Goal: Task Accomplishment & Management: Complete application form

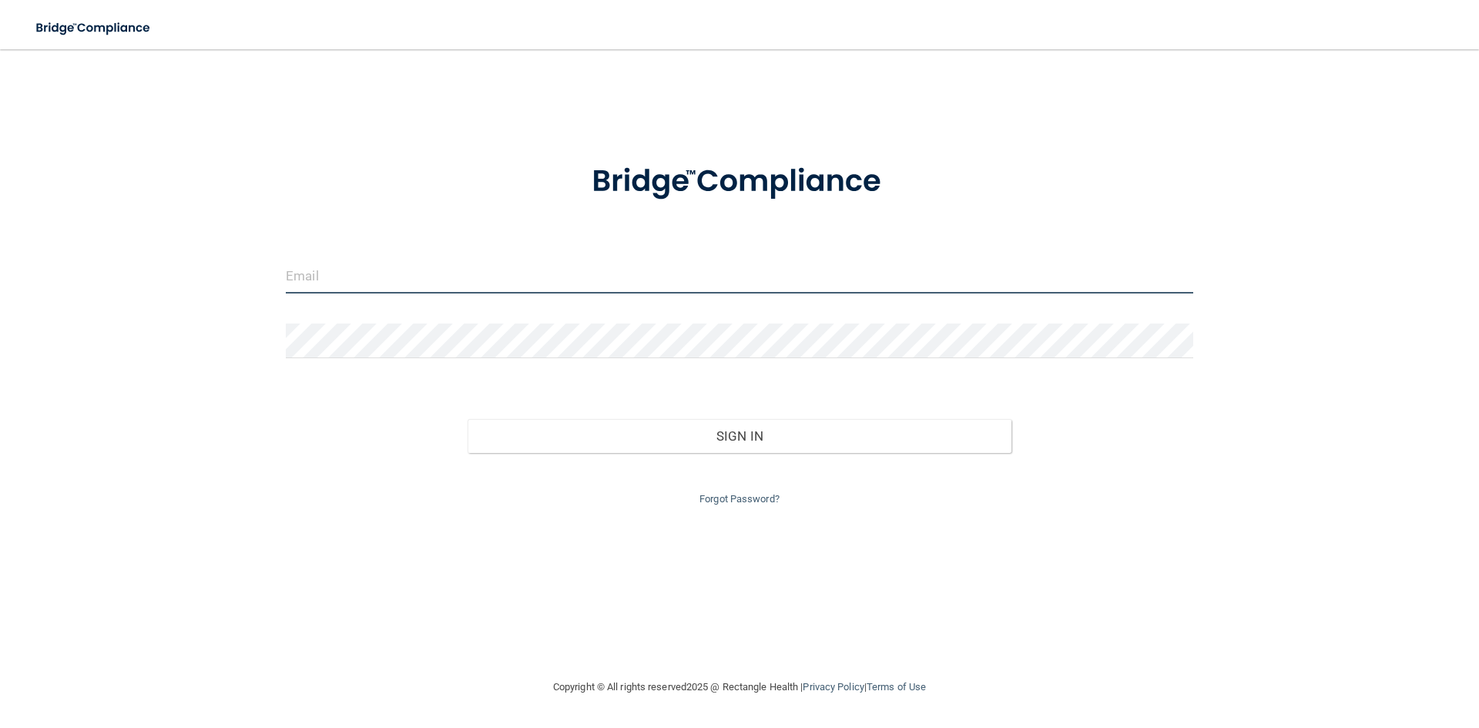
click at [409, 284] on input "email" at bounding box center [739, 276] width 907 height 35
type input "[EMAIL_ADDRESS][DOMAIN_NAME]"
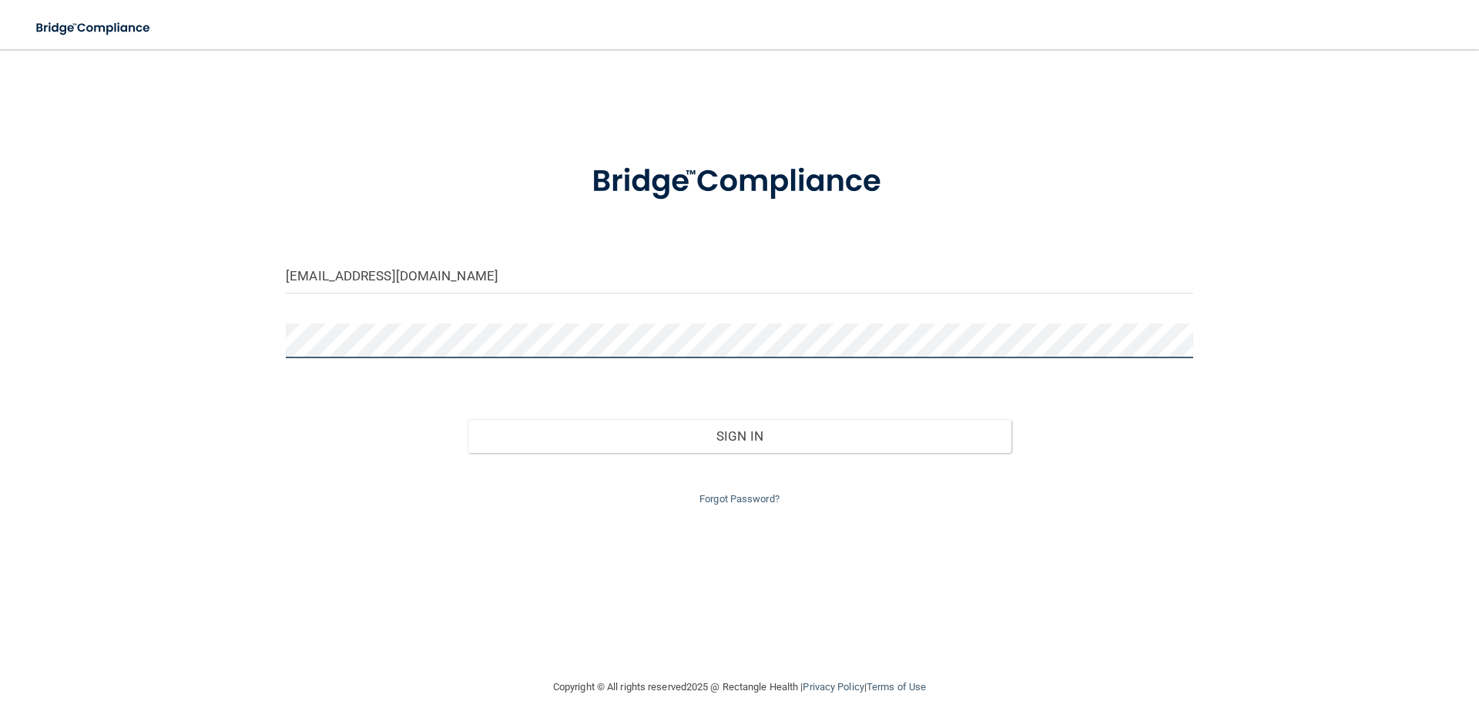
click at [467, 419] on button "Sign In" at bounding box center [739, 436] width 544 height 34
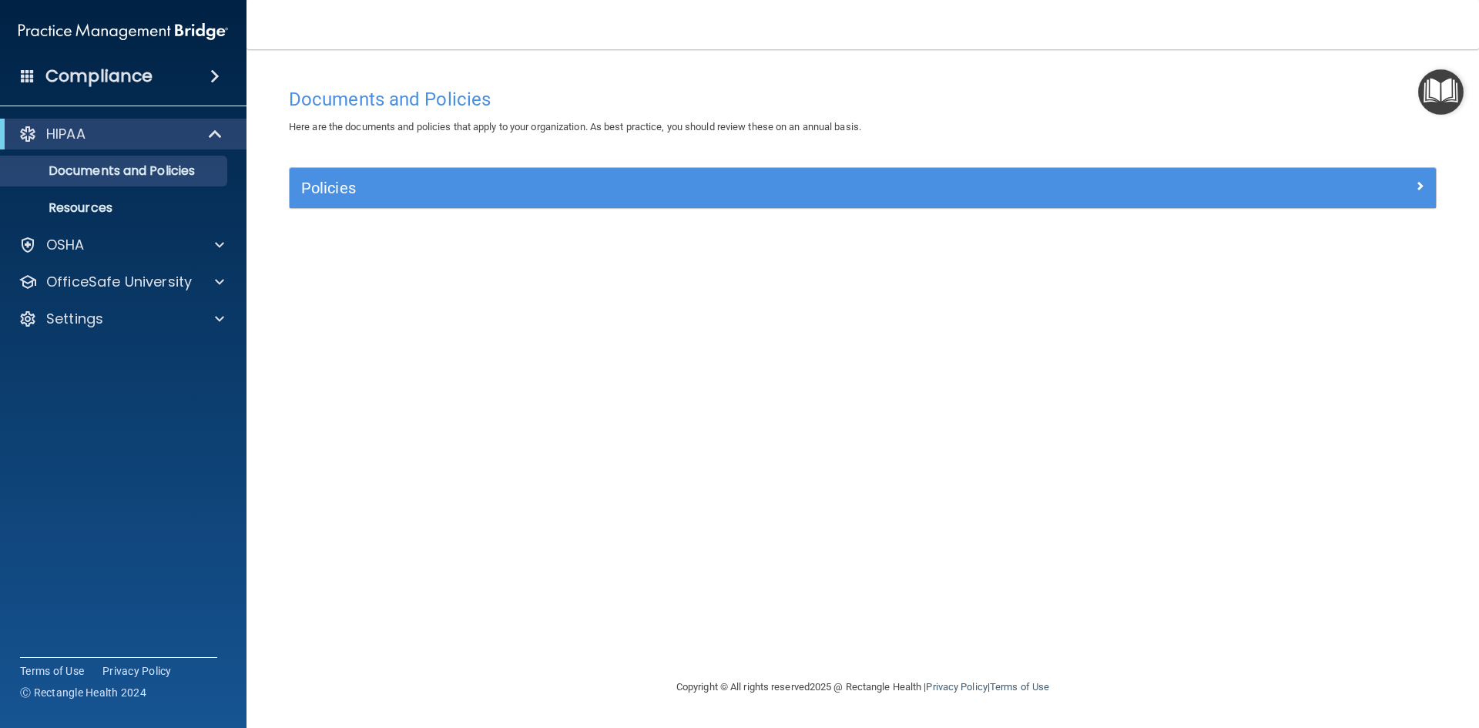
click at [213, 79] on span at bounding box center [214, 76] width 9 height 18
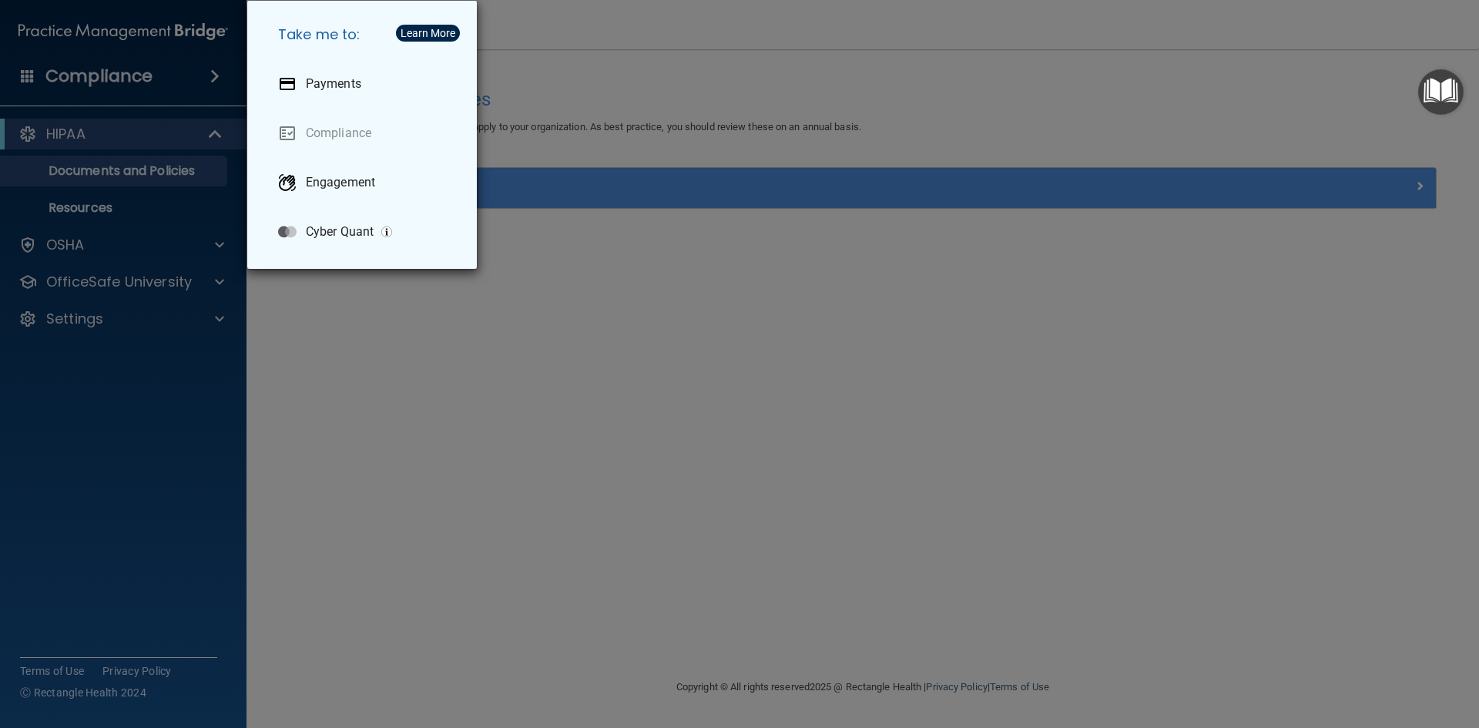
click at [337, 353] on div "Take me to: Payments Compliance Engagement Cyber Quant" at bounding box center [739, 364] width 1479 height 728
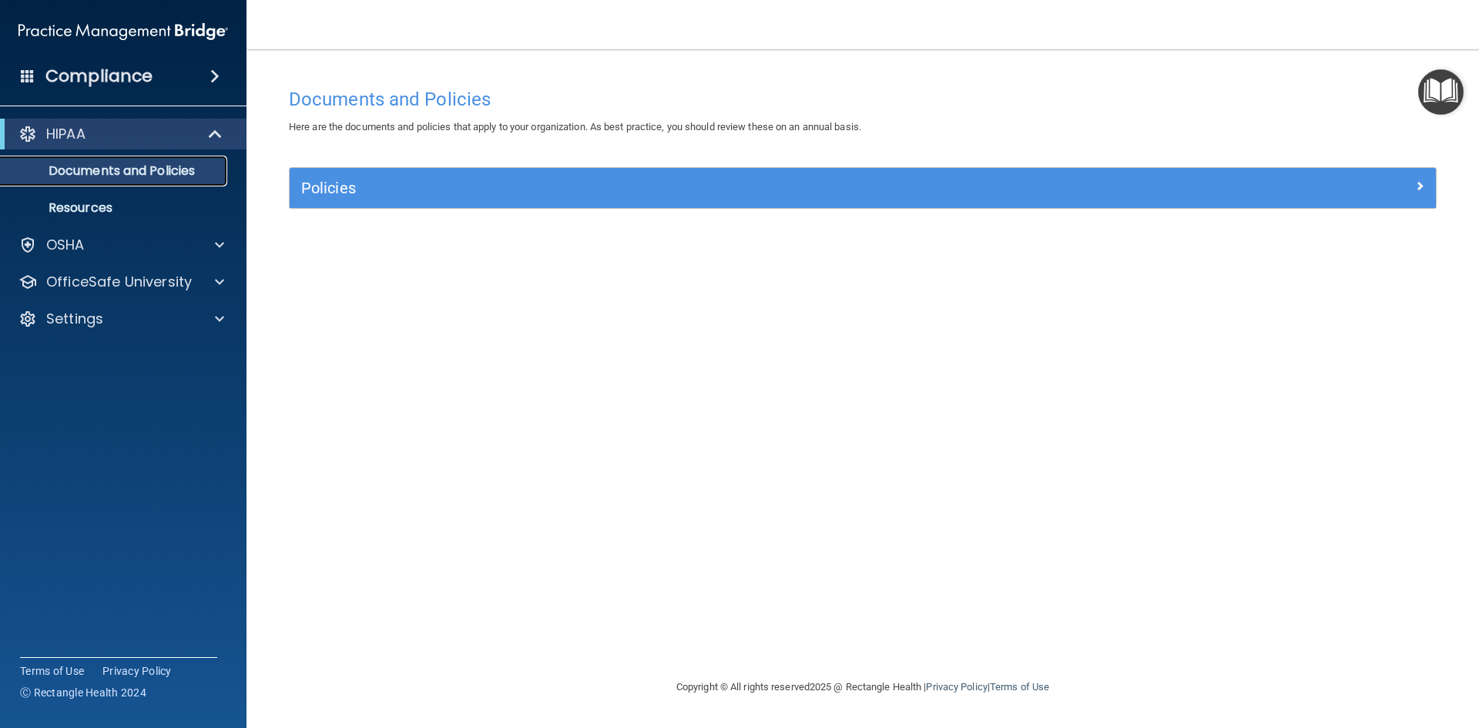
click at [114, 172] on p "Documents and Policies" at bounding box center [115, 170] width 210 height 15
click at [216, 240] on span at bounding box center [219, 245] width 9 height 18
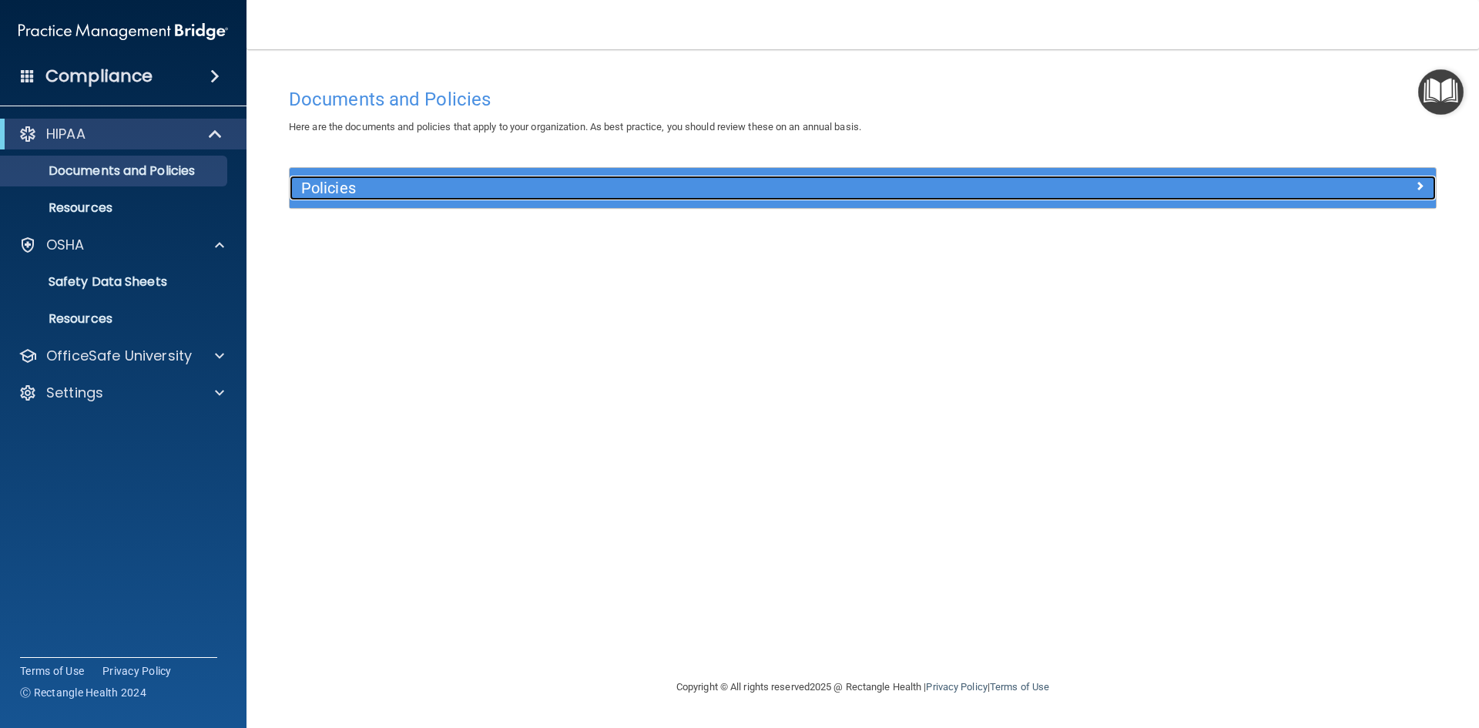
click at [443, 190] on h5 "Policies" at bounding box center [719, 187] width 836 height 17
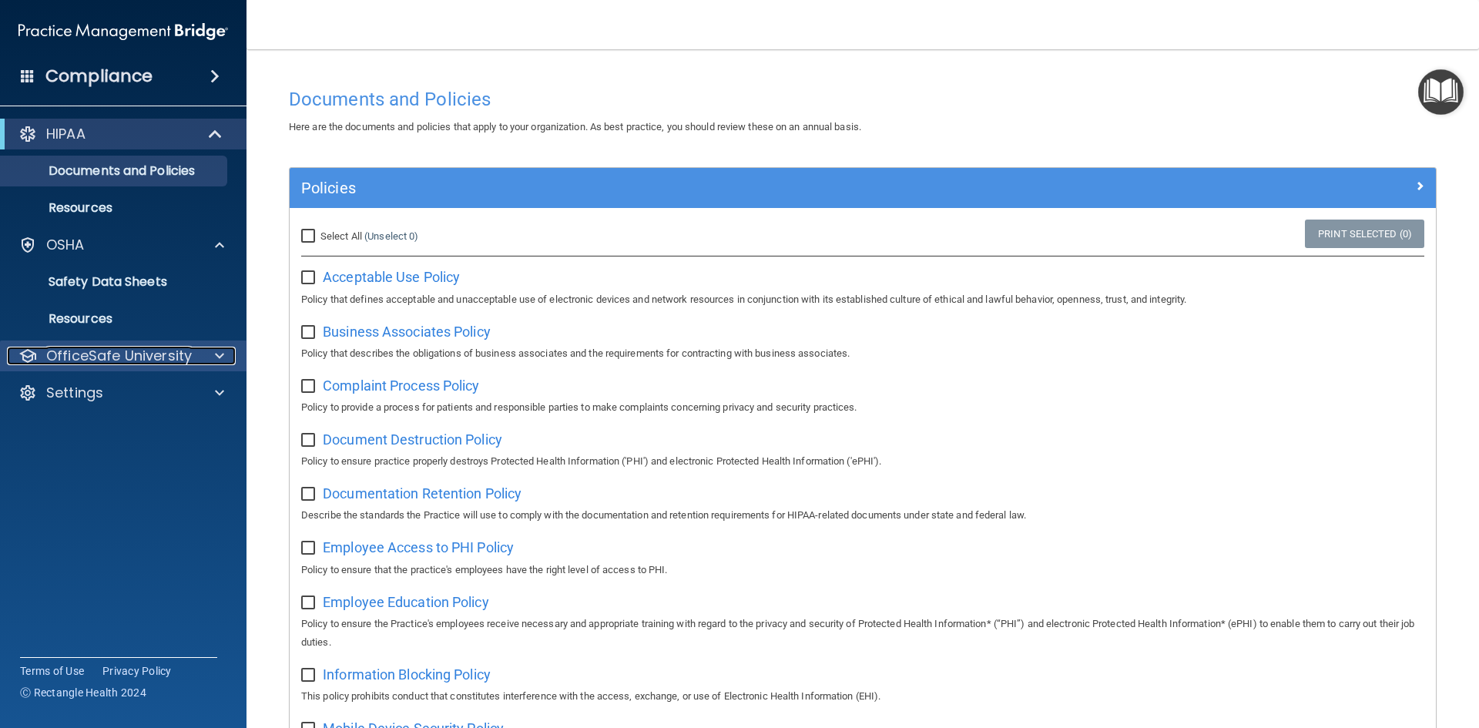
click at [222, 352] on span at bounding box center [219, 356] width 9 height 18
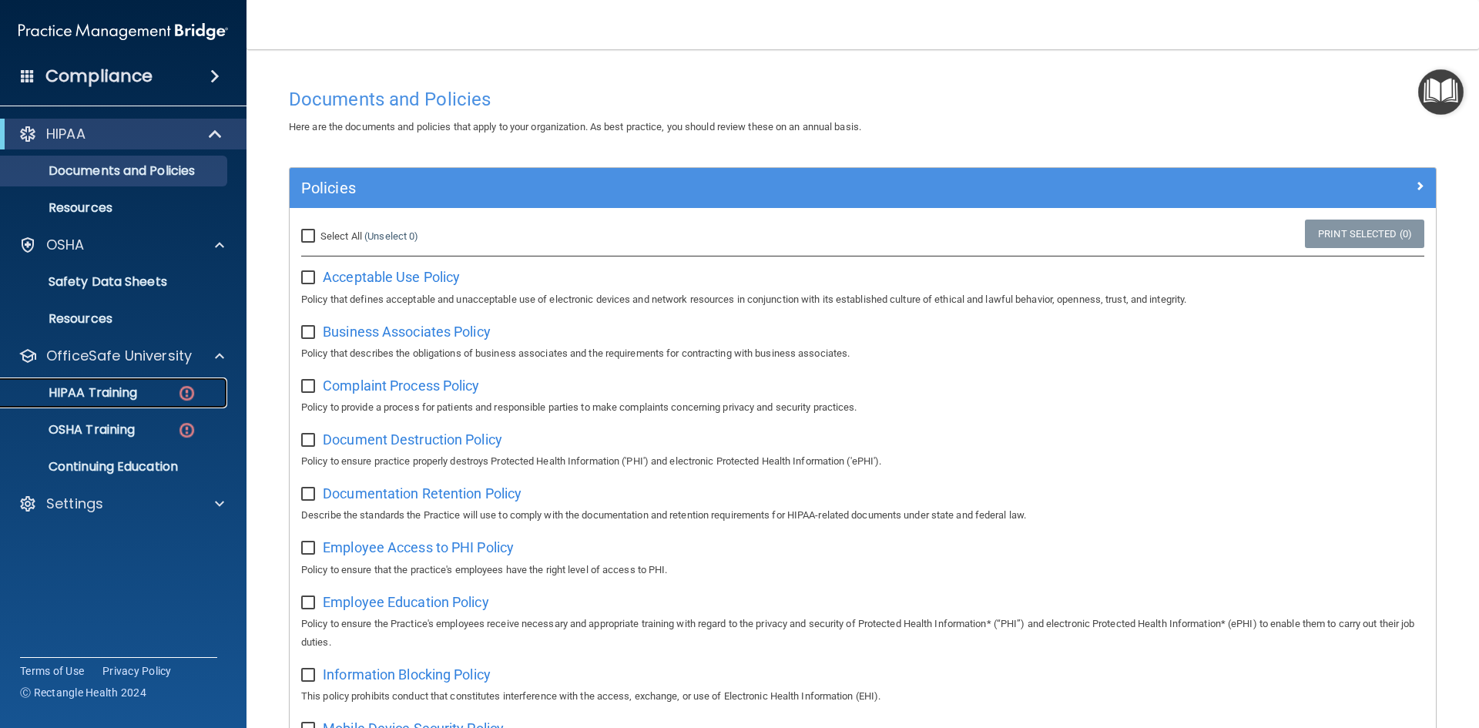
click at [83, 392] on p "HIPAA Training" at bounding box center [73, 392] width 127 height 15
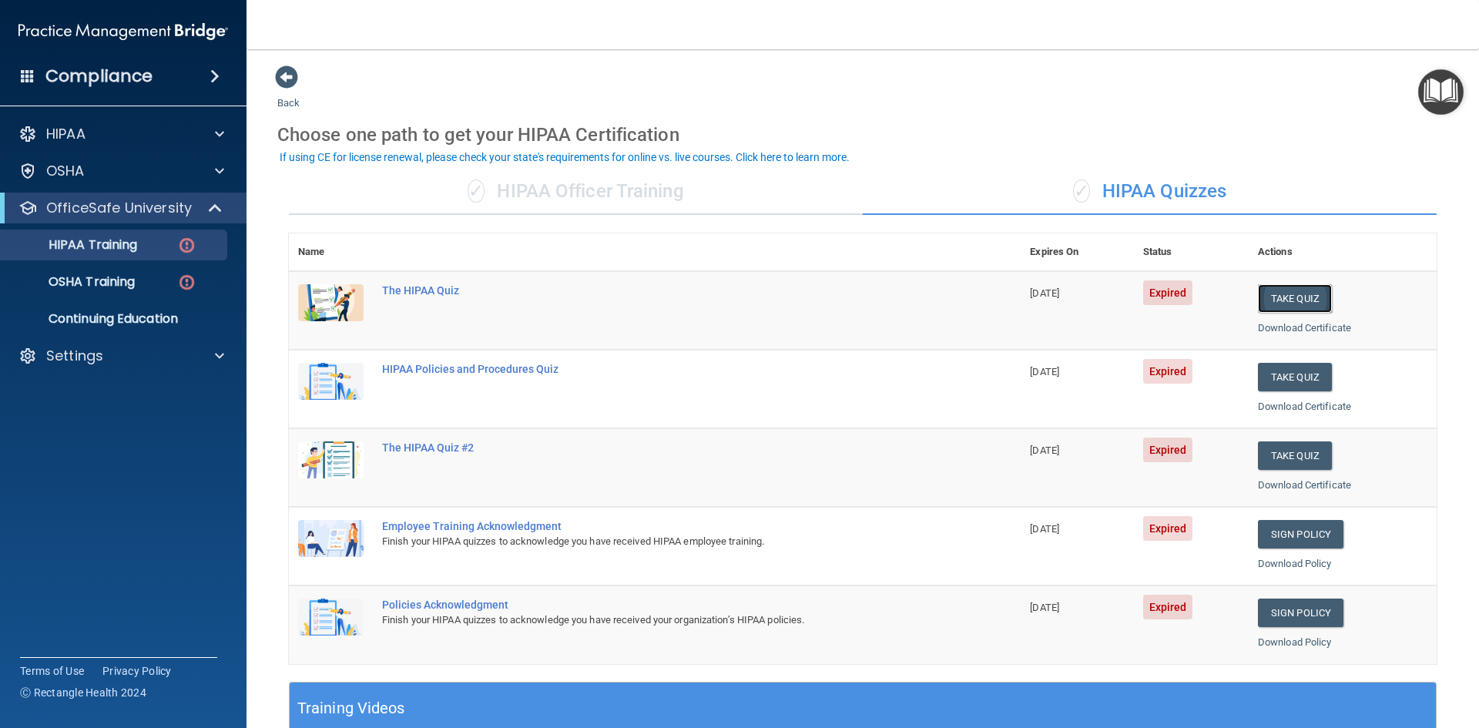
click at [1289, 299] on button "Take Quiz" at bounding box center [1295, 298] width 74 height 28
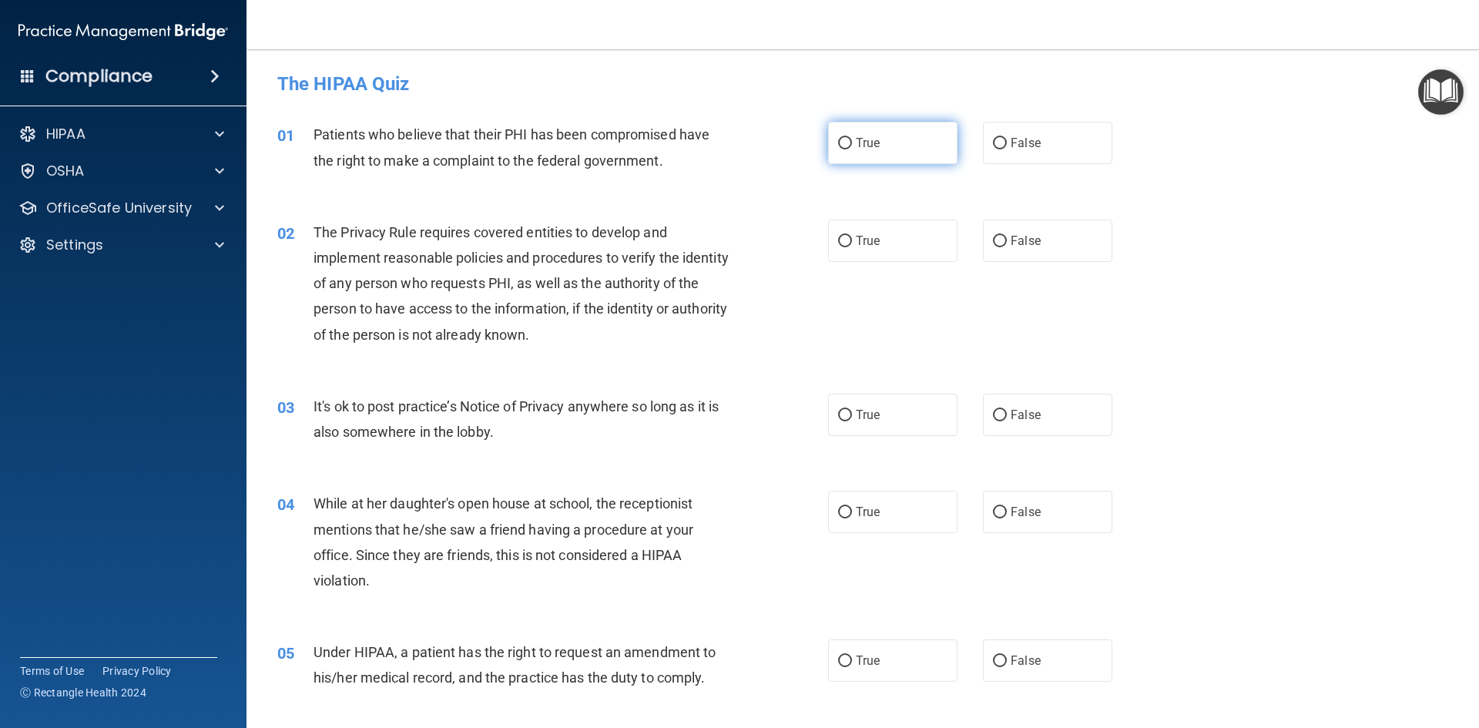
click at [838, 140] on input "True" at bounding box center [845, 144] width 14 height 12
radio input "true"
click at [838, 243] on input "True" at bounding box center [845, 242] width 14 height 12
radio input "true"
click at [997, 417] on input "False" at bounding box center [1000, 416] width 14 height 12
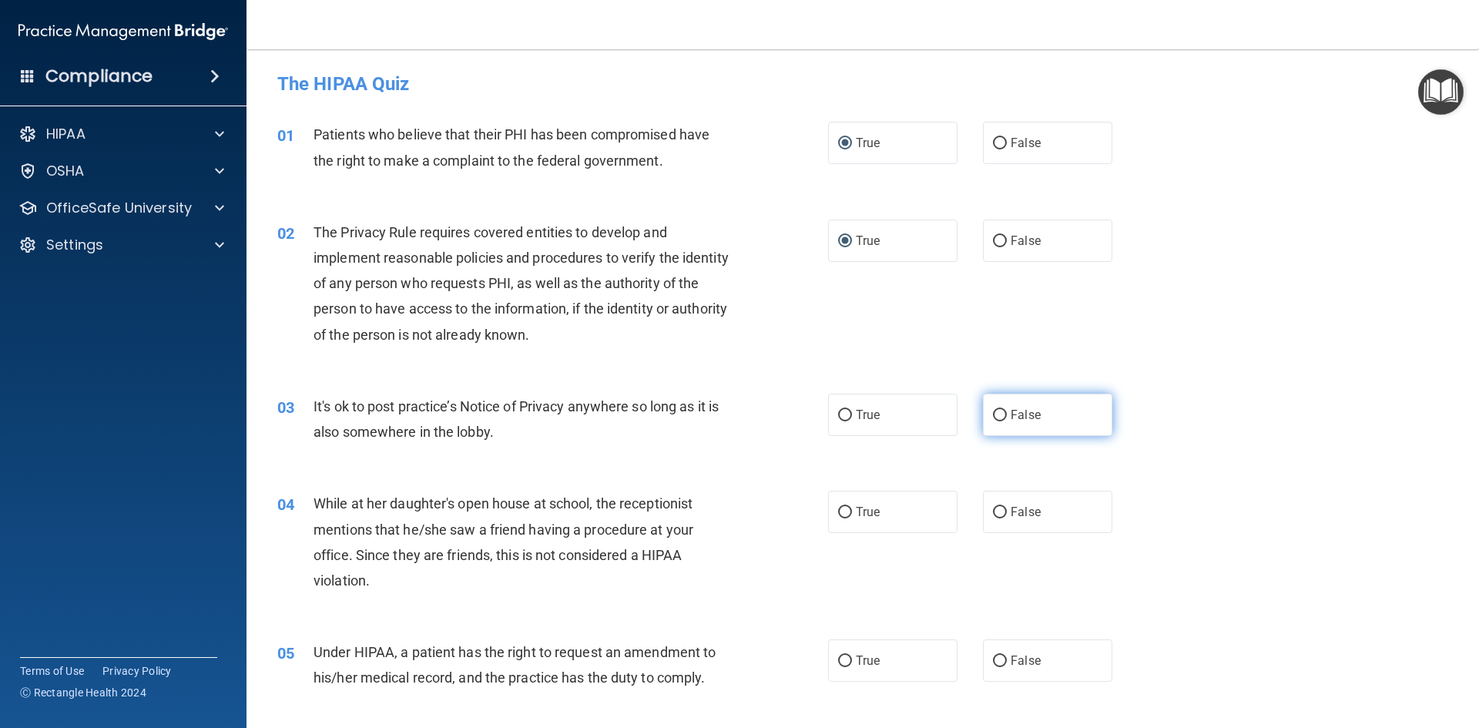
radio input "true"
click at [997, 513] on input "False" at bounding box center [1000, 513] width 14 height 12
radio input "true"
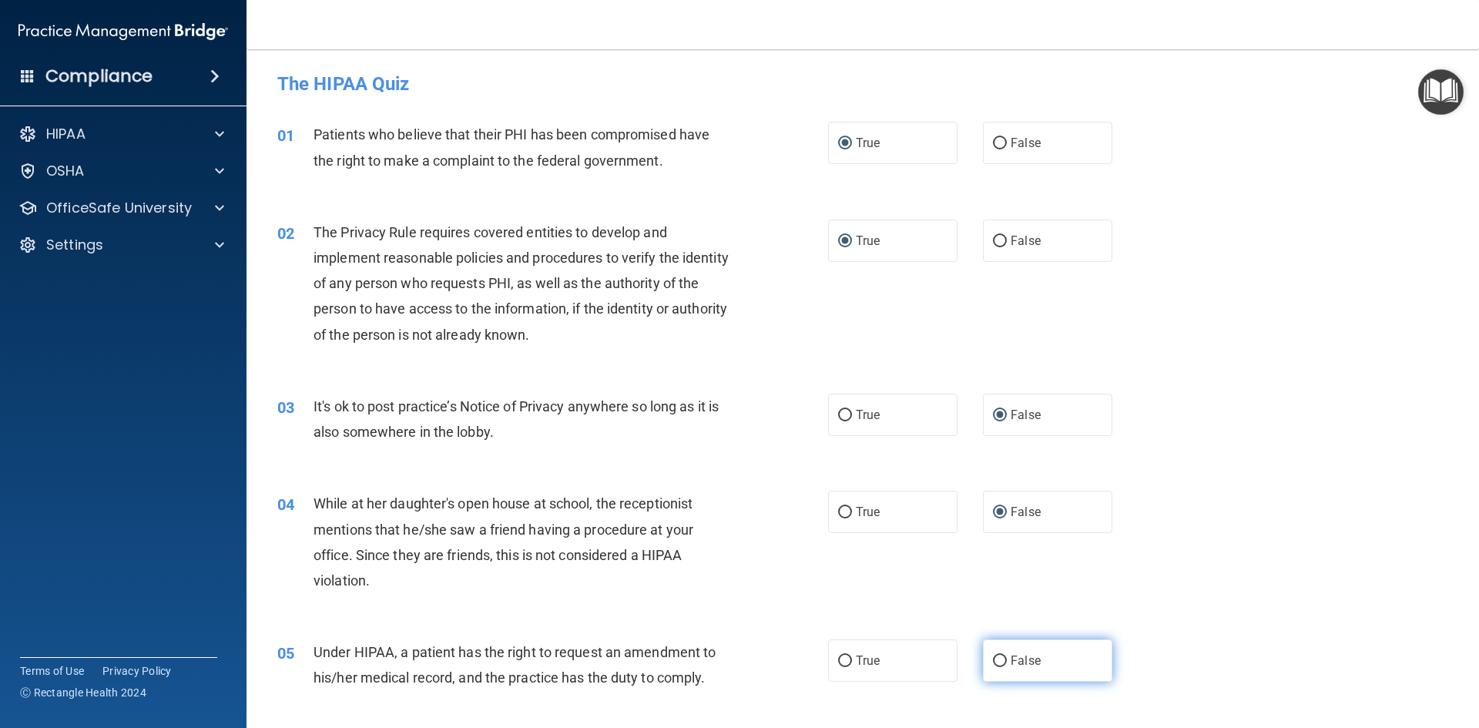
click at [993, 661] on input "False" at bounding box center [1000, 661] width 14 height 12
radio input "true"
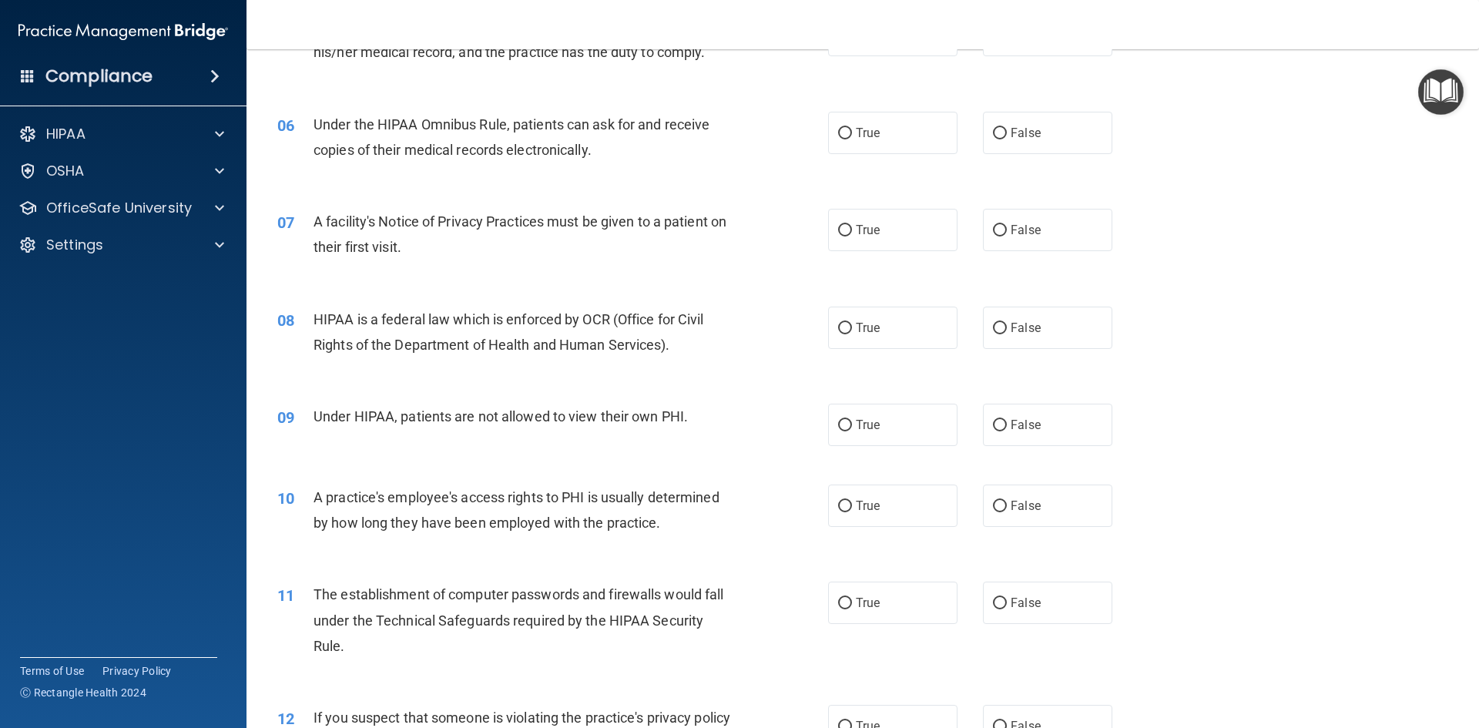
scroll to position [561, 0]
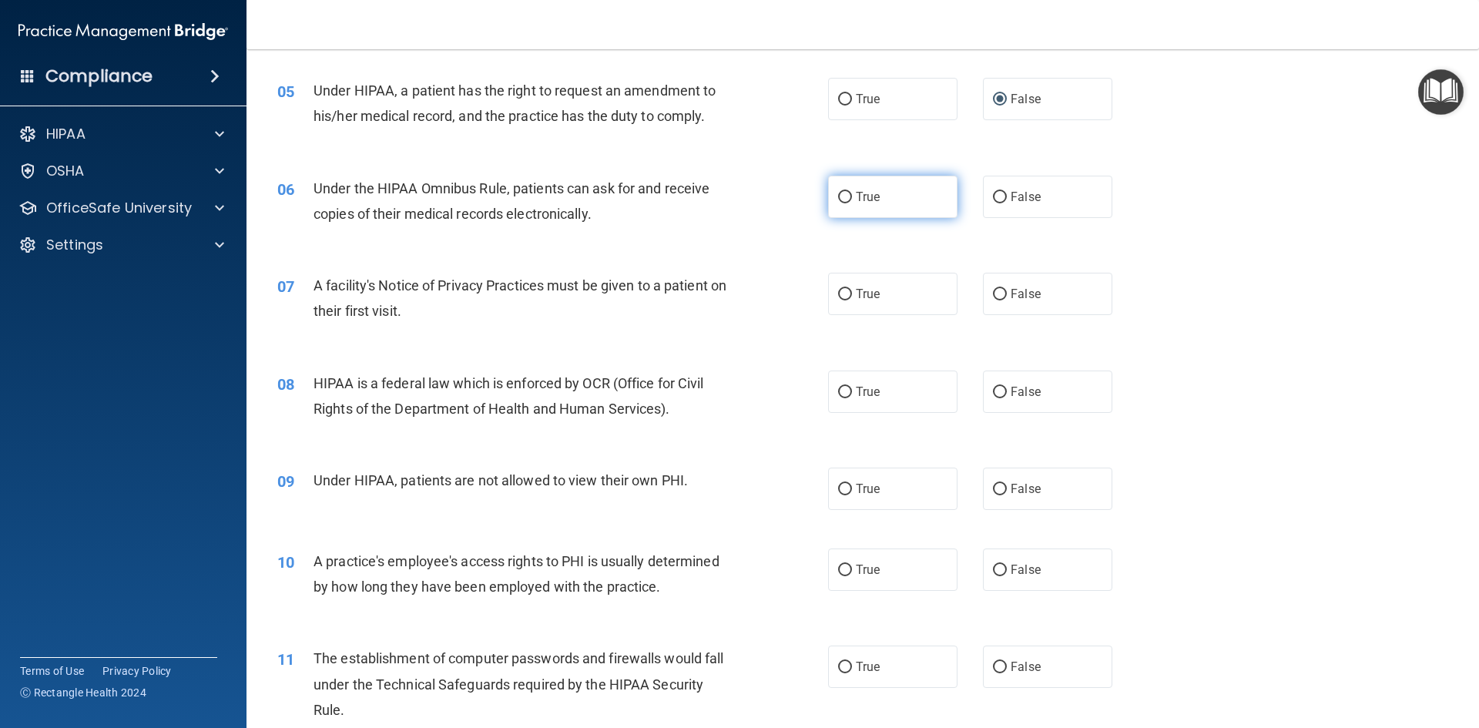
click at [838, 198] on input "True" at bounding box center [845, 198] width 14 height 12
radio input "true"
click at [842, 297] on input "True" at bounding box center [845, 295] width 14 height 12
radio input "true"
click at [846, 391] on input "True" at bounding box center [845, 393] width 14 height 12
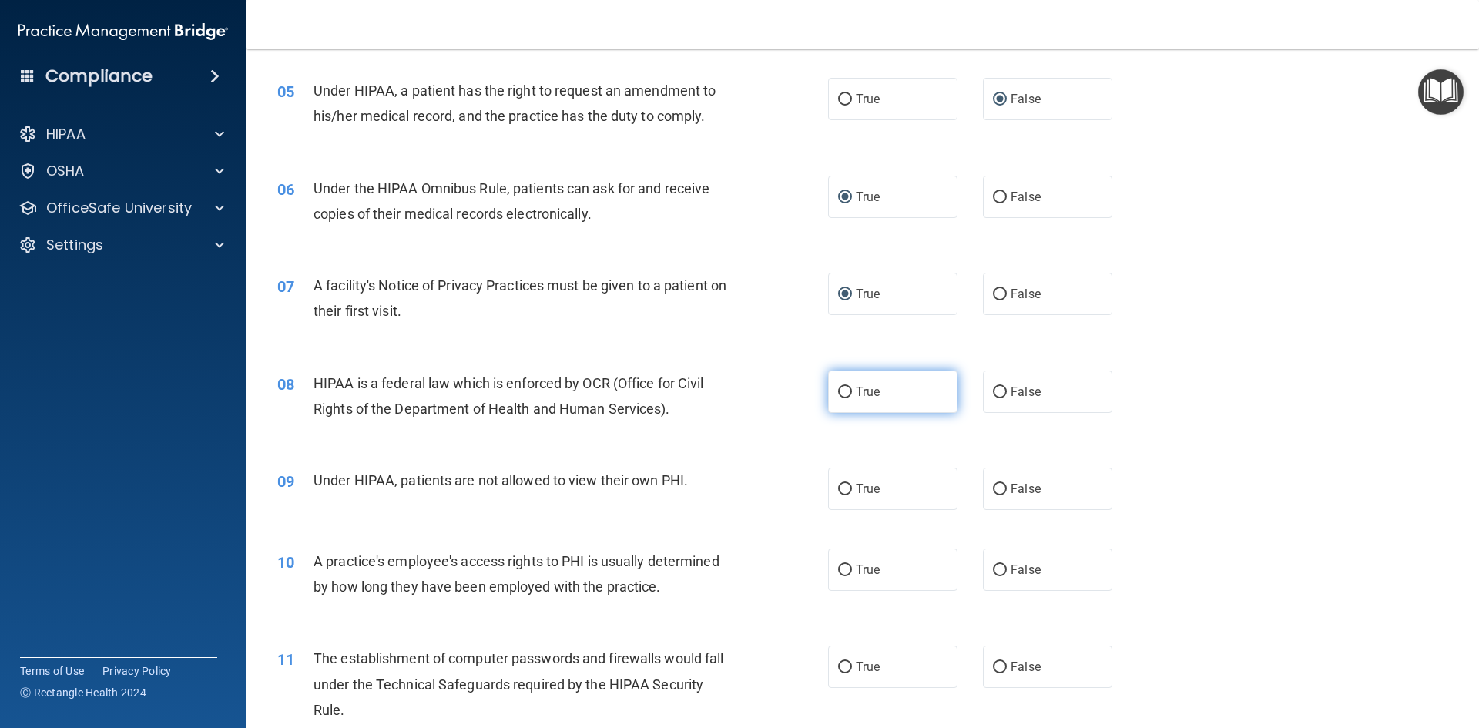
radio input "true"
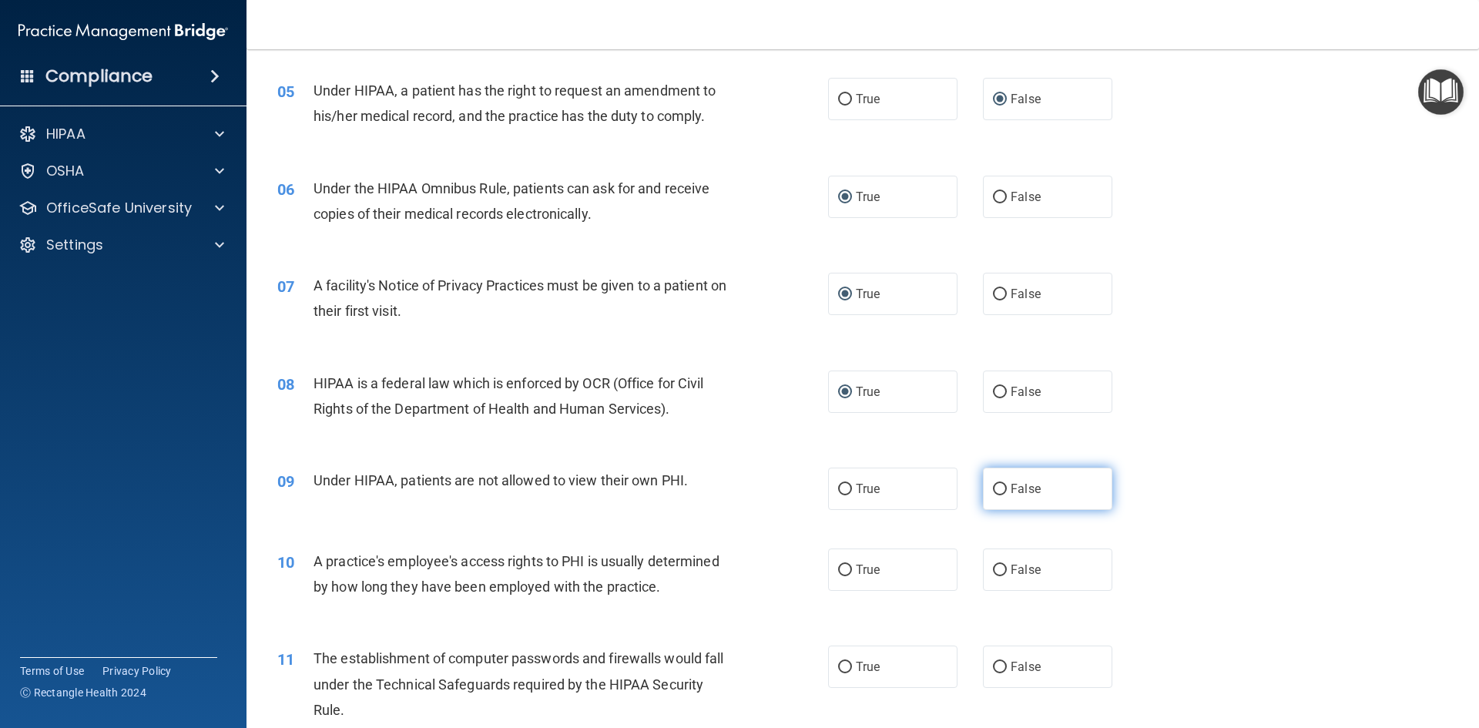
drag, startPoint x: 1001, startPoint y: 484, endPoint x: 989, endPoint y: 487, distance: 12.5
click at [1000, 486] on label "False" at bounding box center [1047, 488] width 129 height 42
click at [1000, 486] on input "False" at bounding box center [1000, 490] width 14 height 12
radio input "true"
click at [993, 568] on input "False" at bounding box center [1000, 571] width 14 height 12
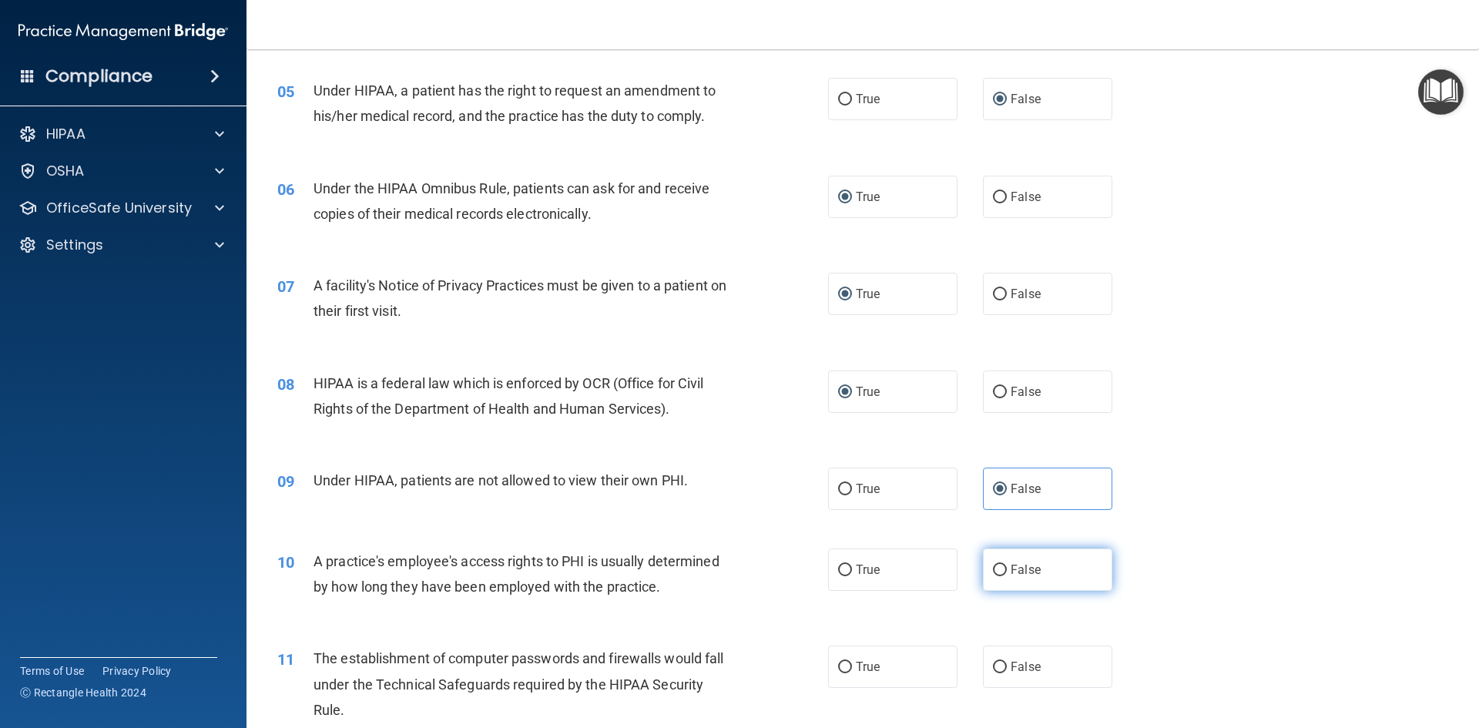
radio input "true"
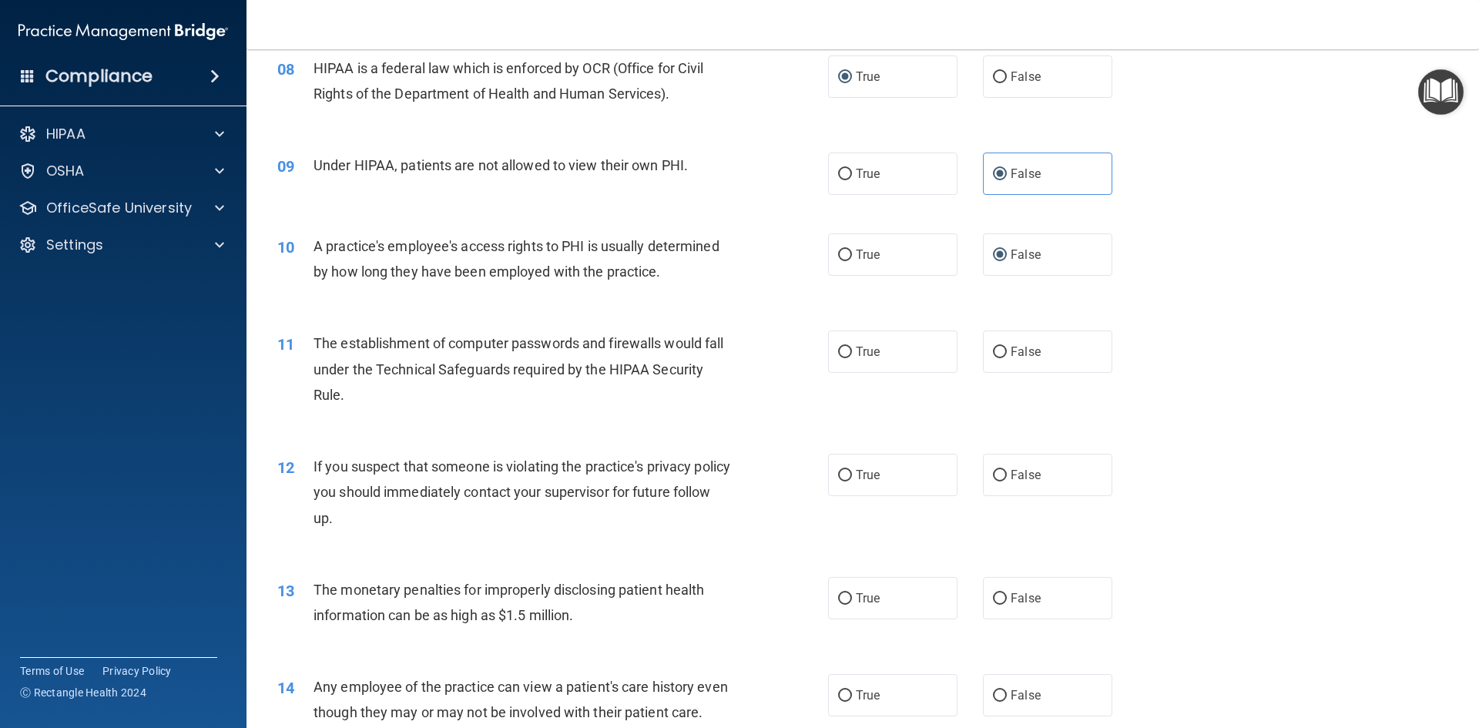
scroll to position [885, 0]
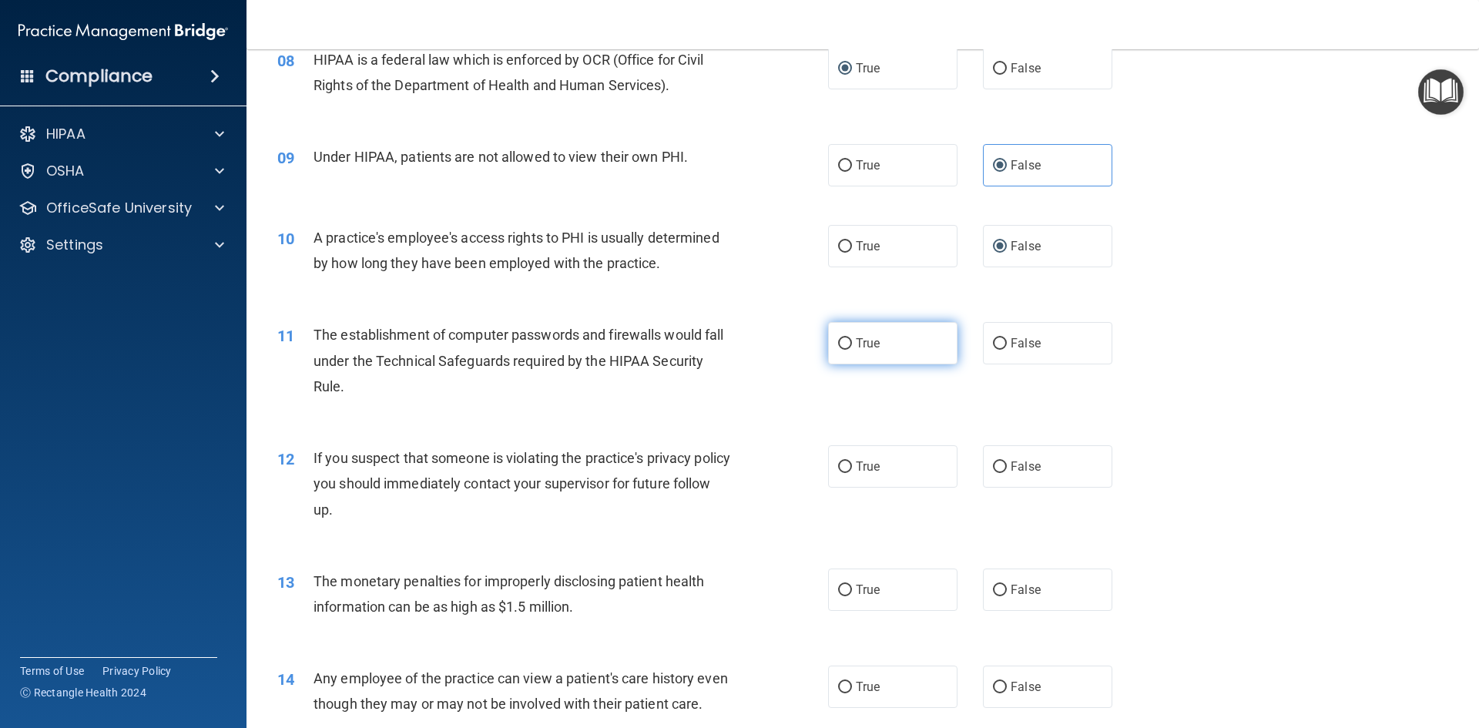
click at [843, 347] on input "True" at bounding box center [845, 344] width 14 height 12
radio input "true"
click at [839, 461] on input "True" at bounding box center [845, 467] width 14 height 12
radio input "true"
click at [838, 593] on input "True" at bounding box center [845, 591] width 14 height 12
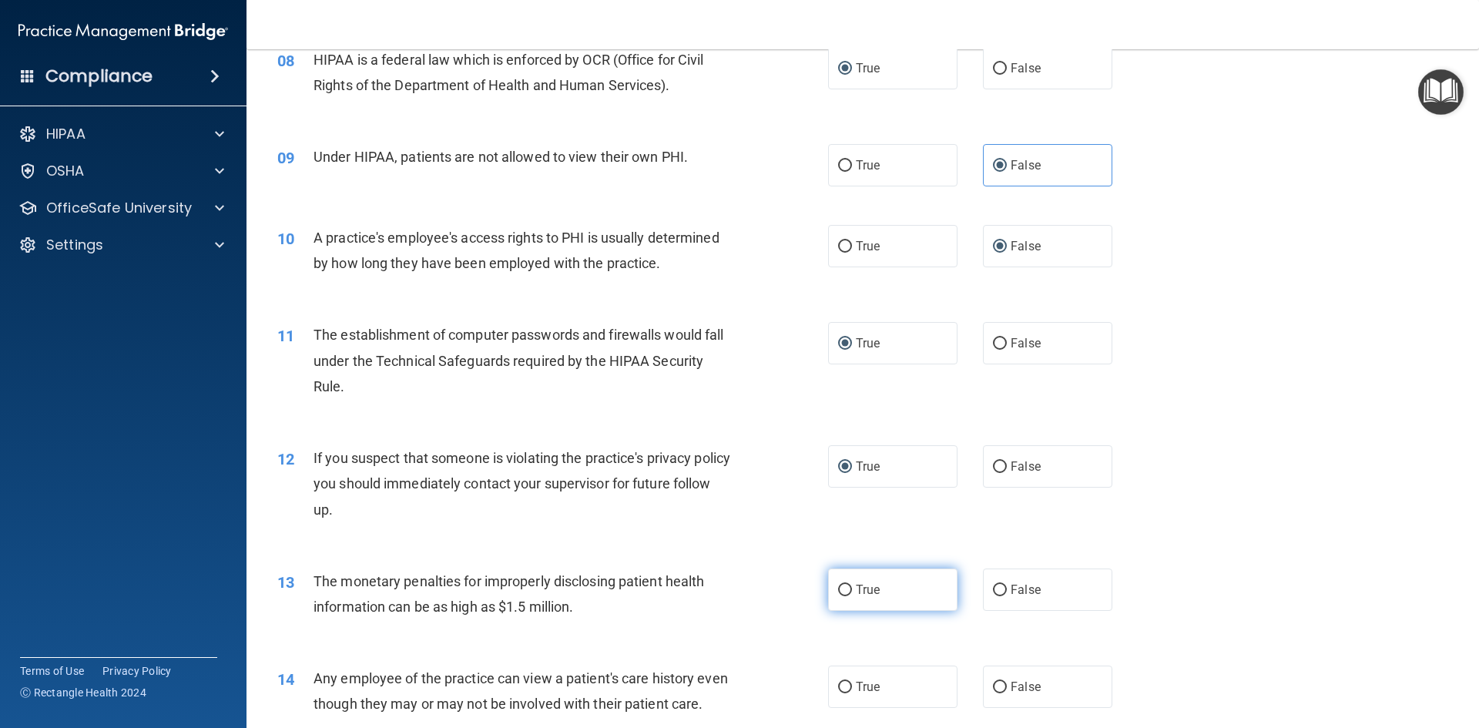
radio input "true"
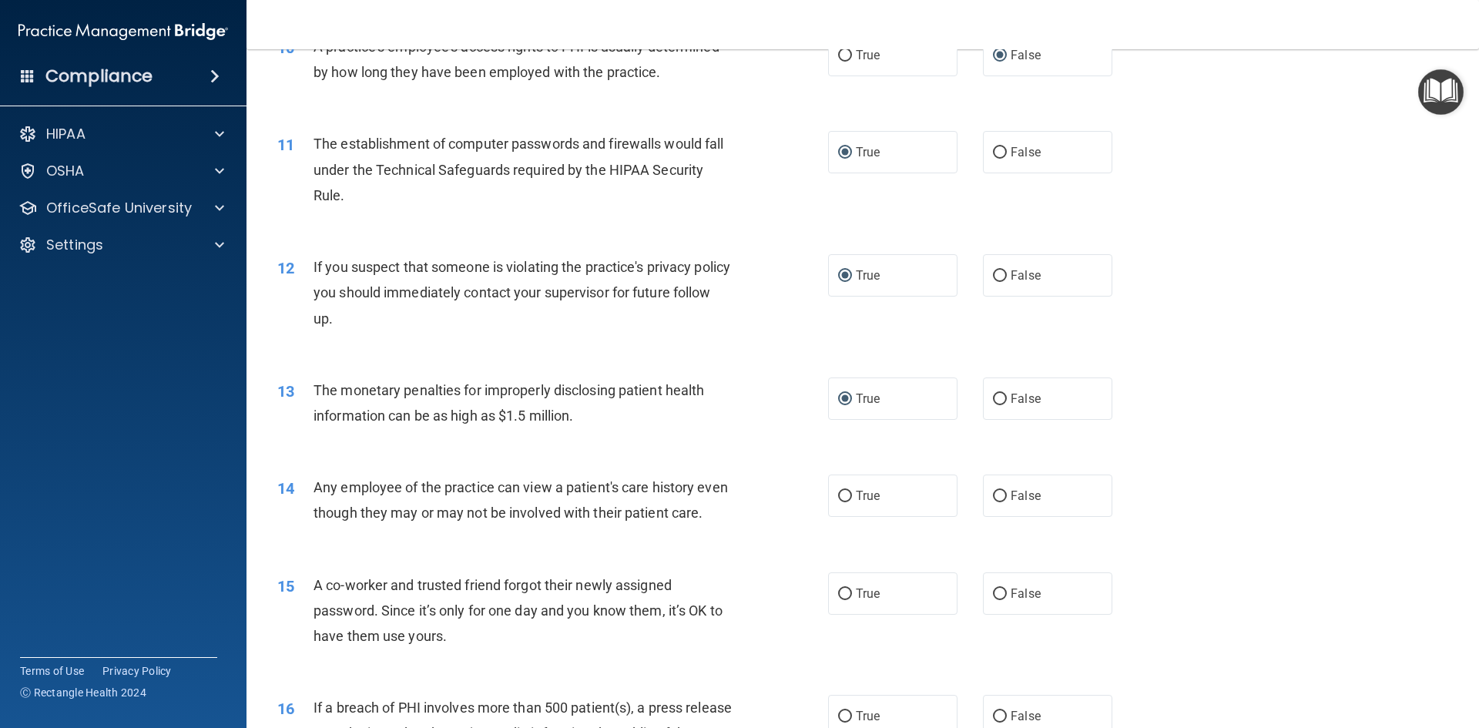
scroll to position [1195, 0]
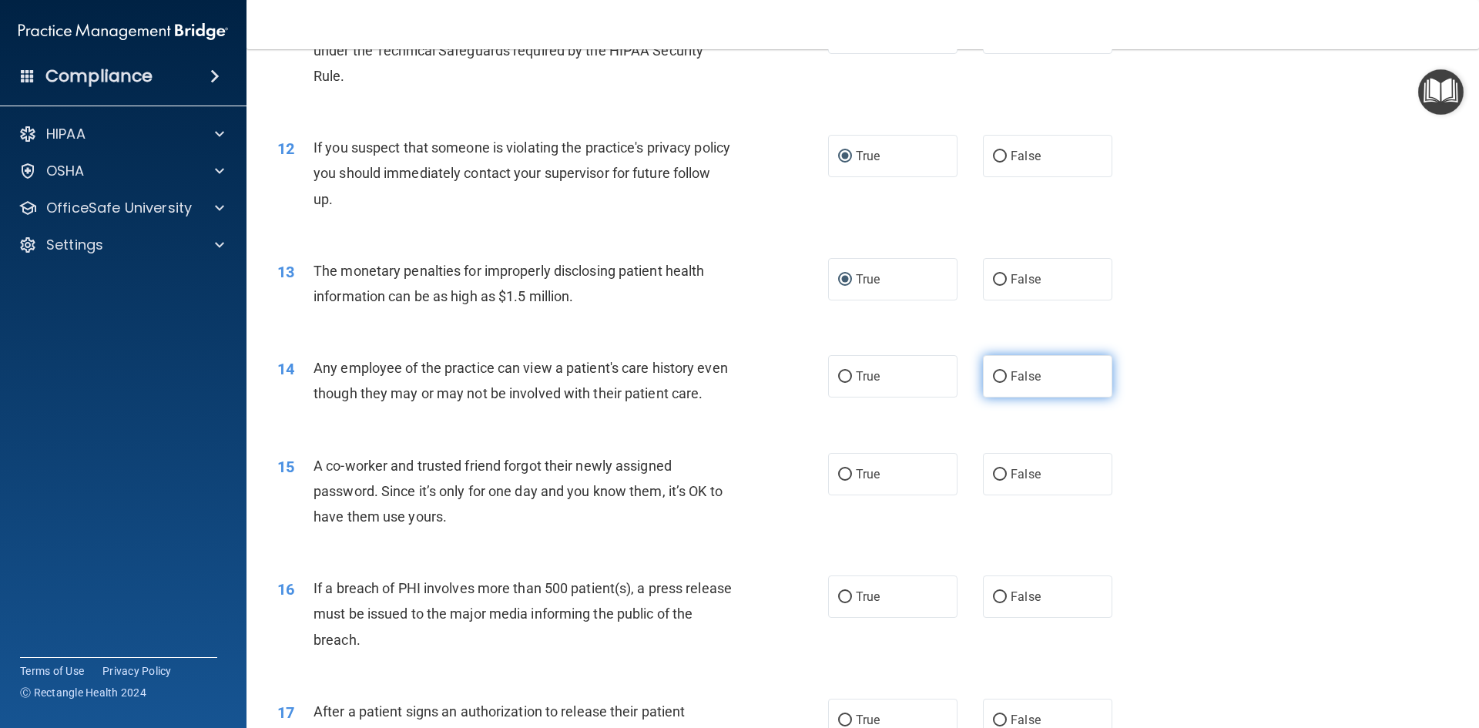
click at [993, 380] on input "False" at bounding box center [1000, 377] width 14 height 12
radio input "true"
click at [995, 481] on input "False" at bounding box center [1000, 475] width 14 height 12
radio input "true"
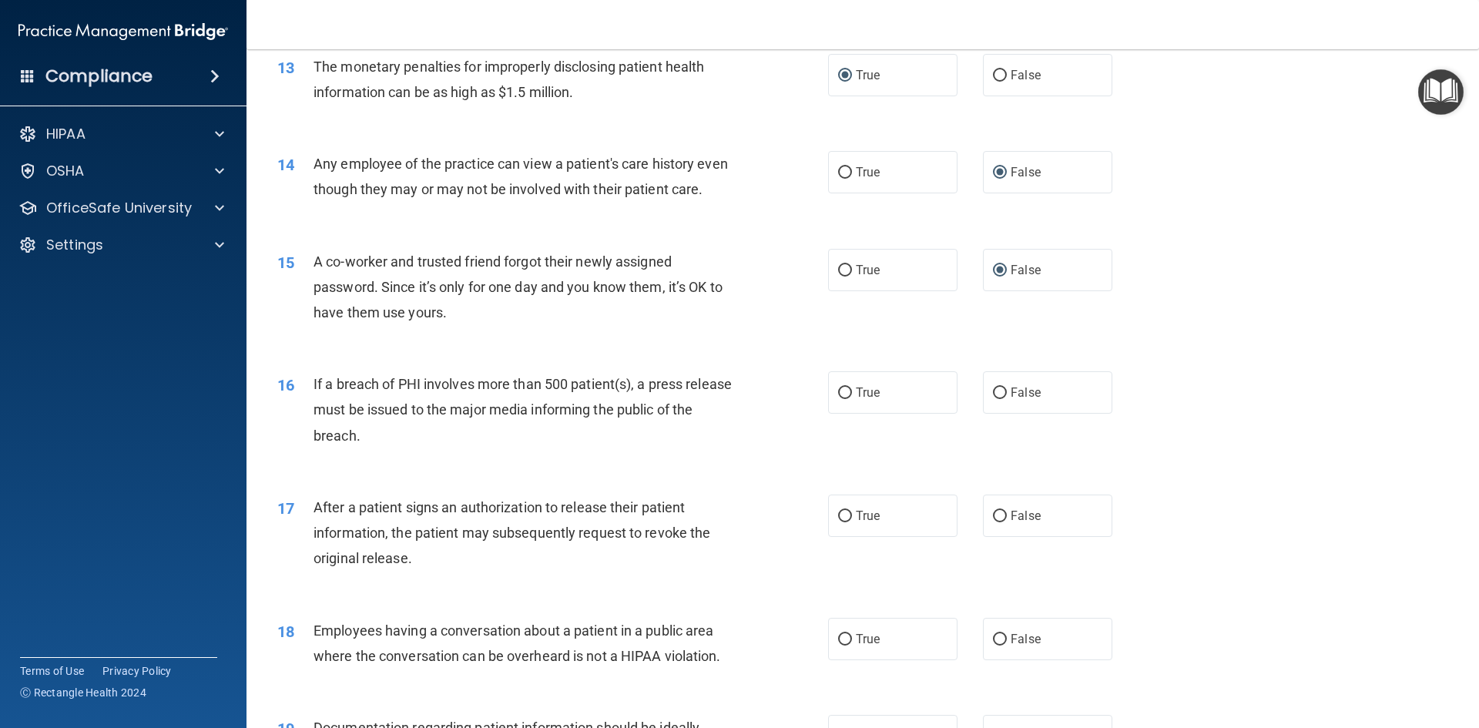
scroll to position [1480, 0]
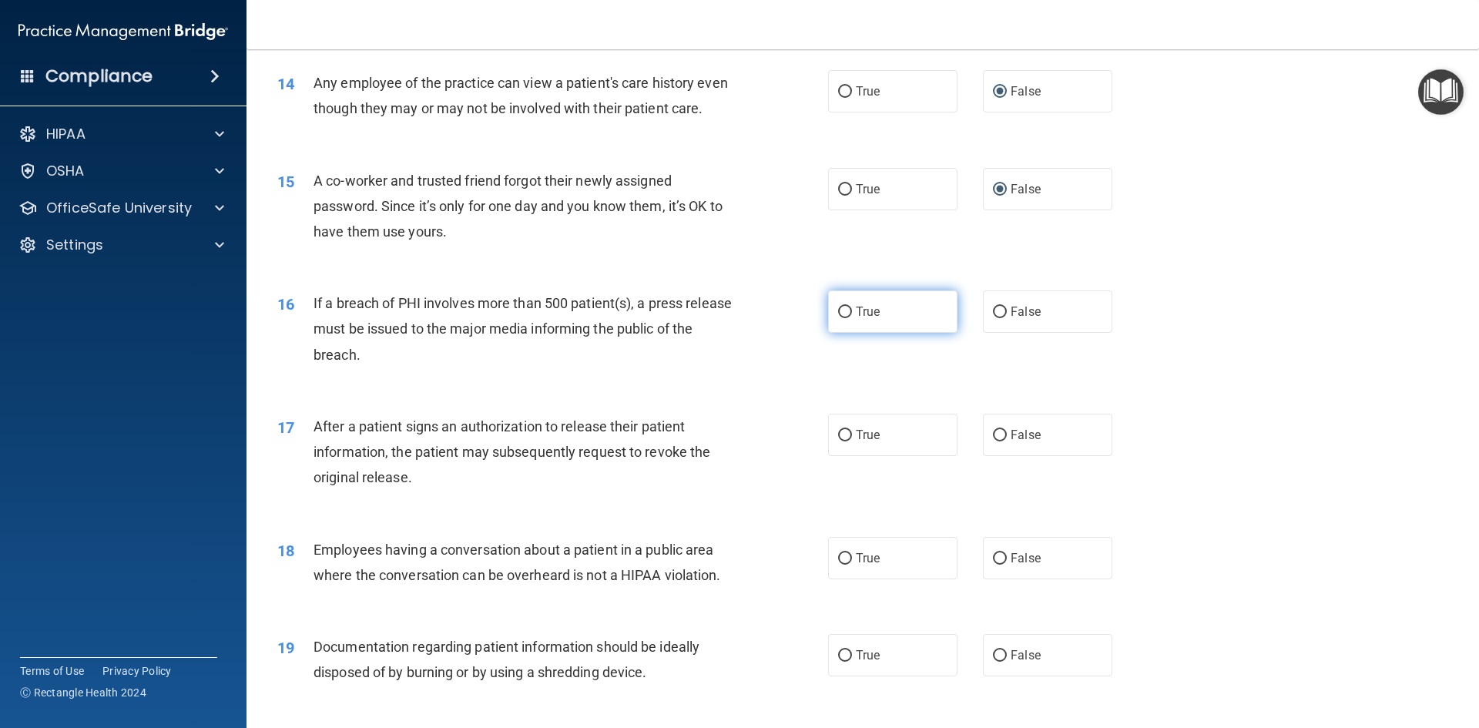
click at [838, 318] on input "True" at bounding box center [845, 313] width 14 height 12
radio input "true"
click at [839, 441] on input "True" at bounding box center [845, 436] width 14 height 12
radio input "true"
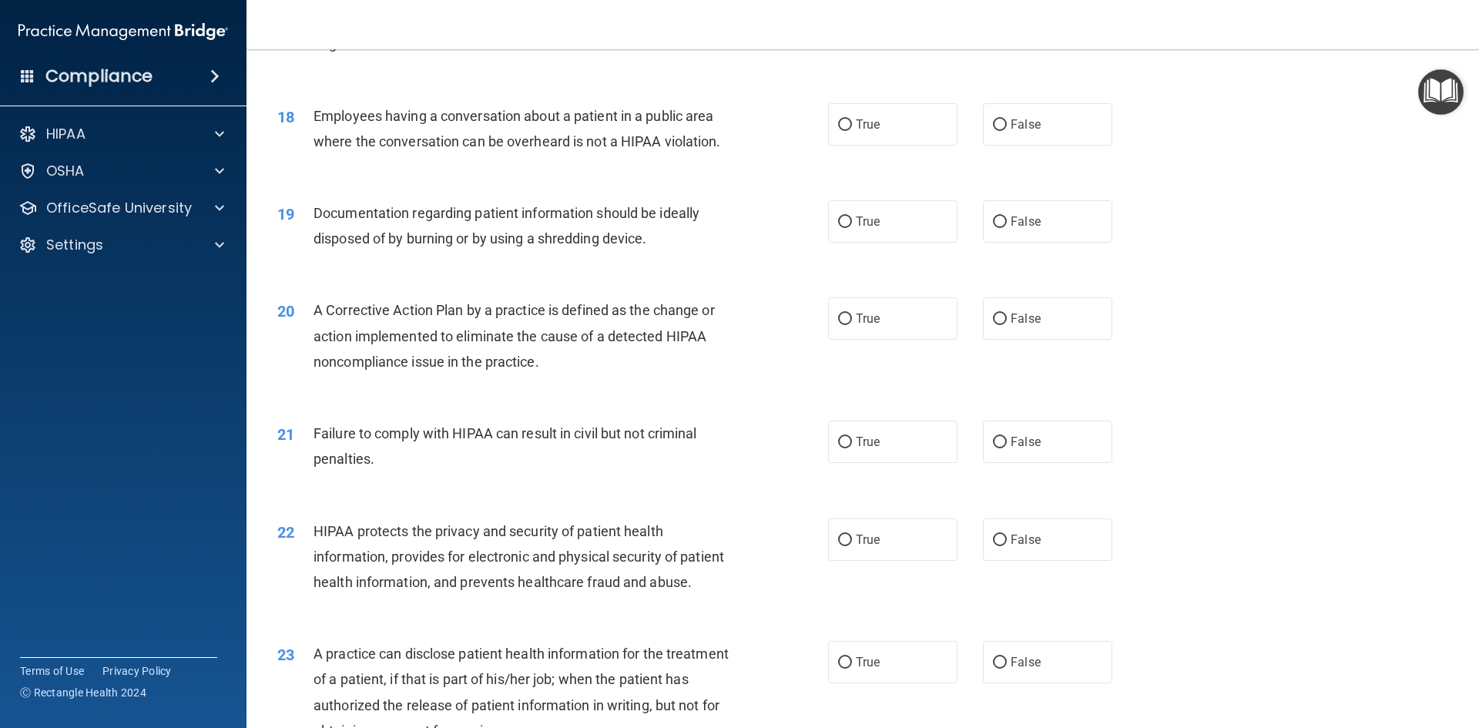
scroll to position [1918, 0]
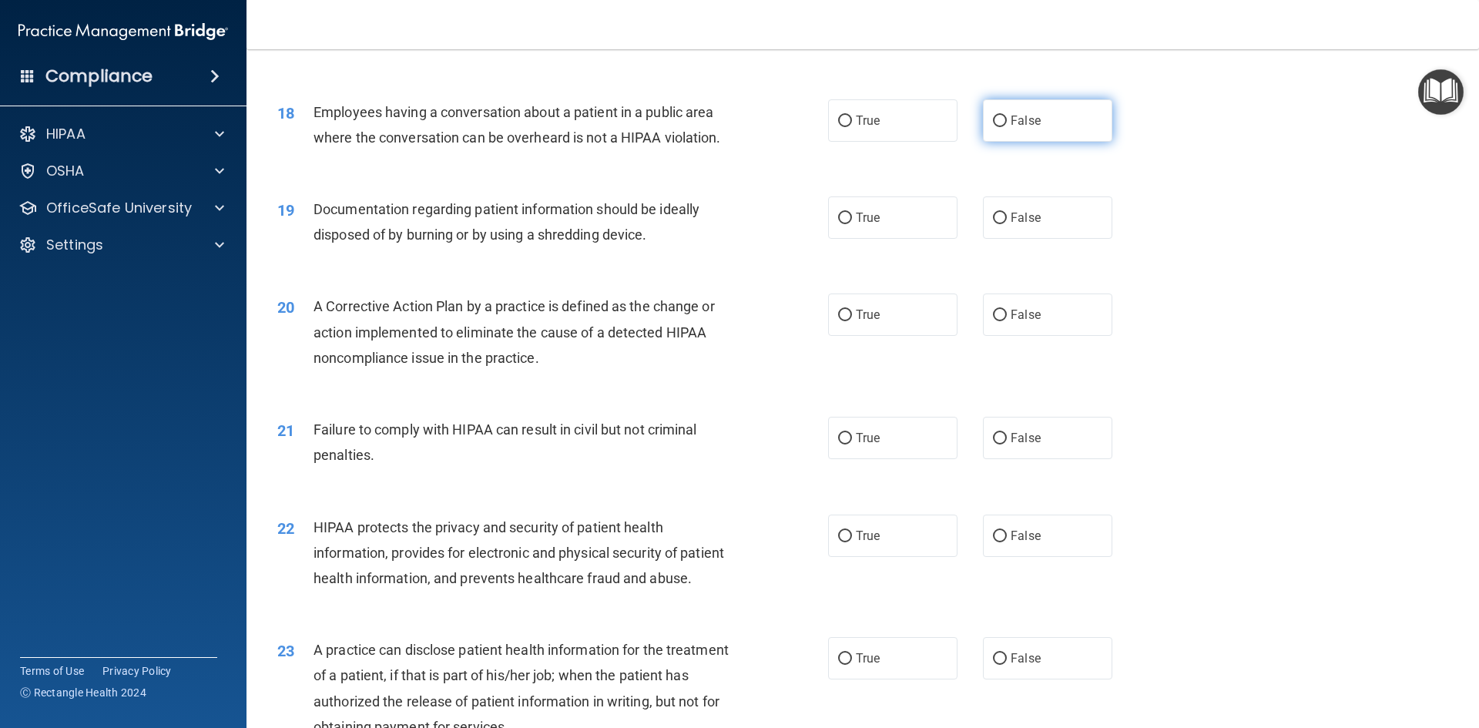
click at [995, 127] on input "False" at bounding box center [1000, 122] width 14 height 12
radio input "true"
click at [838, 224] on input "True" at bounding box center [845, 219] width 14 height 12
radio input "true"
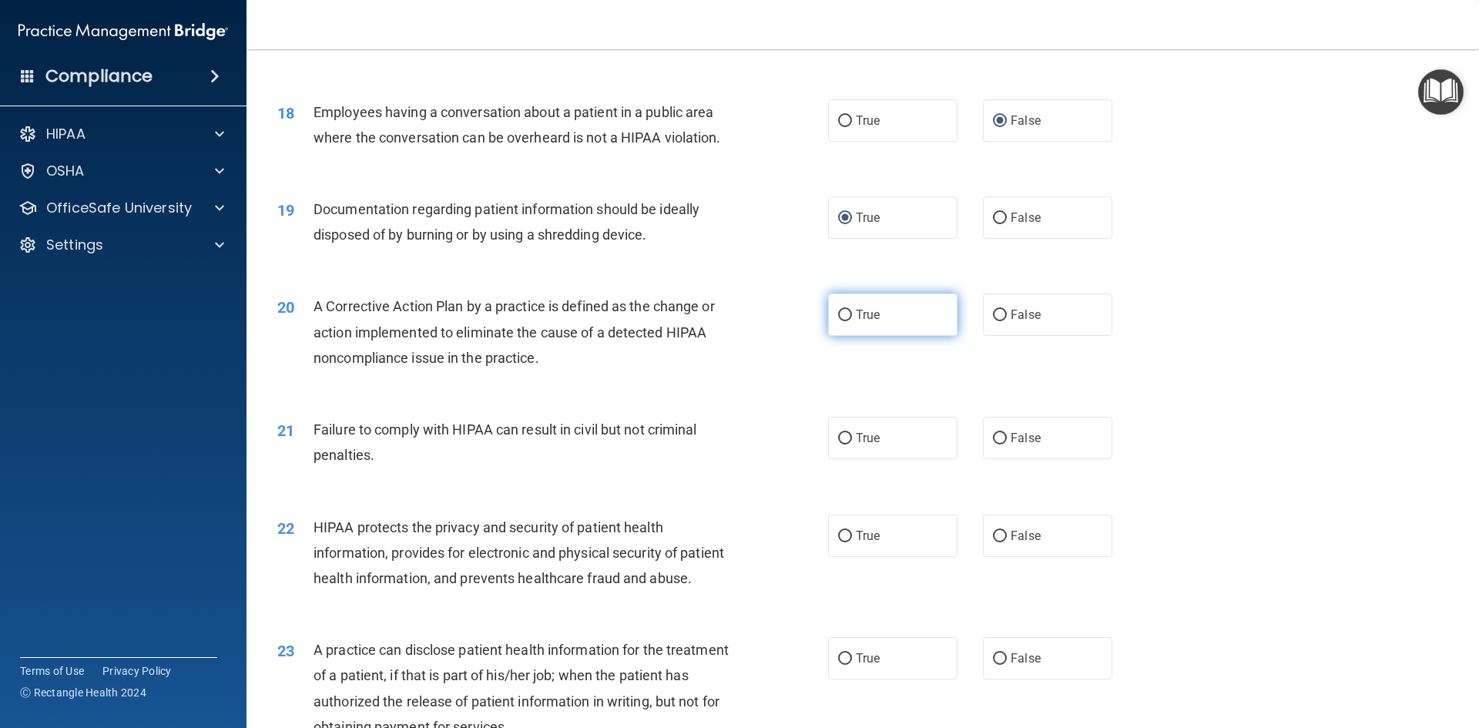
click at [840, 321] on input "True" at bounding box center [845, 316] width 14 height 12
radio input "true"
click at [993, 444] on input "False" at bounding box center [1000, 439] width 14 height 12
radio input "true"
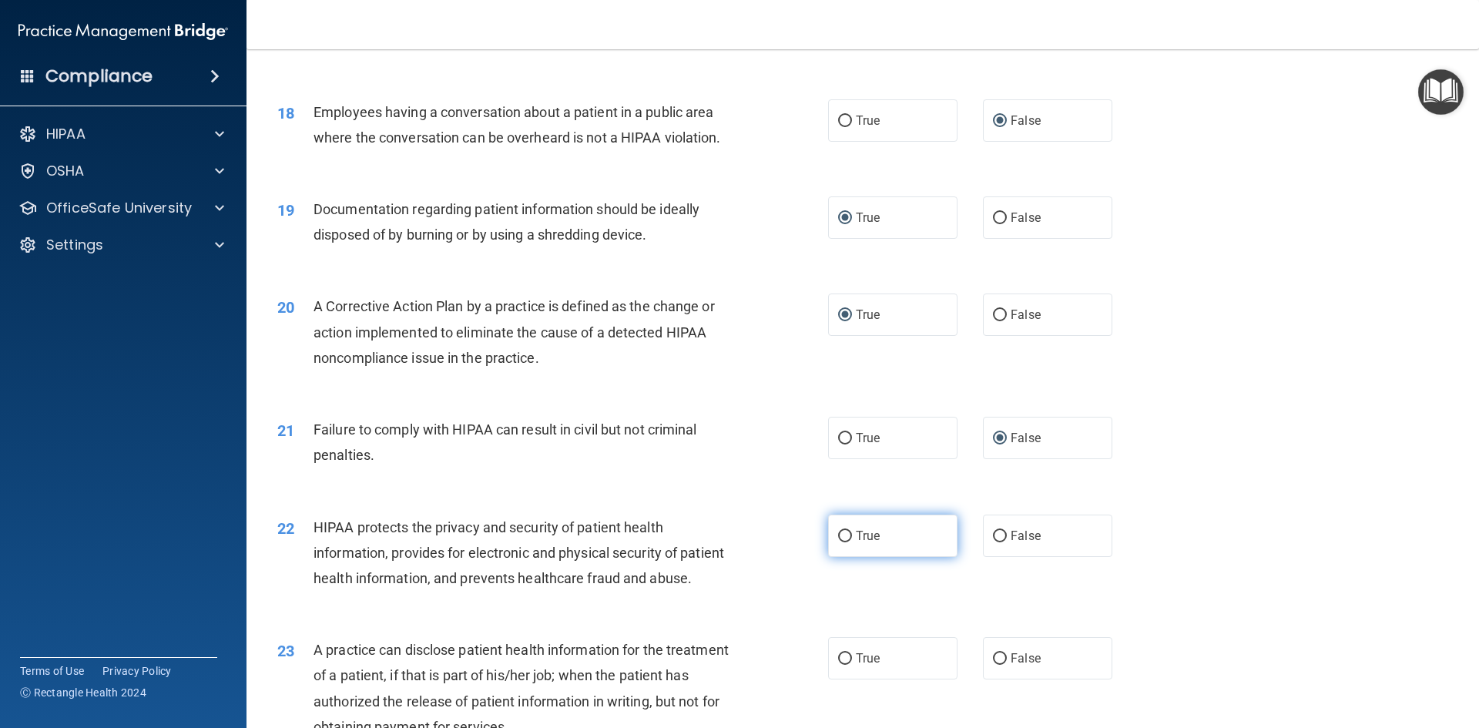
click at [838, 542] on input "True" at bounding box center [845, 537] width 14 height 12
radio input "true"
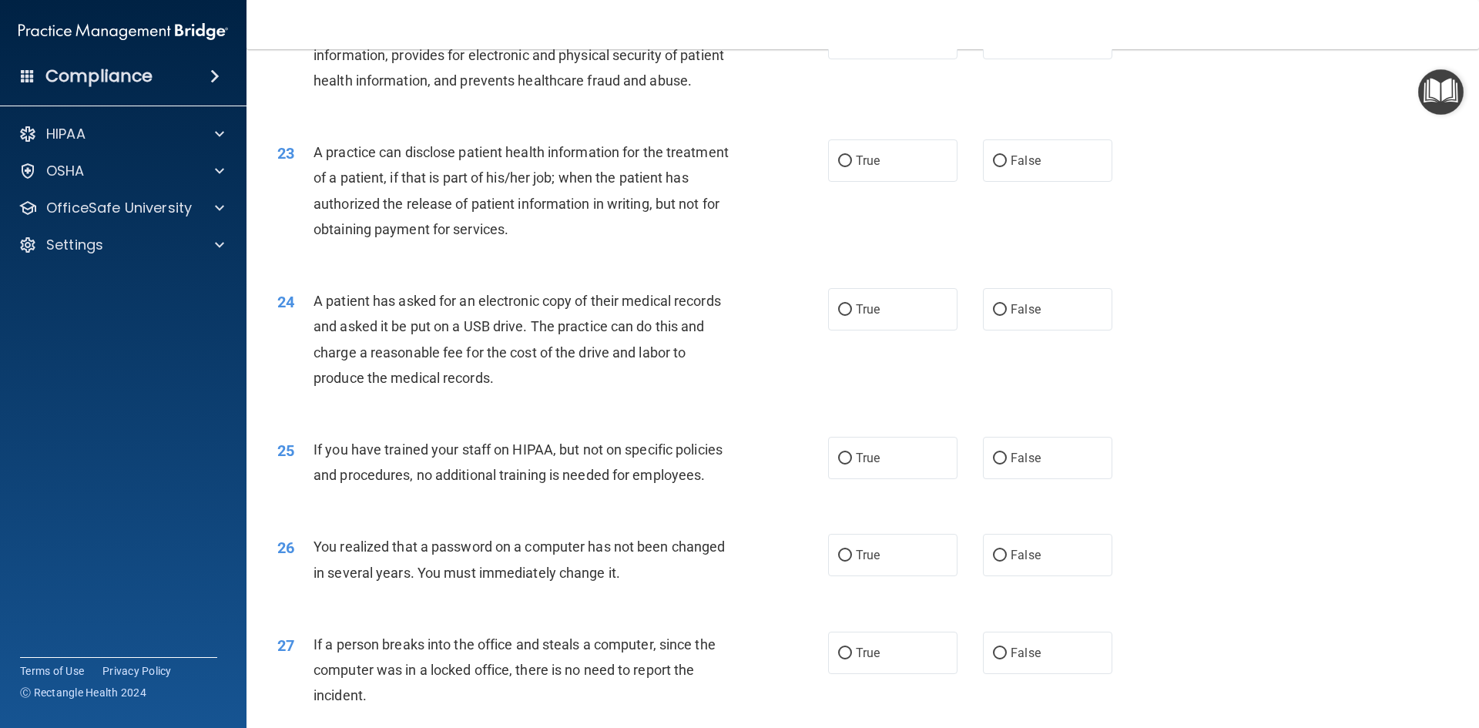
scroll to position [2445, 0]
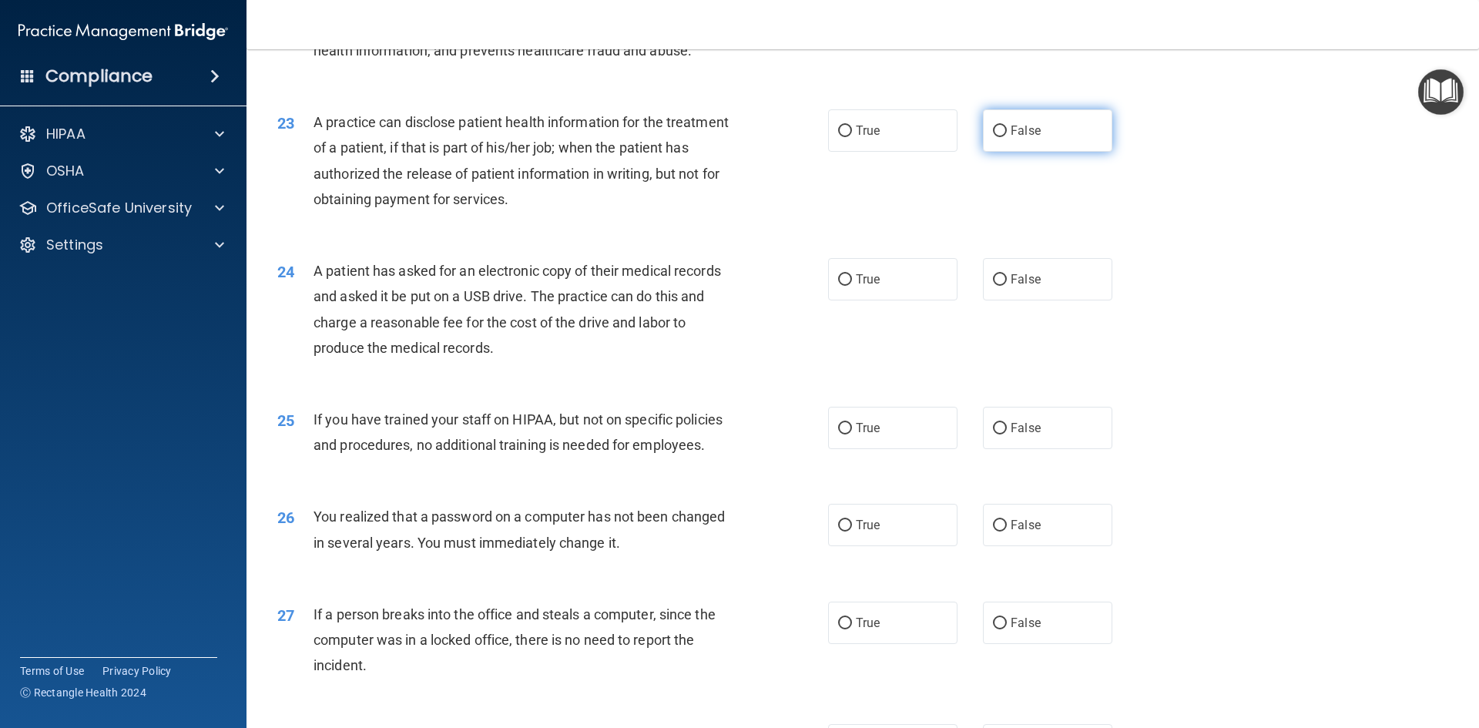
click at [993, 137] on input "False" at bounding box center [1000, 132] width 14 height 12
radio input "true"
click at [838, 286] on input "True" at bounding box center [845, 280] width 14 height 12
radio input "true"
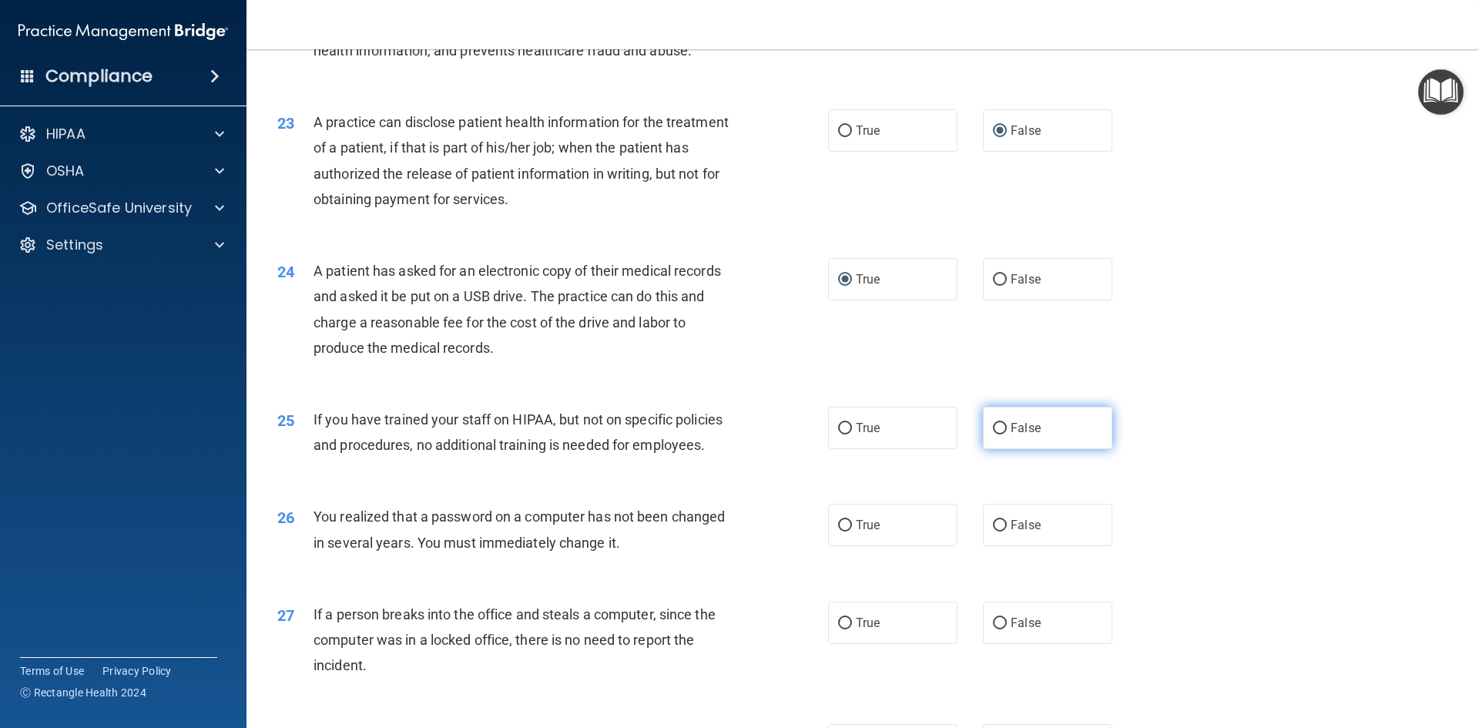
click at [993, 434] on input "False" at bounding box center [1000, 429] width 14 height 12
radio input "true"
click at [838, 531] on input "True" at bounding box center [845, 526] width 14 height 12
radio input "true"
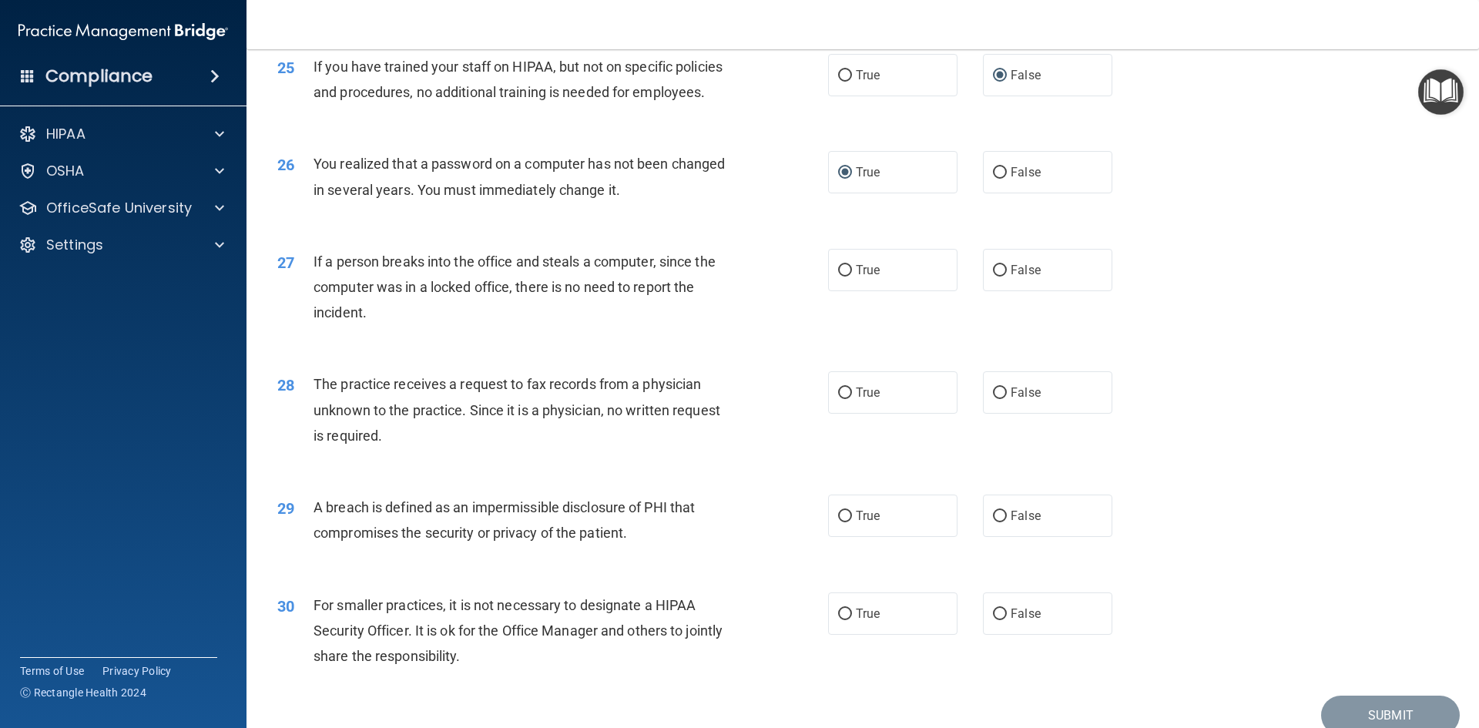
scroll to position [2828, 0]
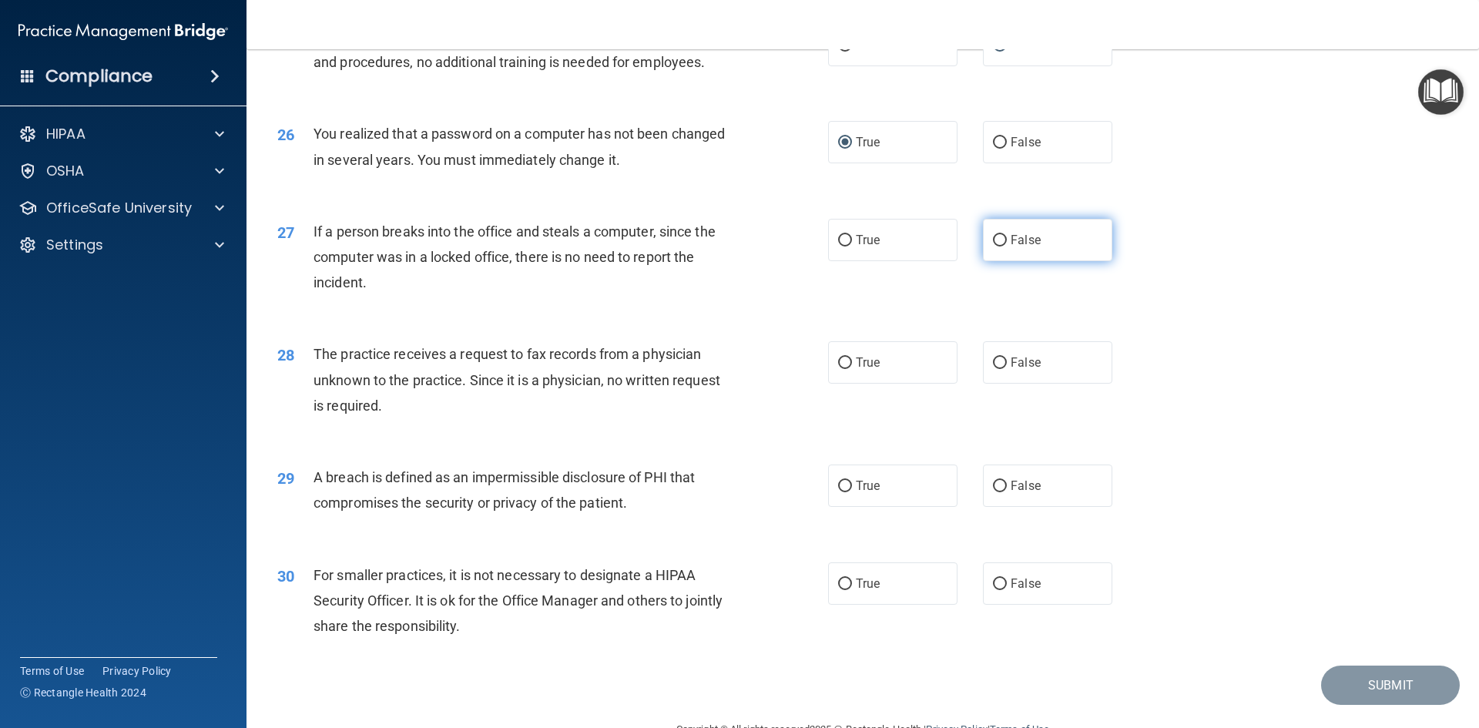
click at [995, 246] on input "False" at bounding box center [1000, 241] width 14 height 12
radio input "true"
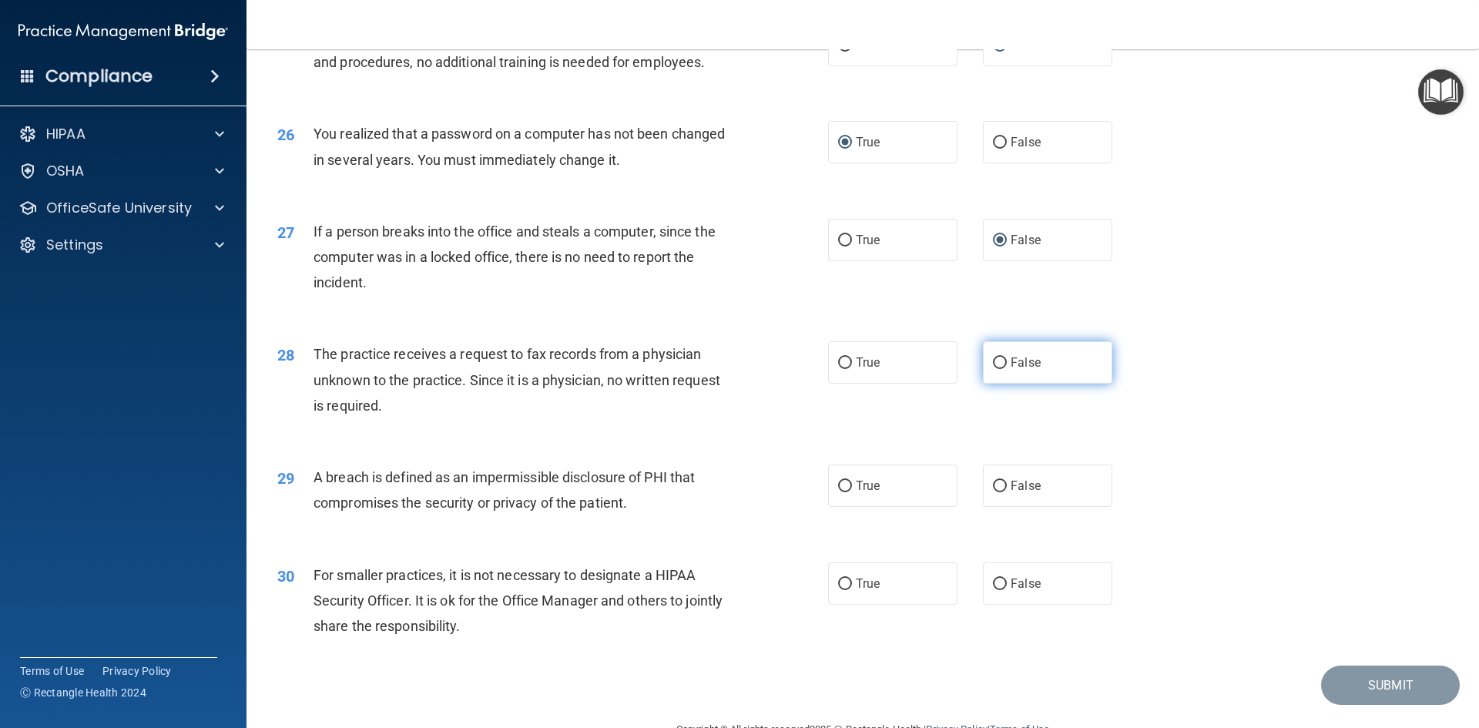
click at [984, 384] on label "False" at bounding box center [1047, 362] width 129 height 42
click at [993, 369] on input "False" at bounding box center [1000, 363] width 14 height 12
radio input "true"
click at [843, 492] on input "True" at bounding box center [845, 487] width 14 height 12
radio input "true"
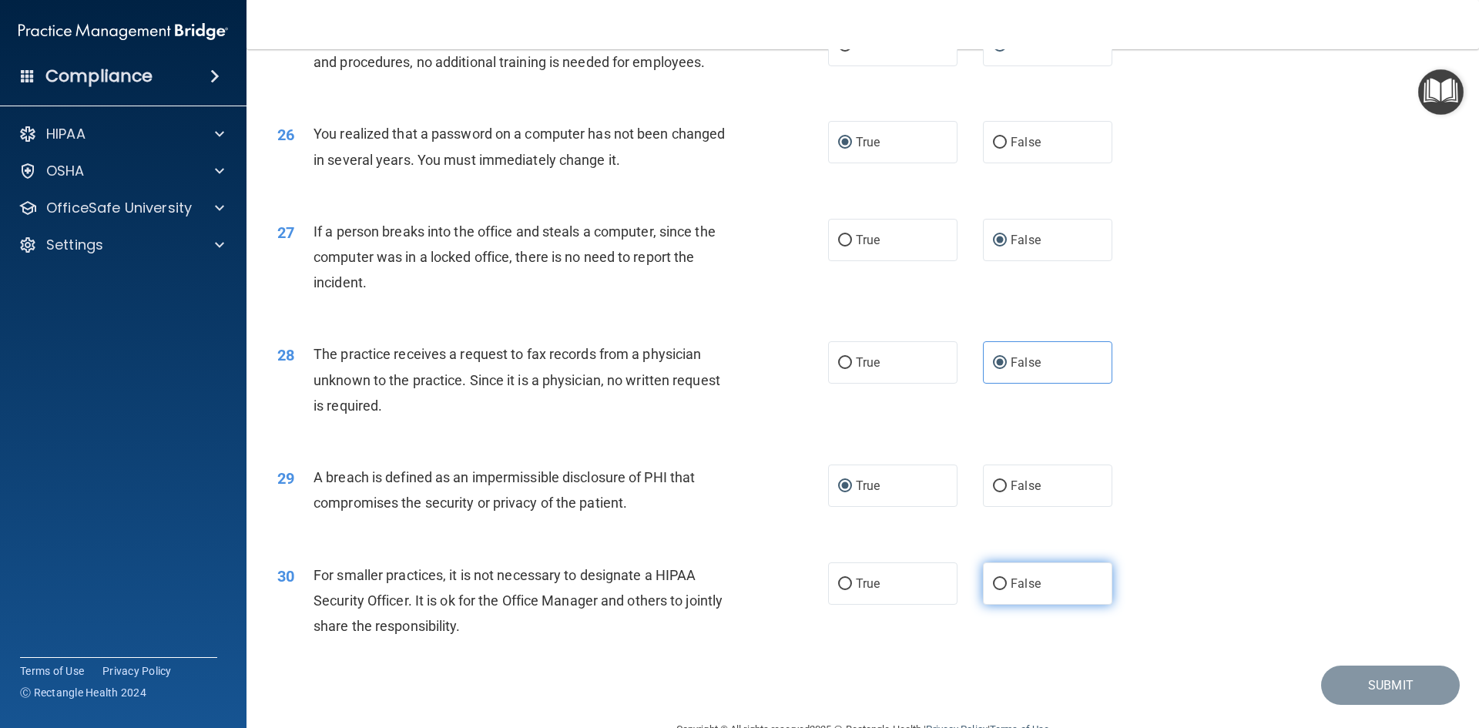
click at [993, 590] on input "False" at bounding box center [1000, 584] width 14 height 12
radio input "true"
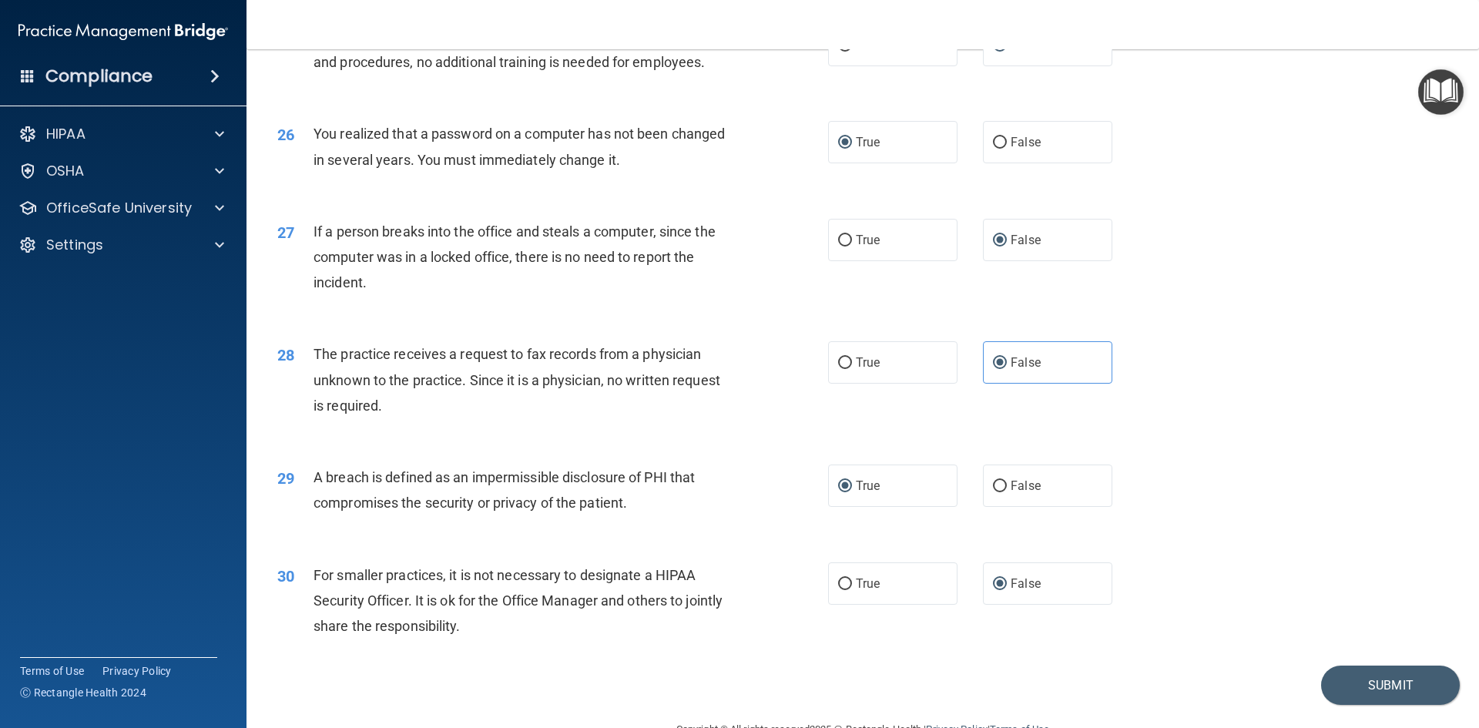
scroll to position [2917, 0]
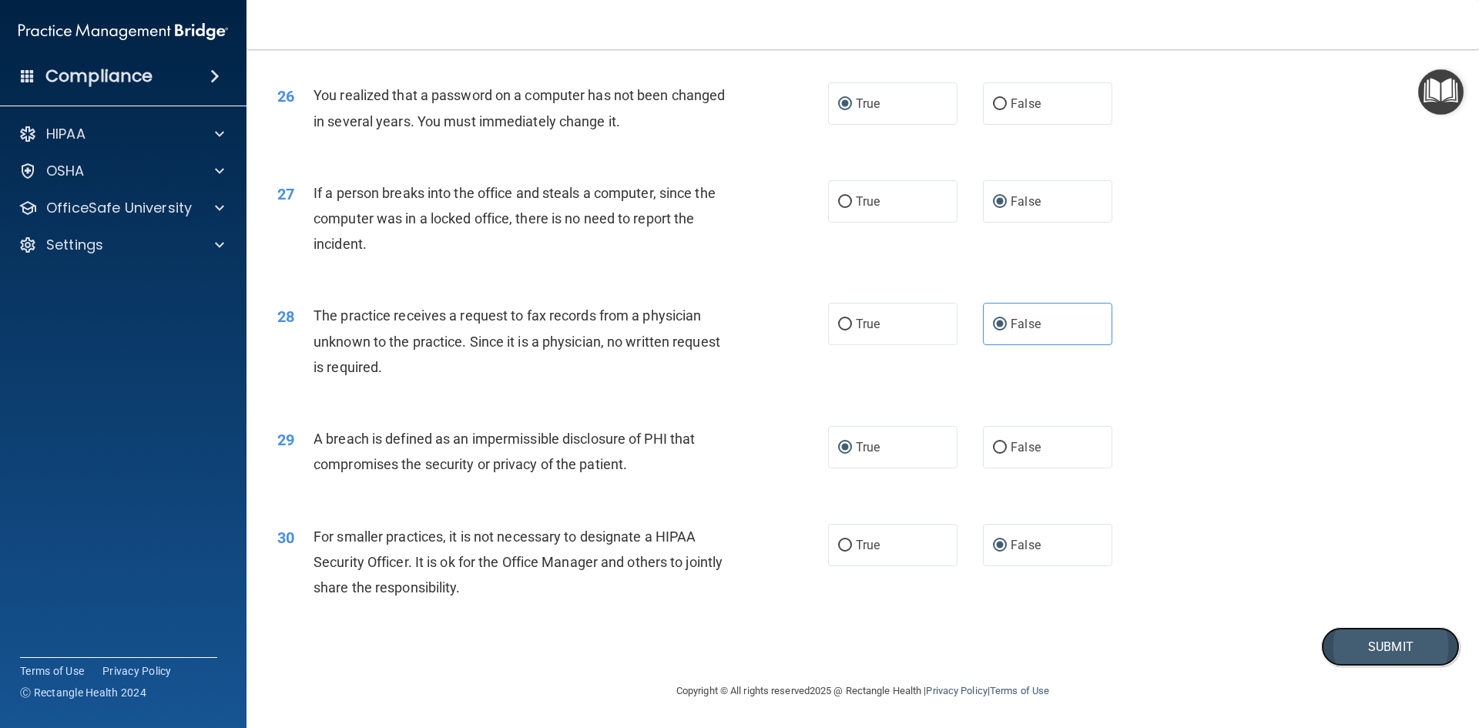
click at [1364, 644] on button "Submit" at bounding box center [1390, 646] width 139 height 39
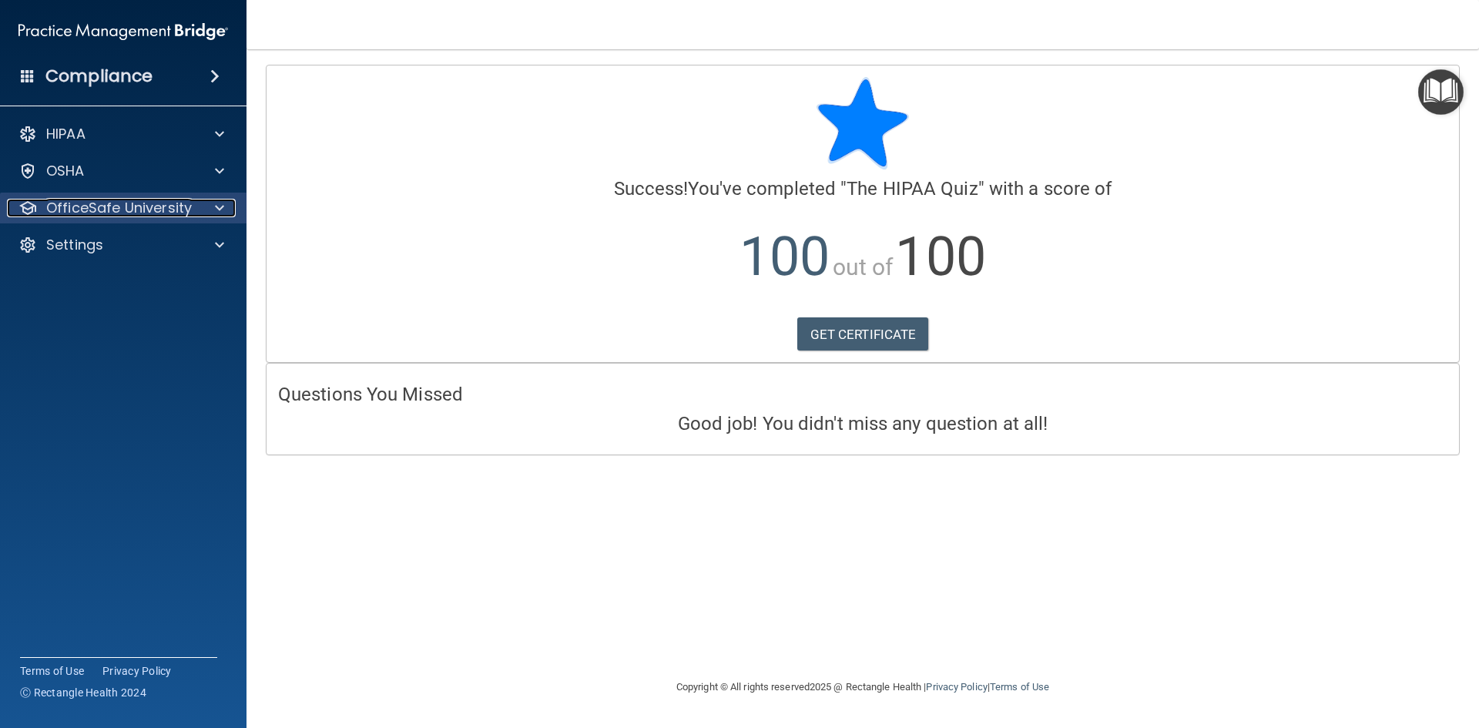
click at [216, 203] on span at bounding box center [219, 208] width 9 height 18
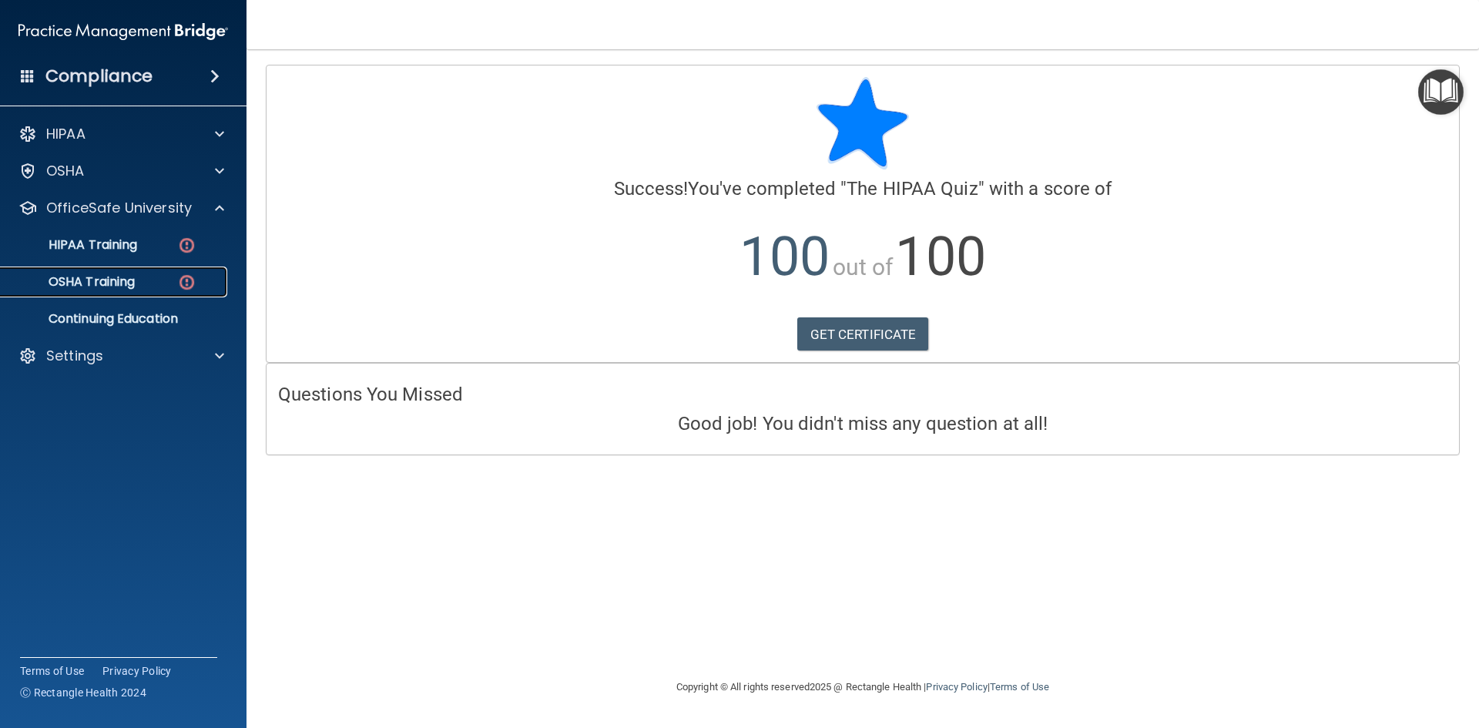
click at [152, 276] on div "OSHA Training" at bounding box center [115, 281] width 210 height 15
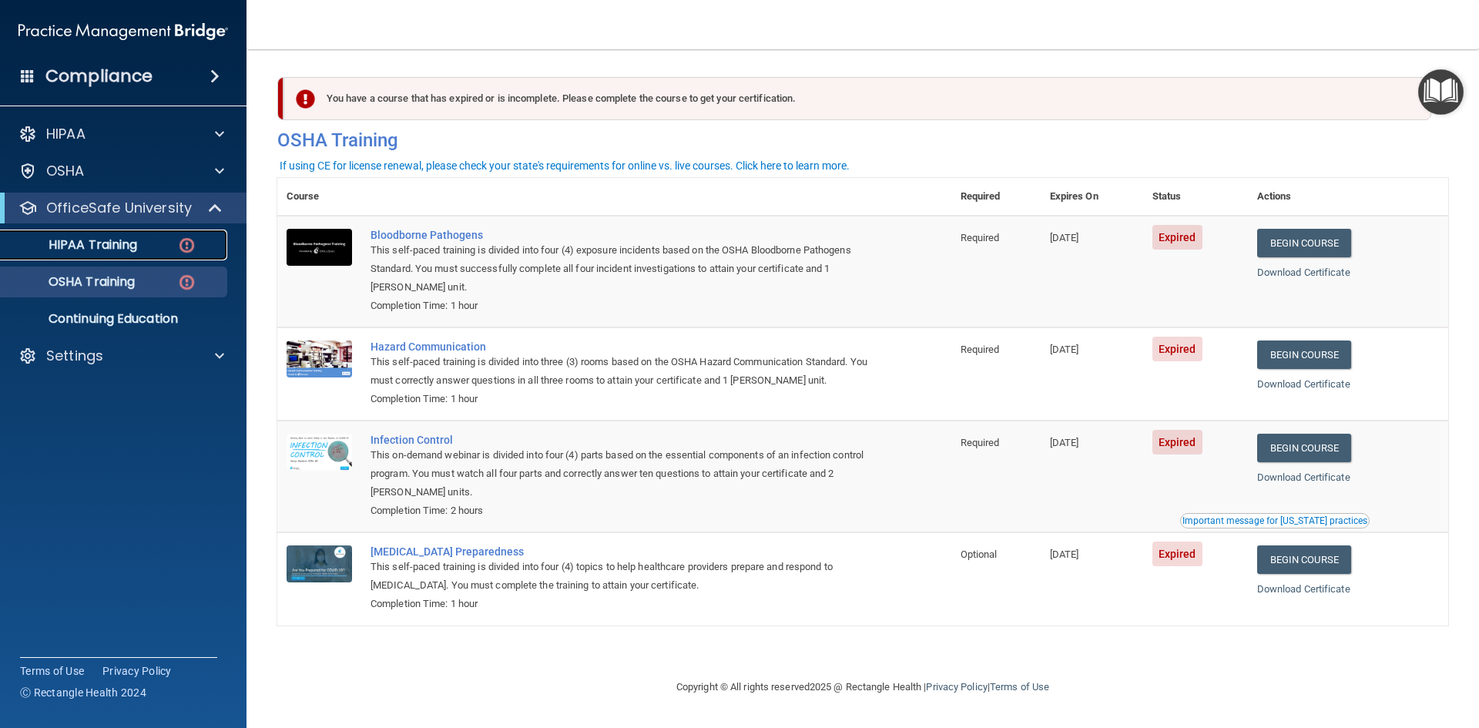
click at [116, 246] on p "HIPAA Training" at bounding box center [73, 244] width 127 height 15
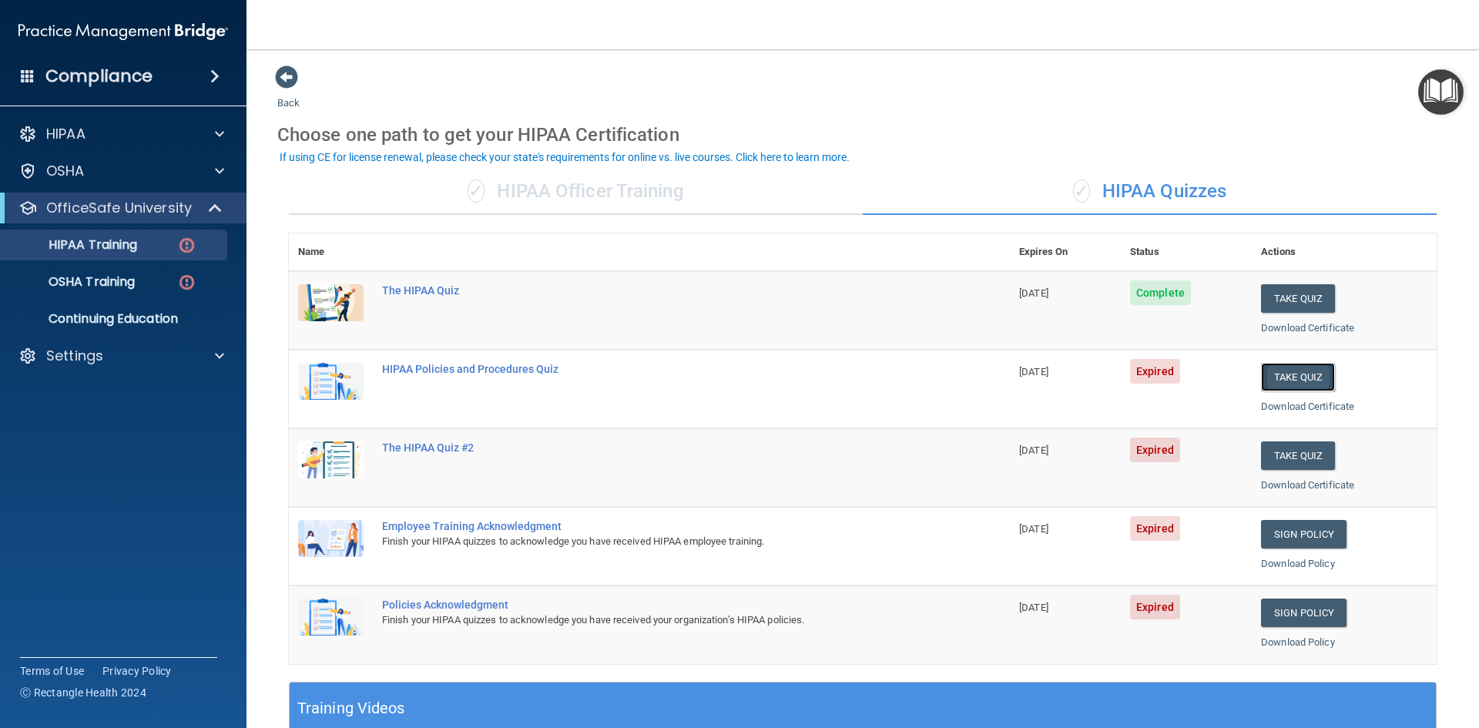
click at [1289, 374] on button "Take Quiz" at bounding box center [1298, 377] width 74 height 28
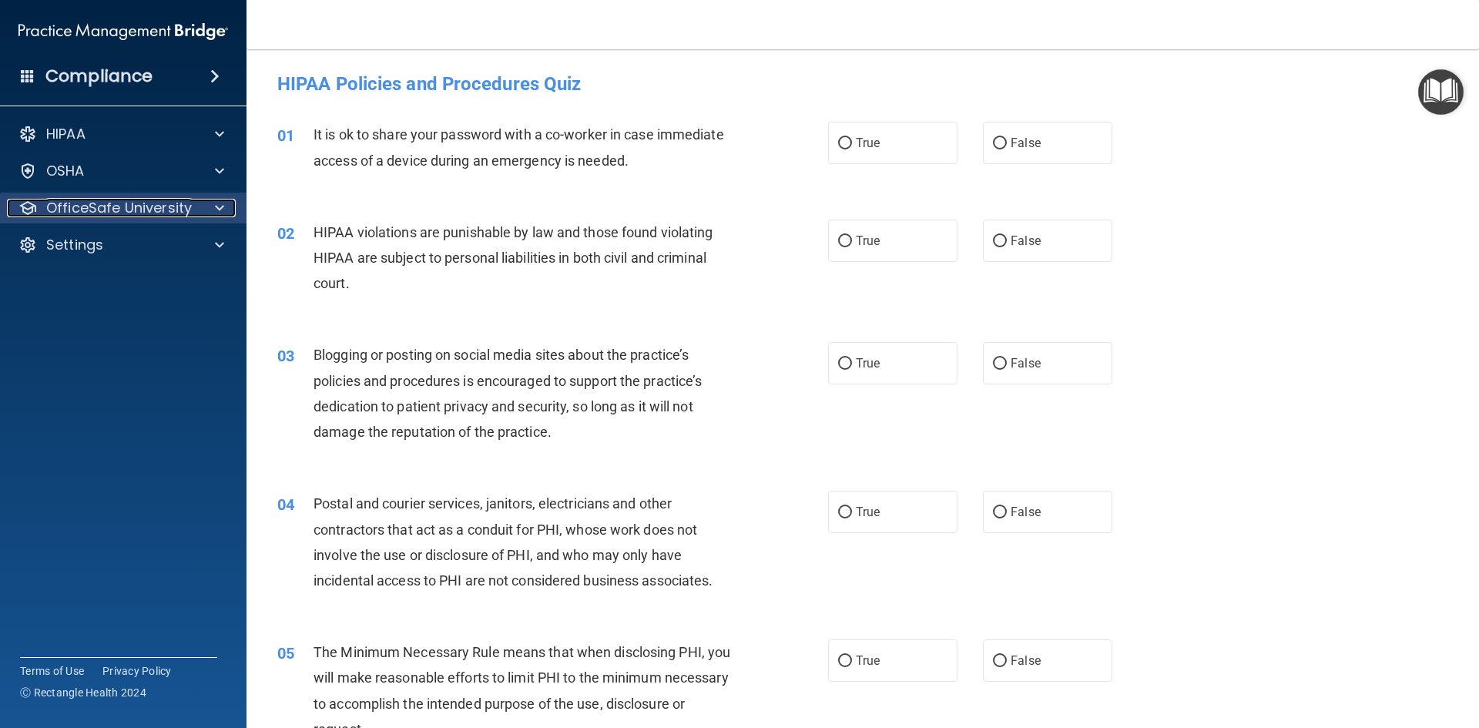
click at [223, 204] on span at bounding box center [219, 208] width 9 height 18
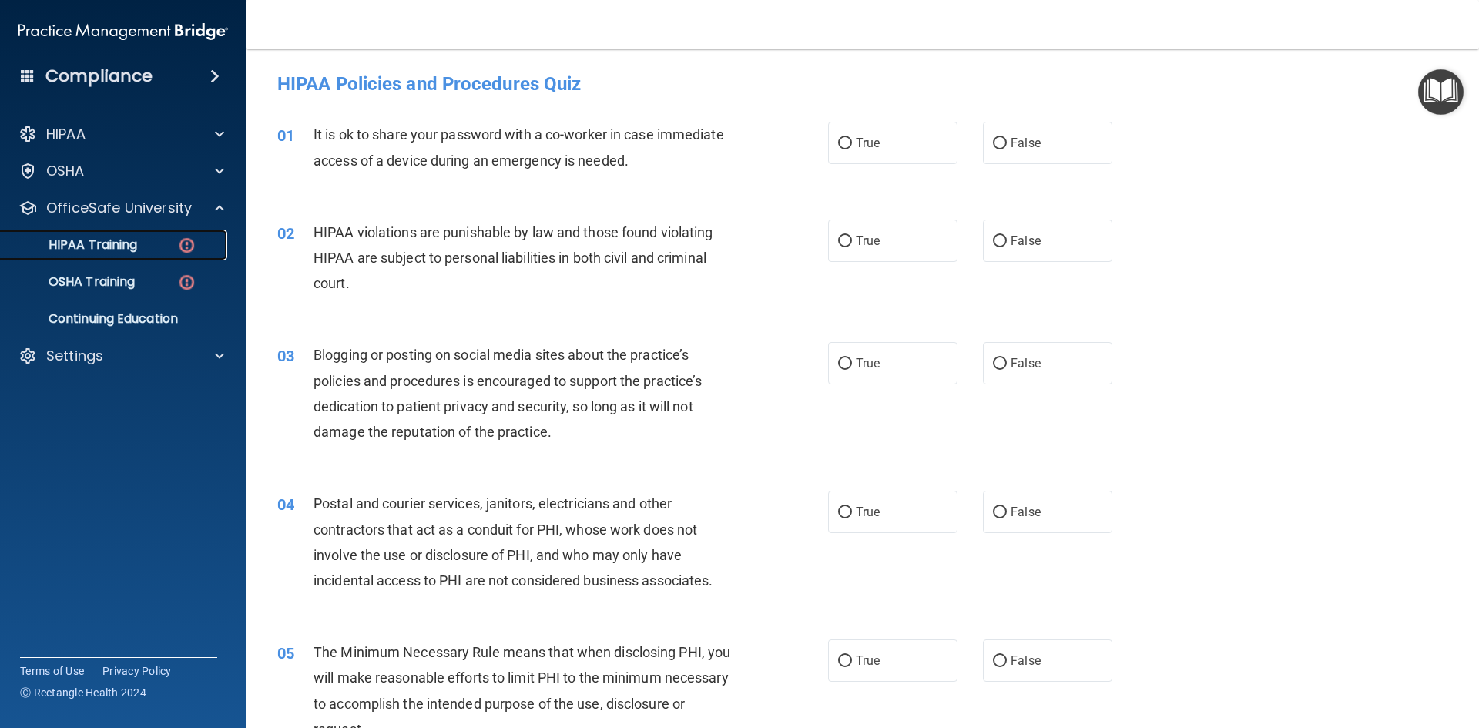
click at [163, 246] on div "HIPAA Training" at bounding box center [115, 244] width 210 height 15
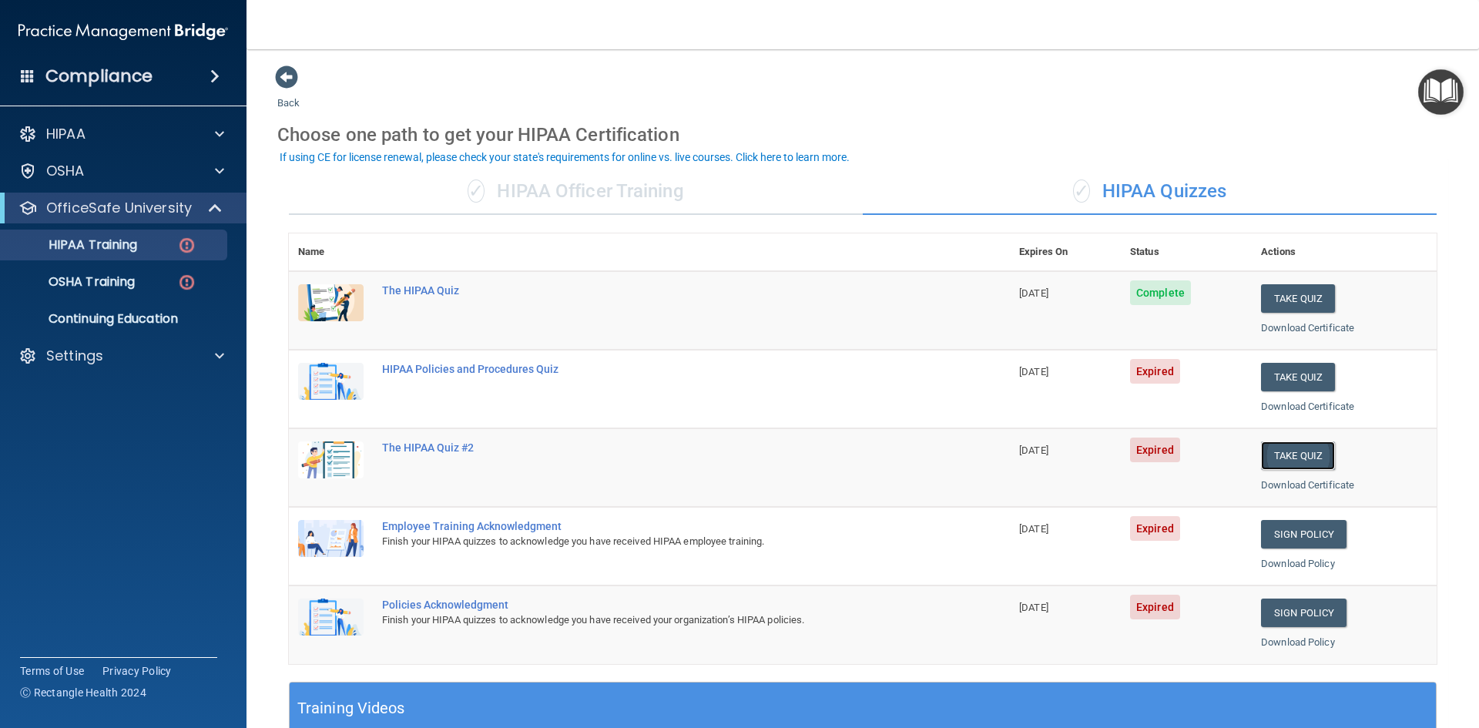
click at [1278, 450] on button "Take Quiz" at bounding box center [1298, 455] width 74 height 28
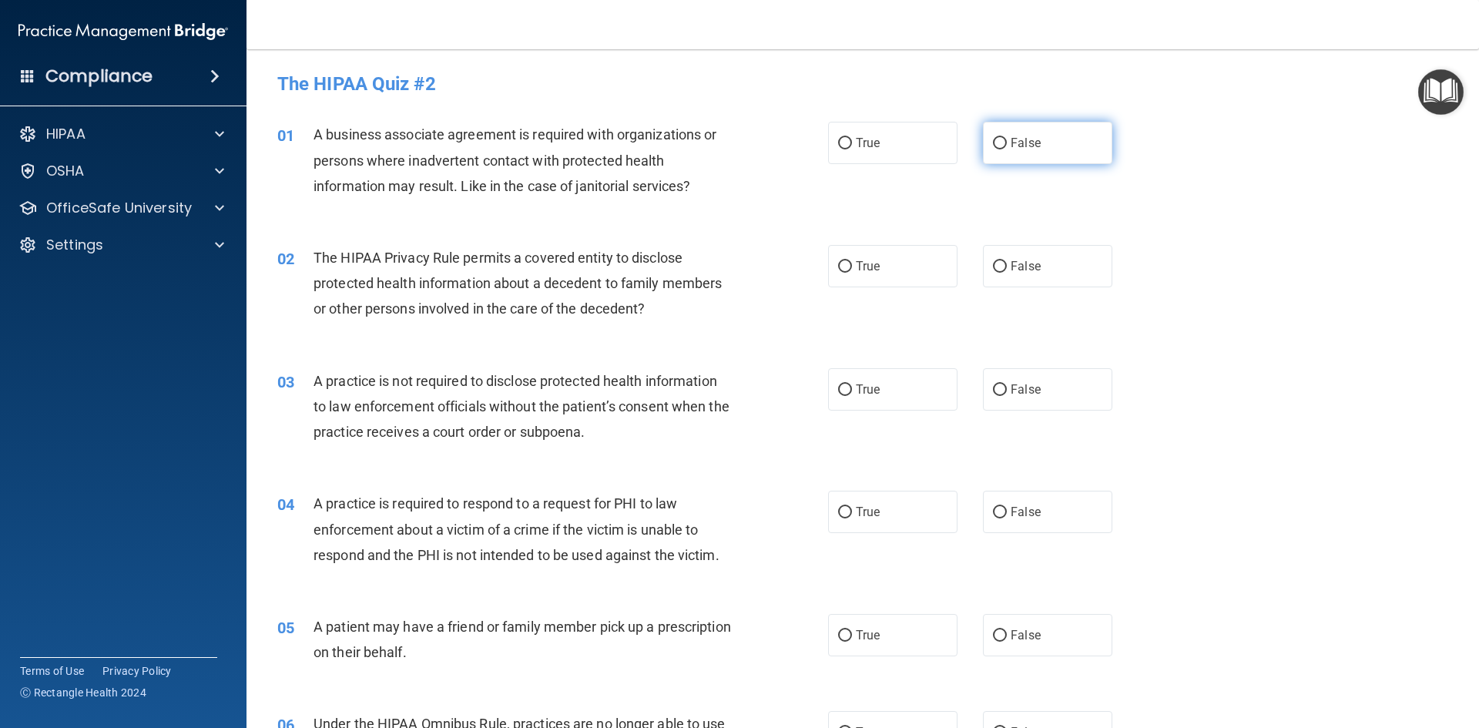
click at [1000, 137] on label "False" at bounding box center [1047, 143] width 129 height 42
click at [1000, 138] on input "False" at bounding box center [1000, 144] width 14 height 12
radio input "true"
click at [846, 263] on input "True" at bounding box center [845, 267] width 14 height 12
radio input "true"
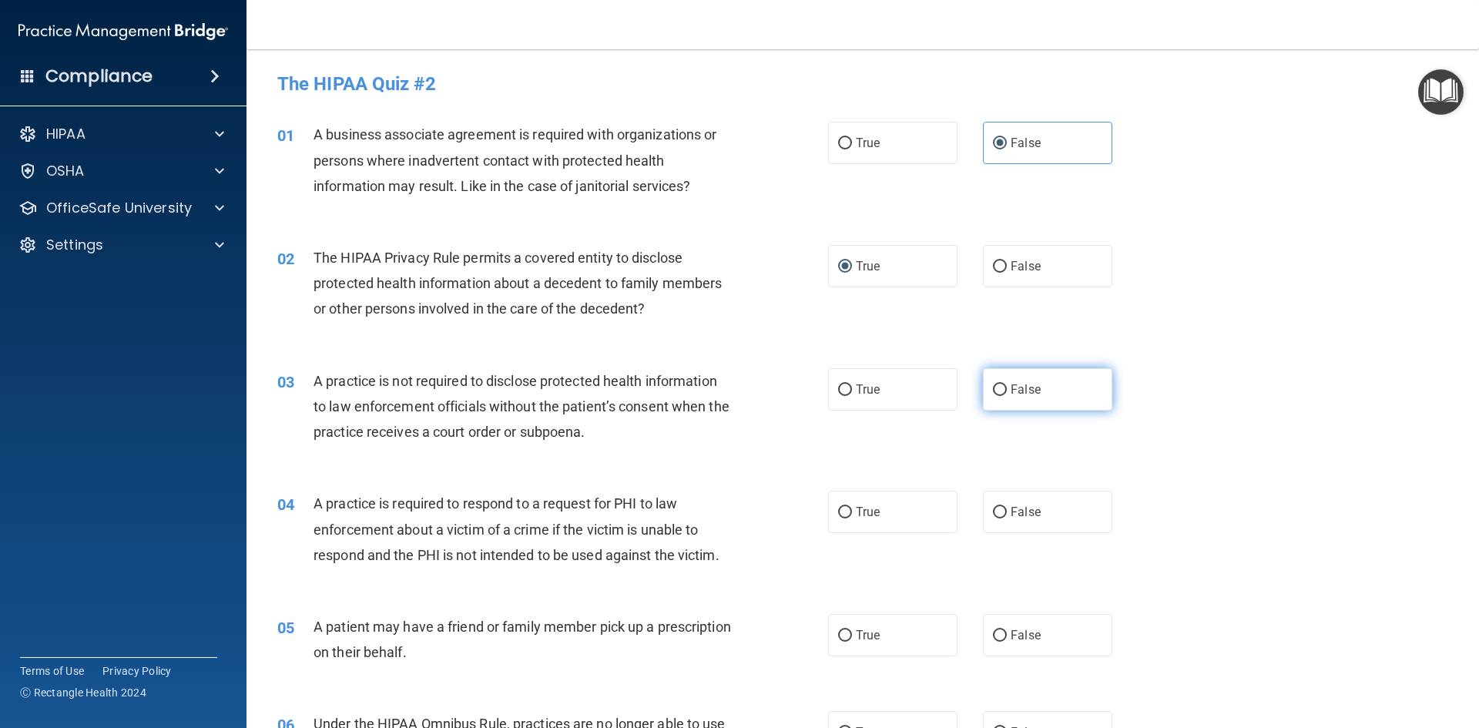
click at [996, 387] on input "False" at bounding box center [1000, 390] width 14 height 12
radio input "true"
click at [838, 509] on input "True" at bounding box center [845, 513] width 14 height 12
radio input "true"
click at [842, 633] on input "True" at bounding box center [845, 636] width 14 height 12
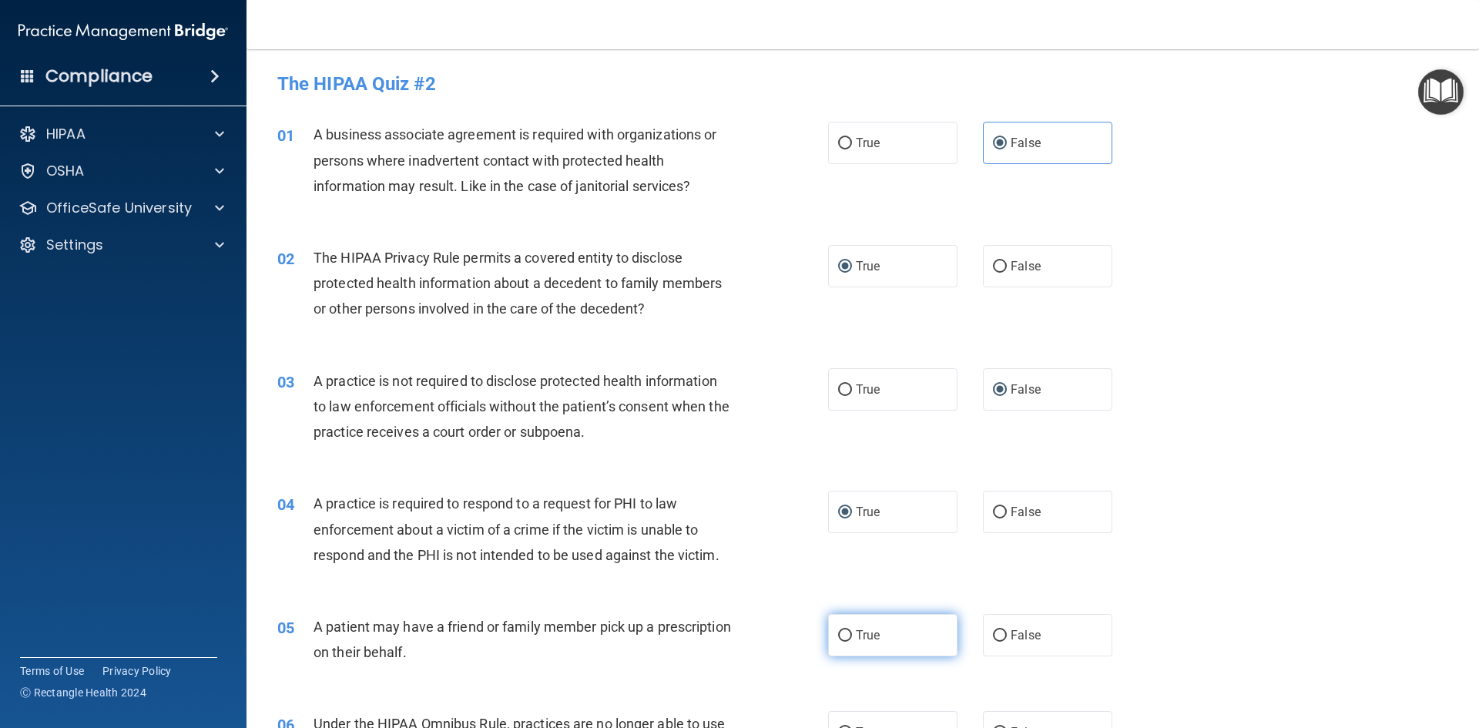
radio input "true"
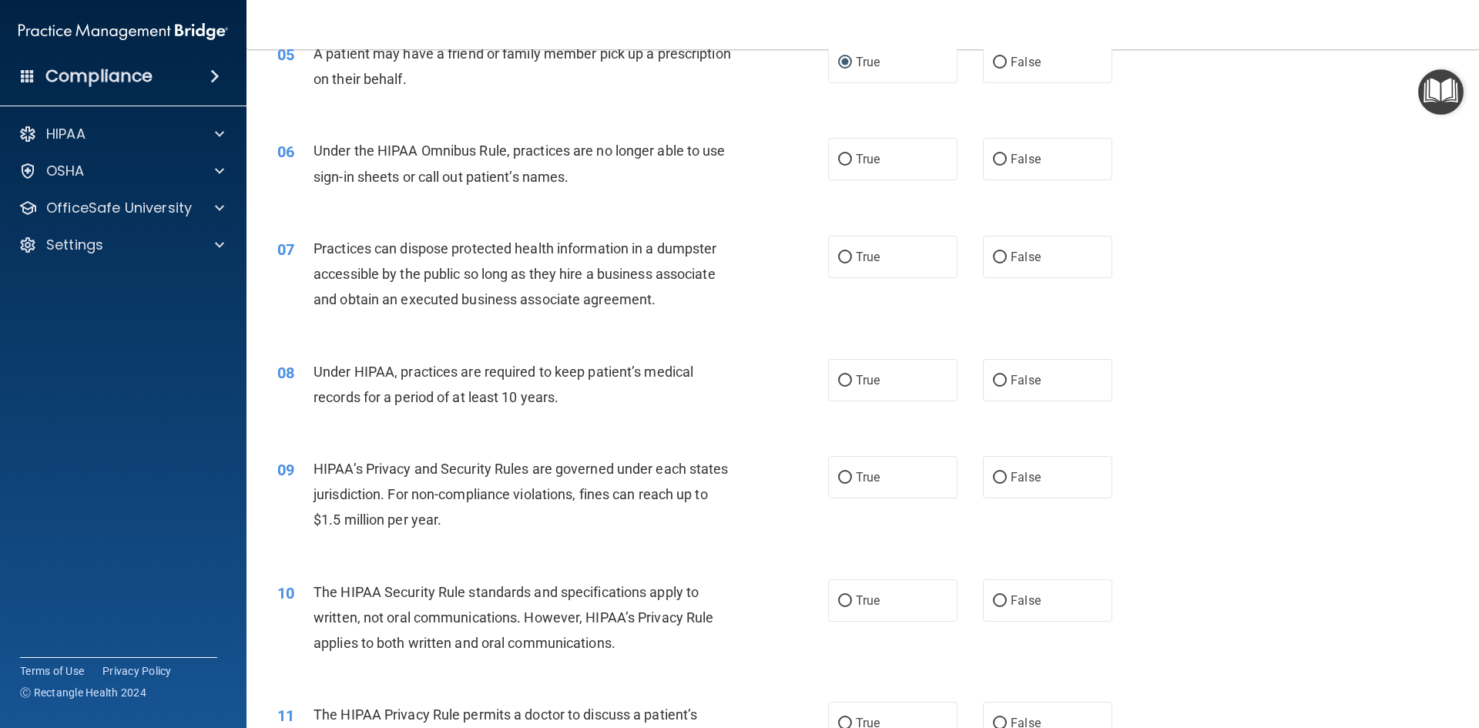
scroll to position [598, 0]
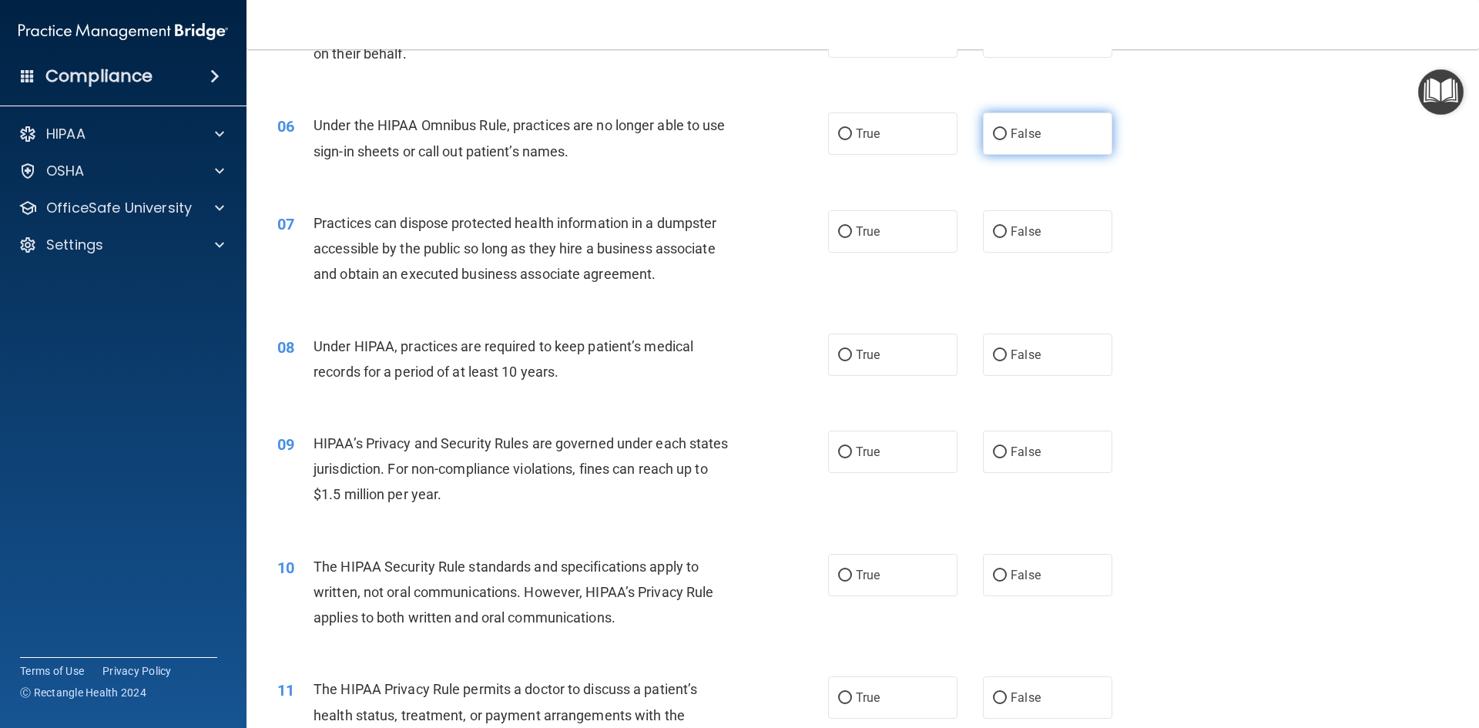
click at [997, 132] on input "False" at bounding box center [1000, 135] width 14 height 12
radio input "true"
click at [993, 231] on input "False" at bounding box center [1000, 232] width 14 height 12
radio input "true"
click at [993, 354] on input "False" at bounding box center [1000, 356] width 14 height 12
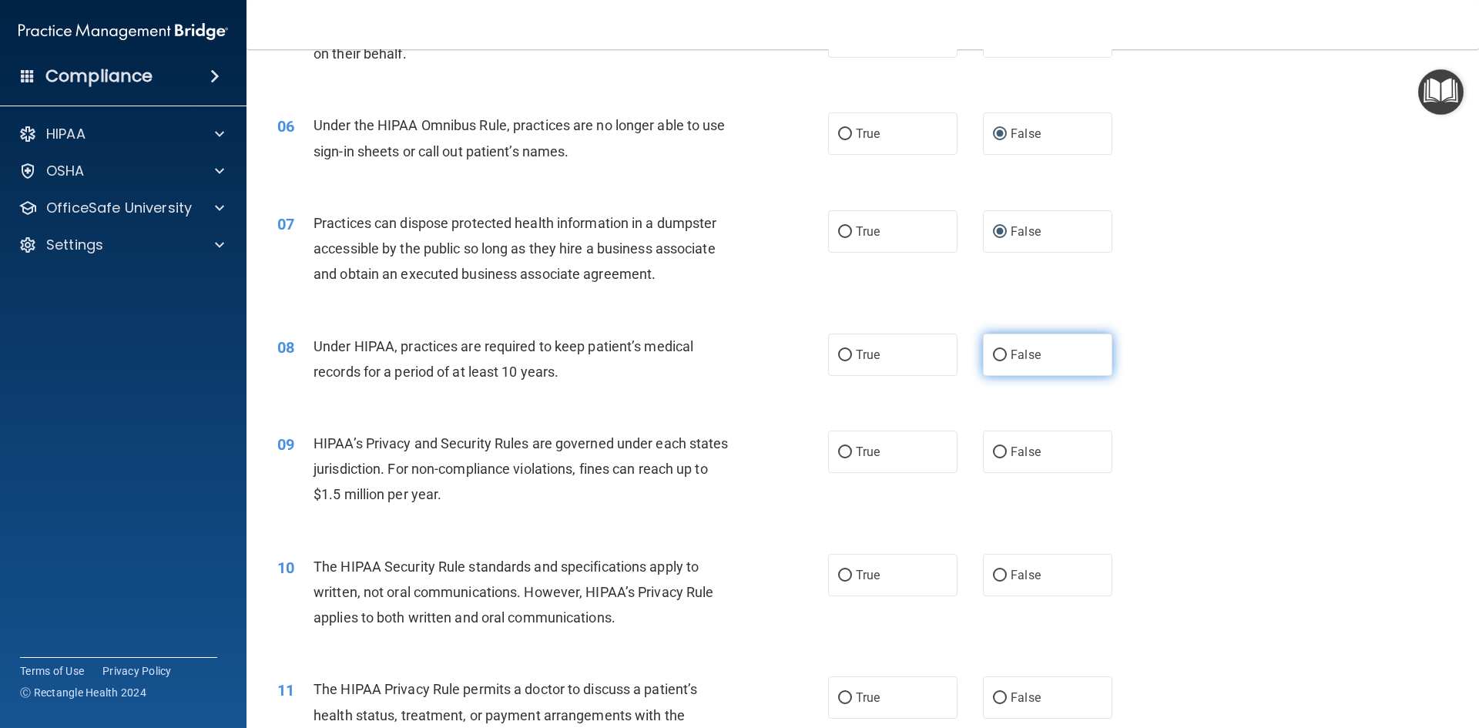
radio input "true"
click at [993, 449] on input "False" at bounding box center [1000, 453] width 14 height 12
radio input "true"
click at [844, 571] on input "True" at bounding box center [845, 576] width 14 height 12
radio input "true"
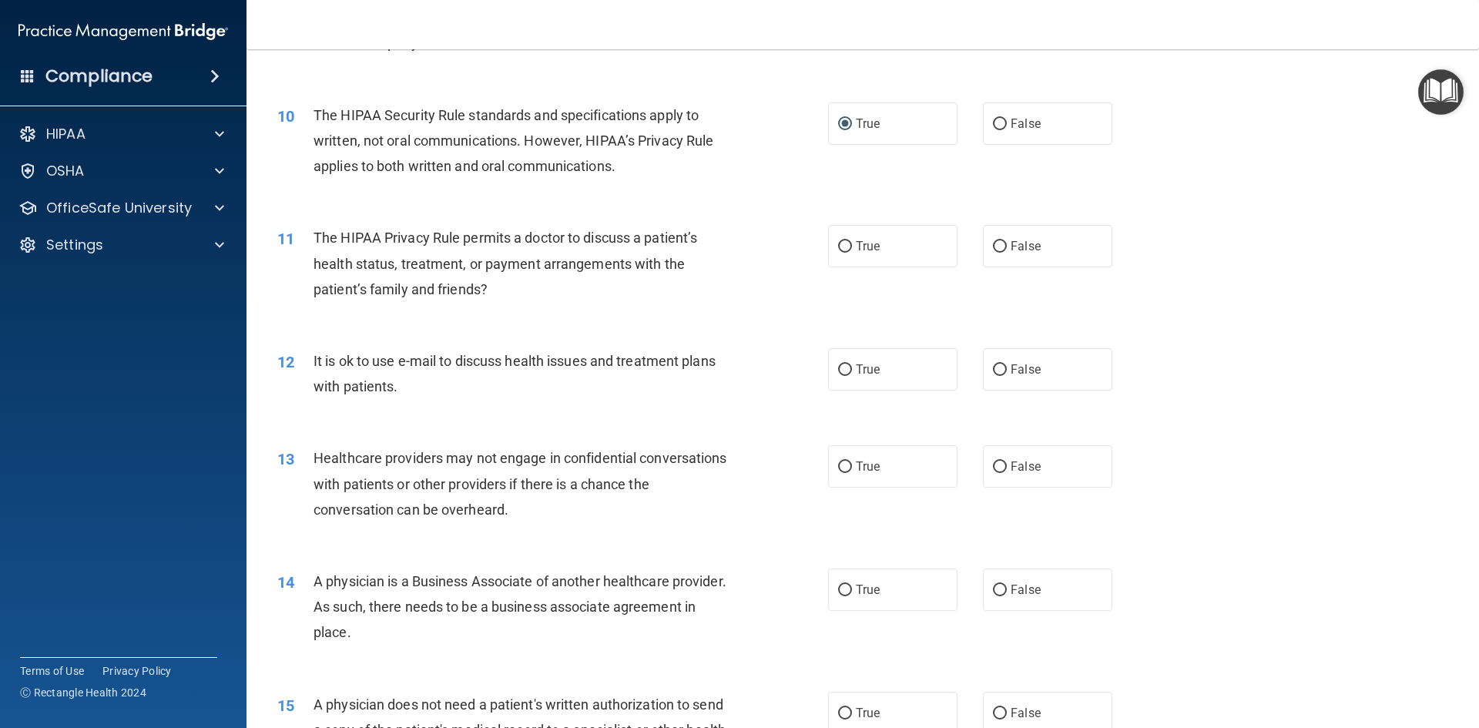
scroll to position [1168, 0]
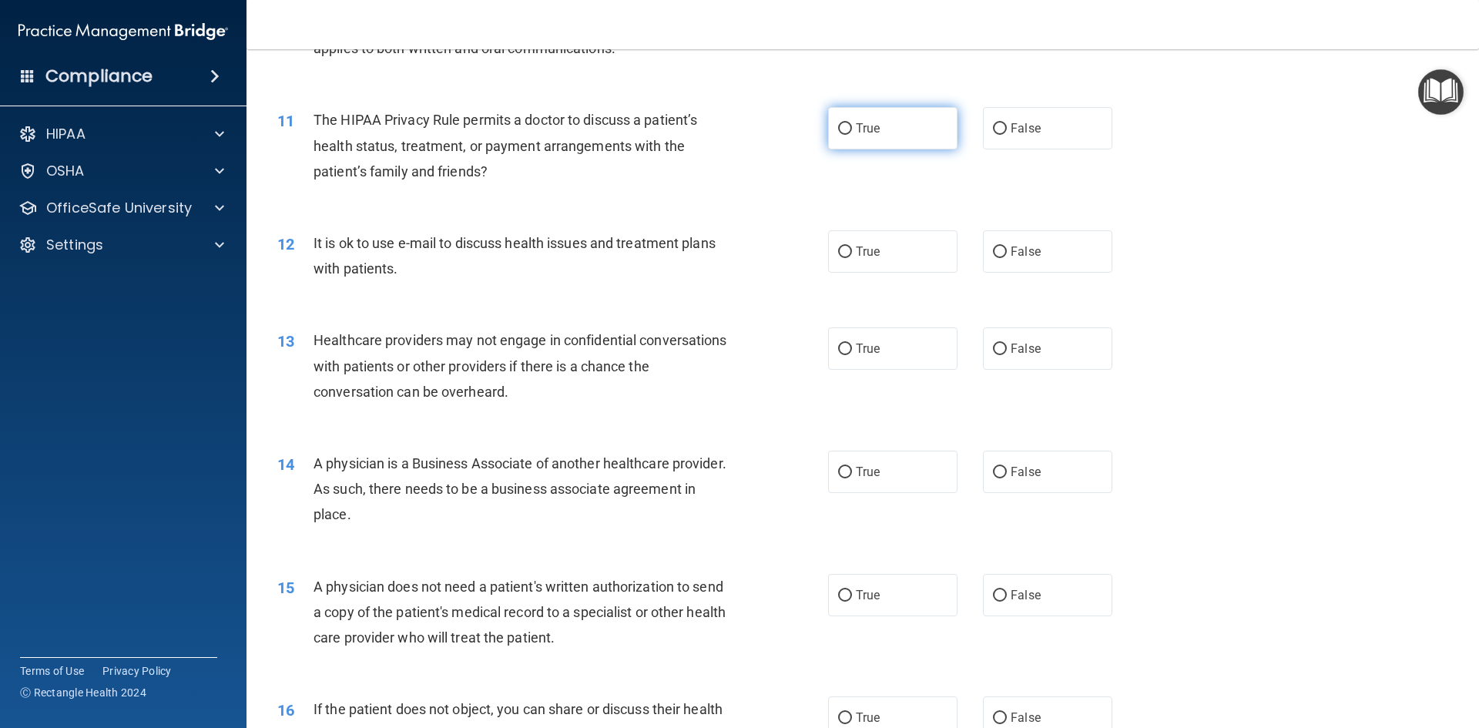
click at [838, 128] on input "True" at bounding box center [845, 129] width 14 height 12
radio input "true"
click at [843, 250] on input "True" at bounding box center [845, 252] width 14 height 12
radio input "true"
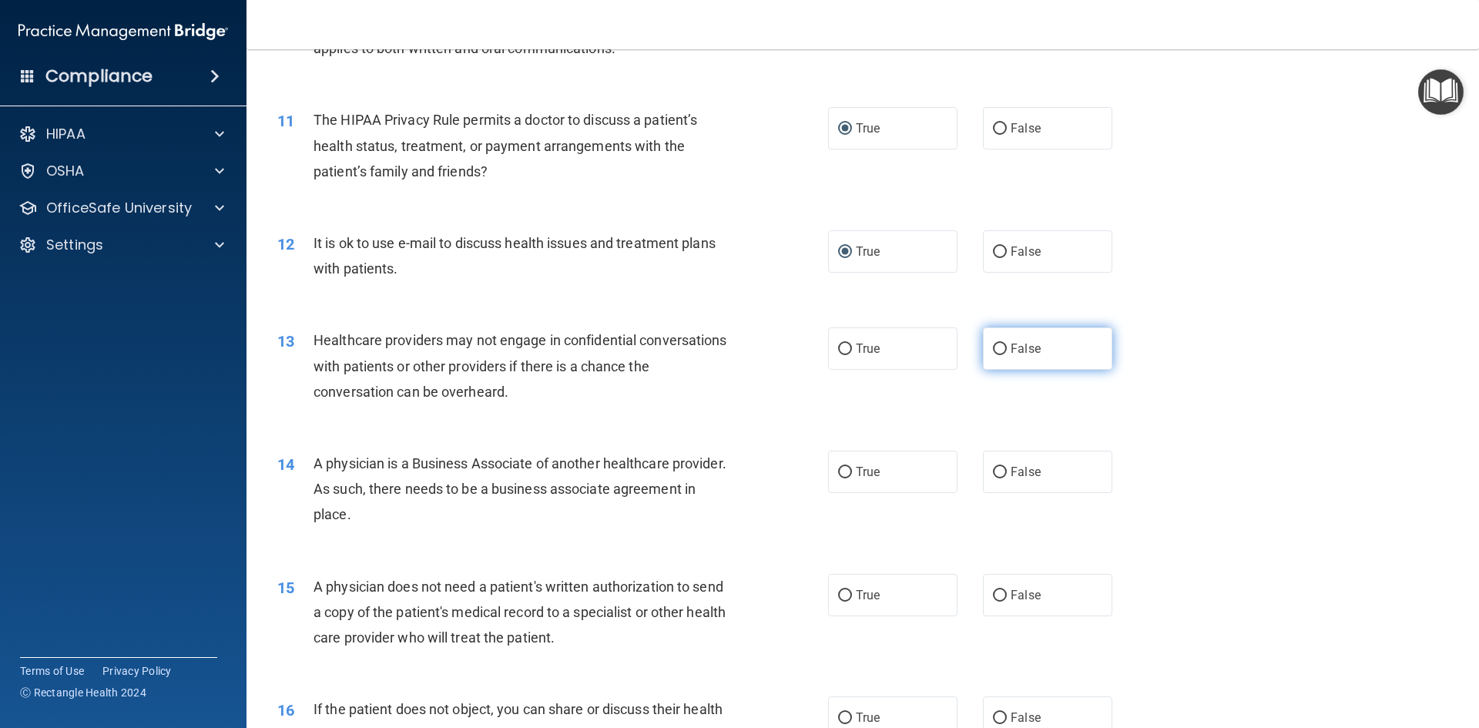
click at [993, 347] on input "False" at bounding box center [1000, 349] width 14 height 12
radio input "true"
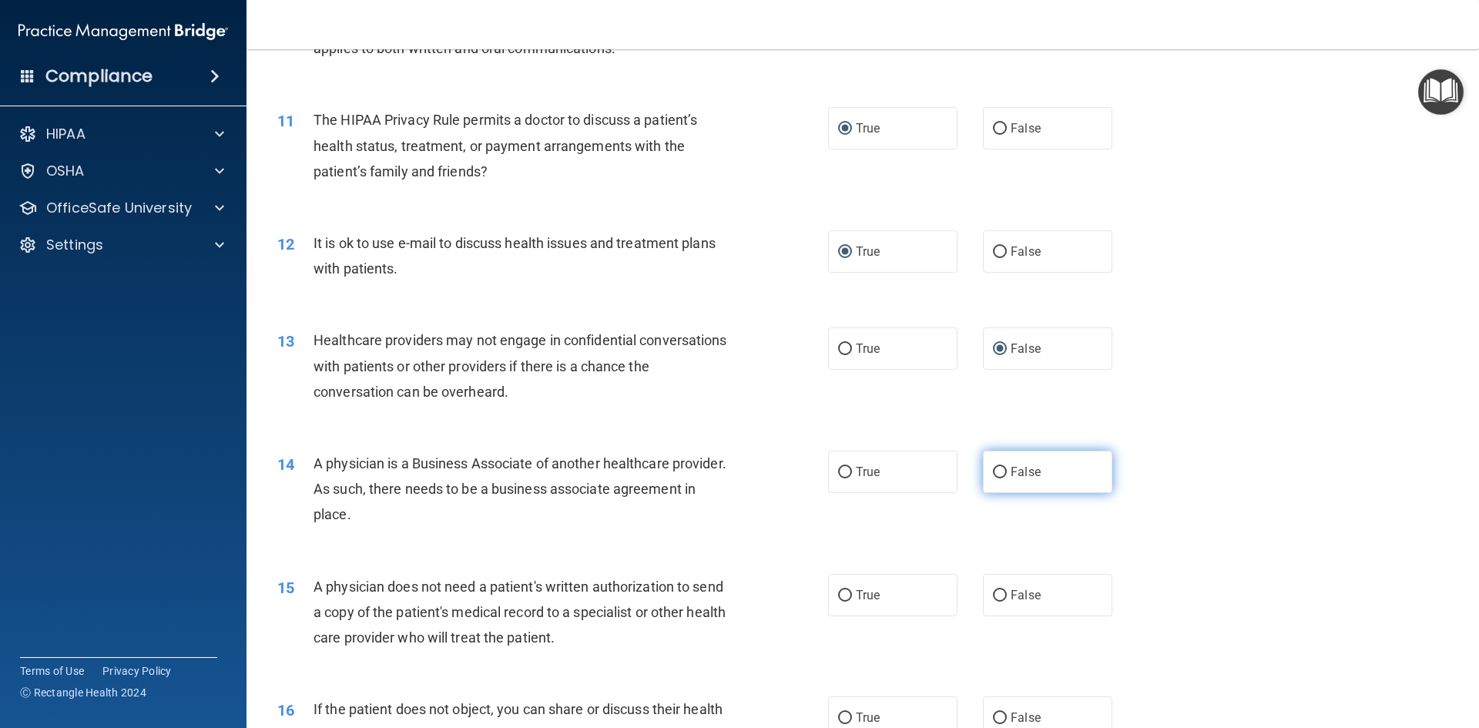
click at [995, 474] on input "False" at bounding box center [1000, 473] width 14 height 12
radio input "true"
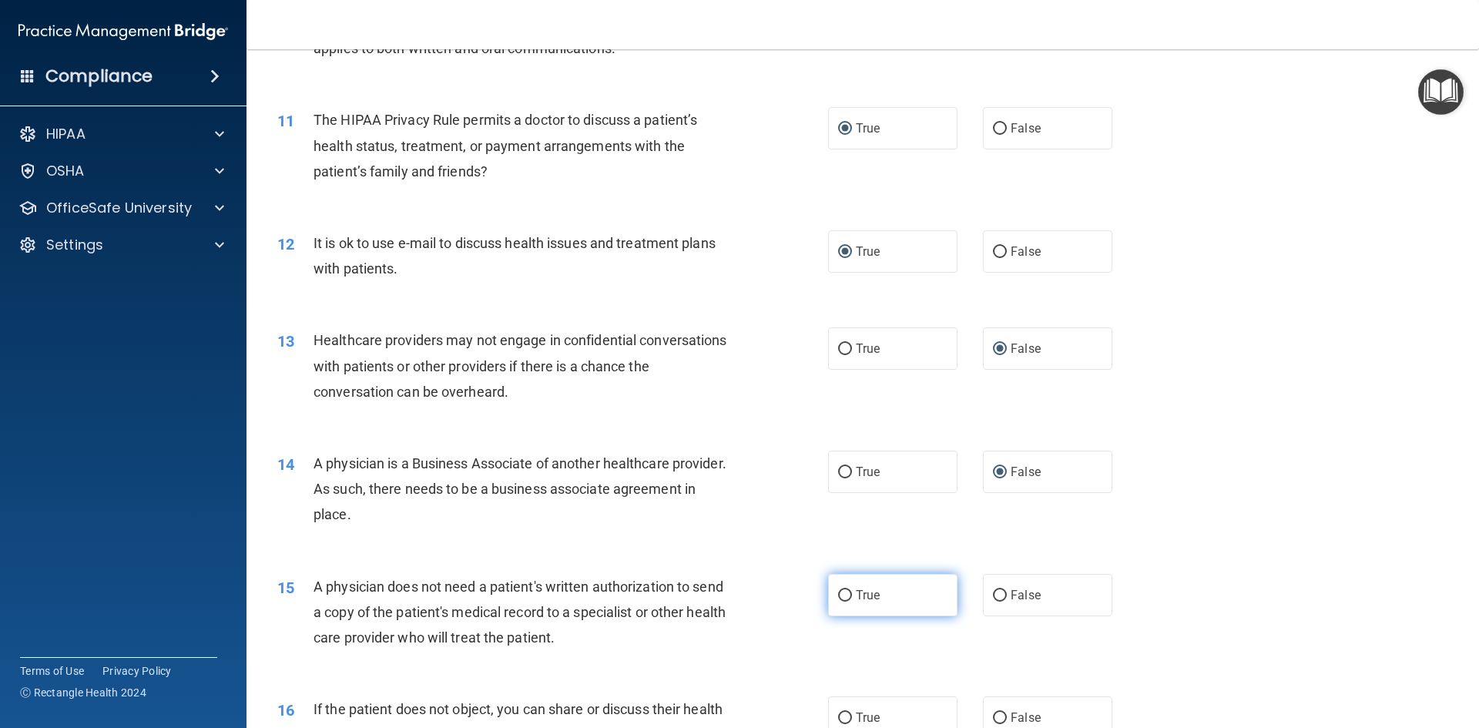
click at [839, 591] on input "True" at bounding box center [845, 596] width 14 height 12
radio input "true"
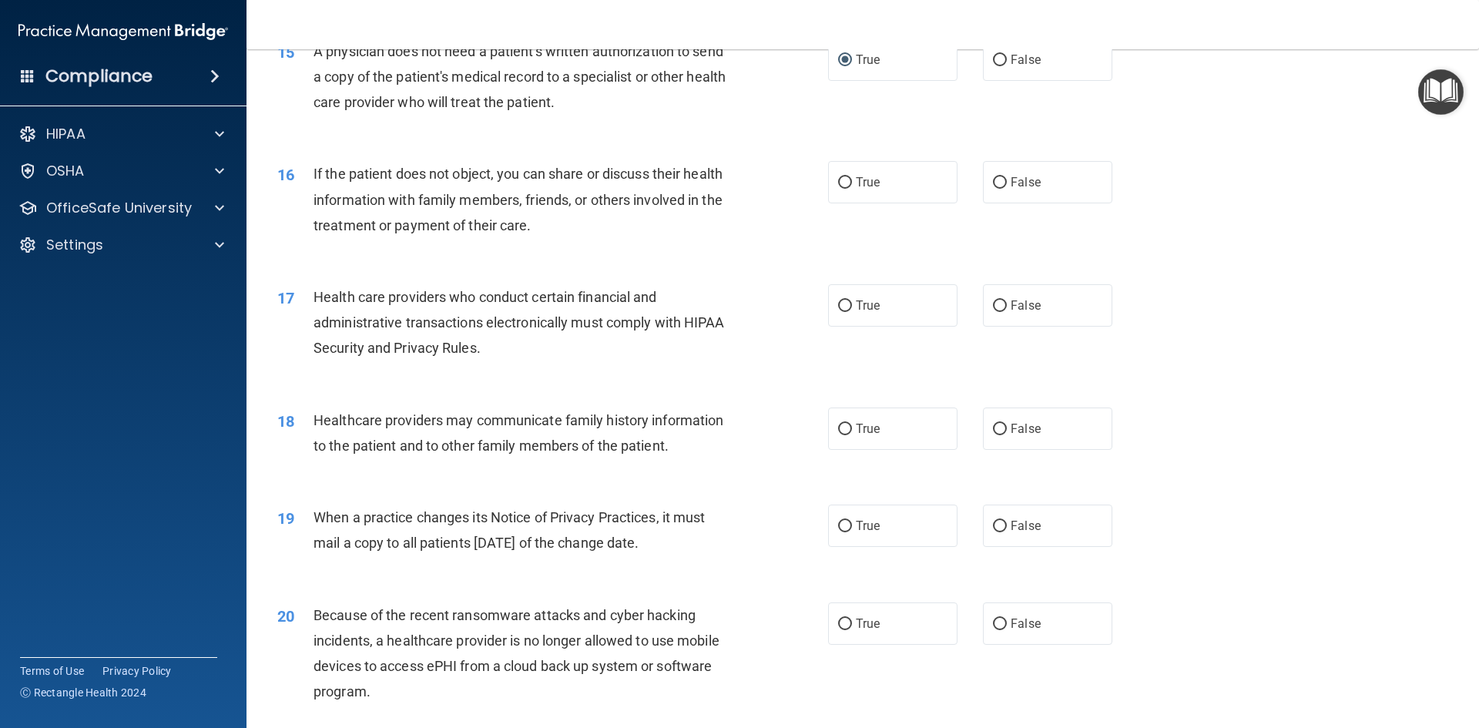
scroll to position [1741, 0]
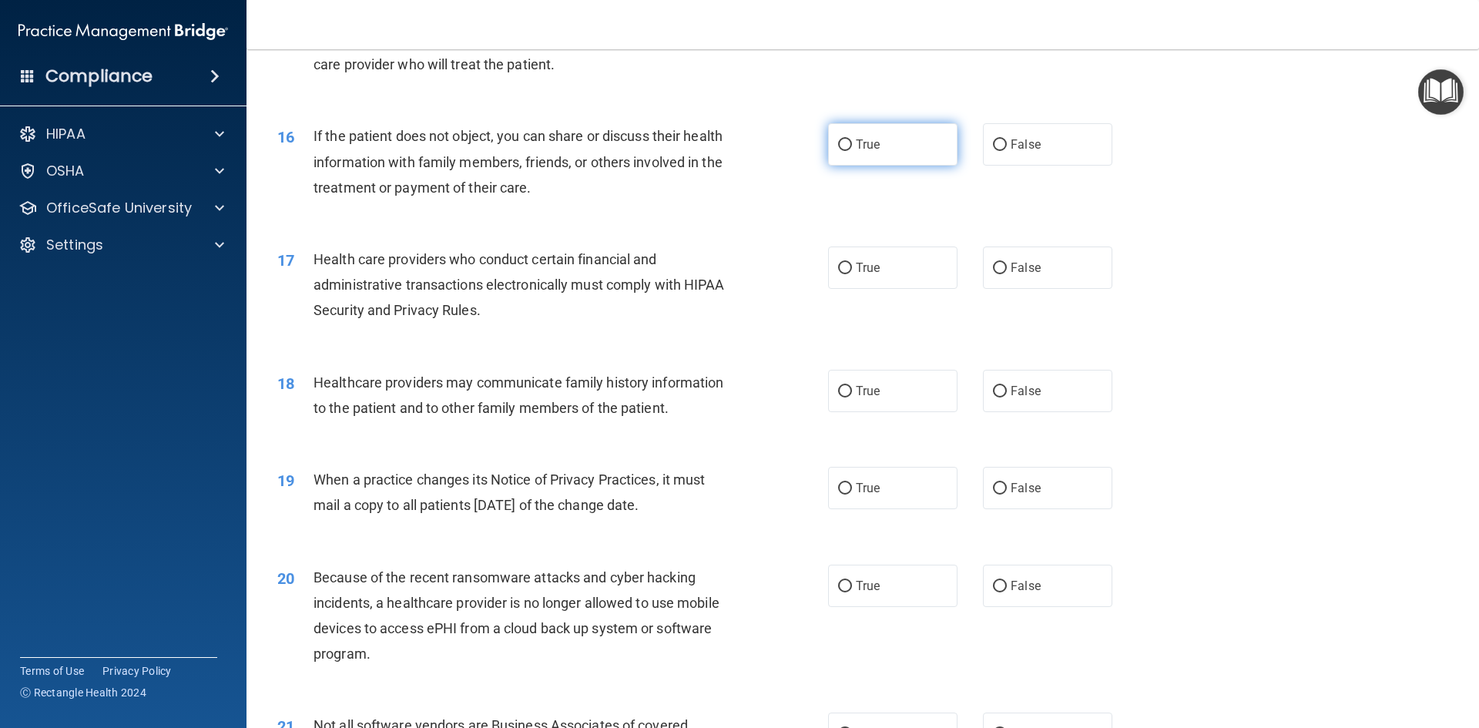
click at [839, 144] on input "True" at bounding box center [845, 145] width 14 height 12
radio input "true"
click at [846, 262] on label "True" at bounding box center [892, 267] width 129 height 42
click at [846, 263] on input "True" at bounding box center [845, 269] width 14 height 12
radio input "true"
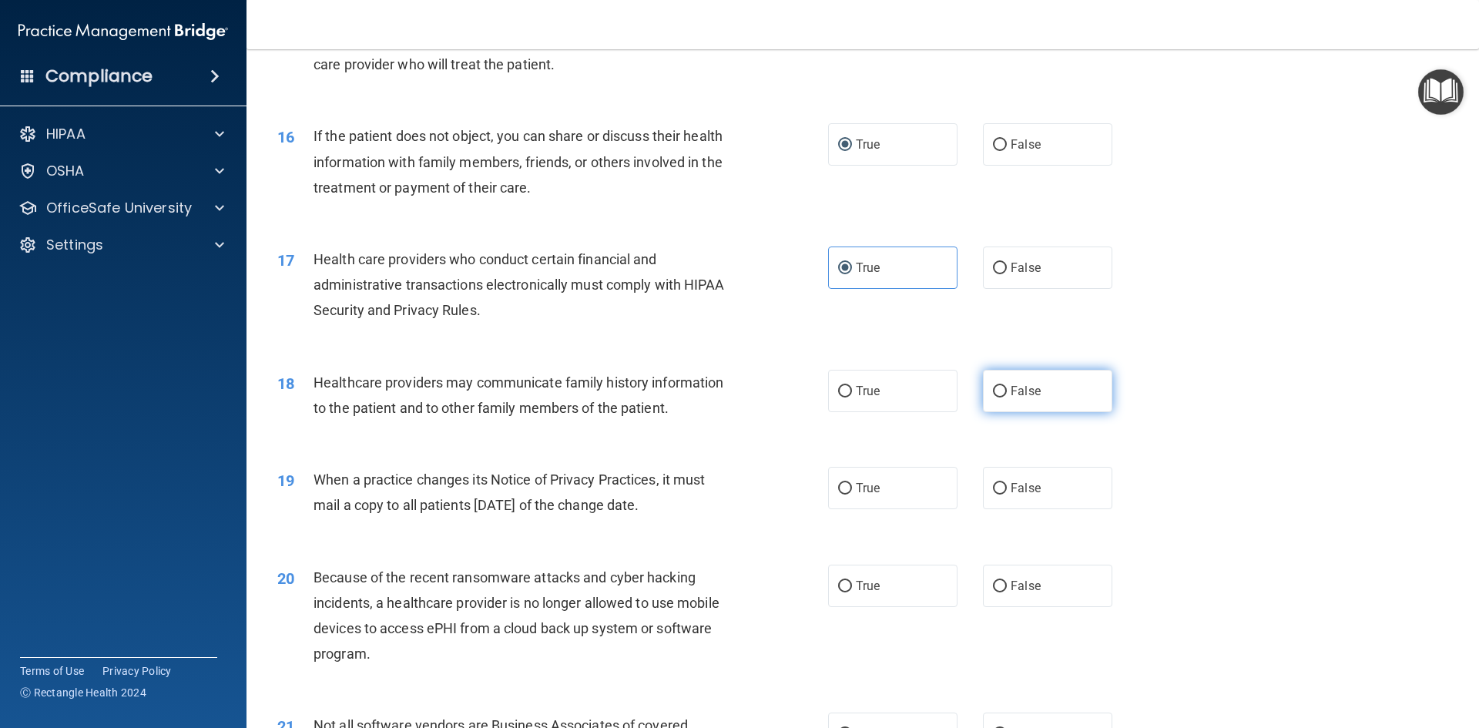
click at [1003, 393] on label "False" at bounding box center [1047, 391] width 129 height 42
click at [1003, 393] on input "False" at bounding box center [1000, 392] width 14 height 12
radio input "true"
click at [994, 484] on input "False" at bounding box center [1000, 489] width 14 height 12
radio input "true"
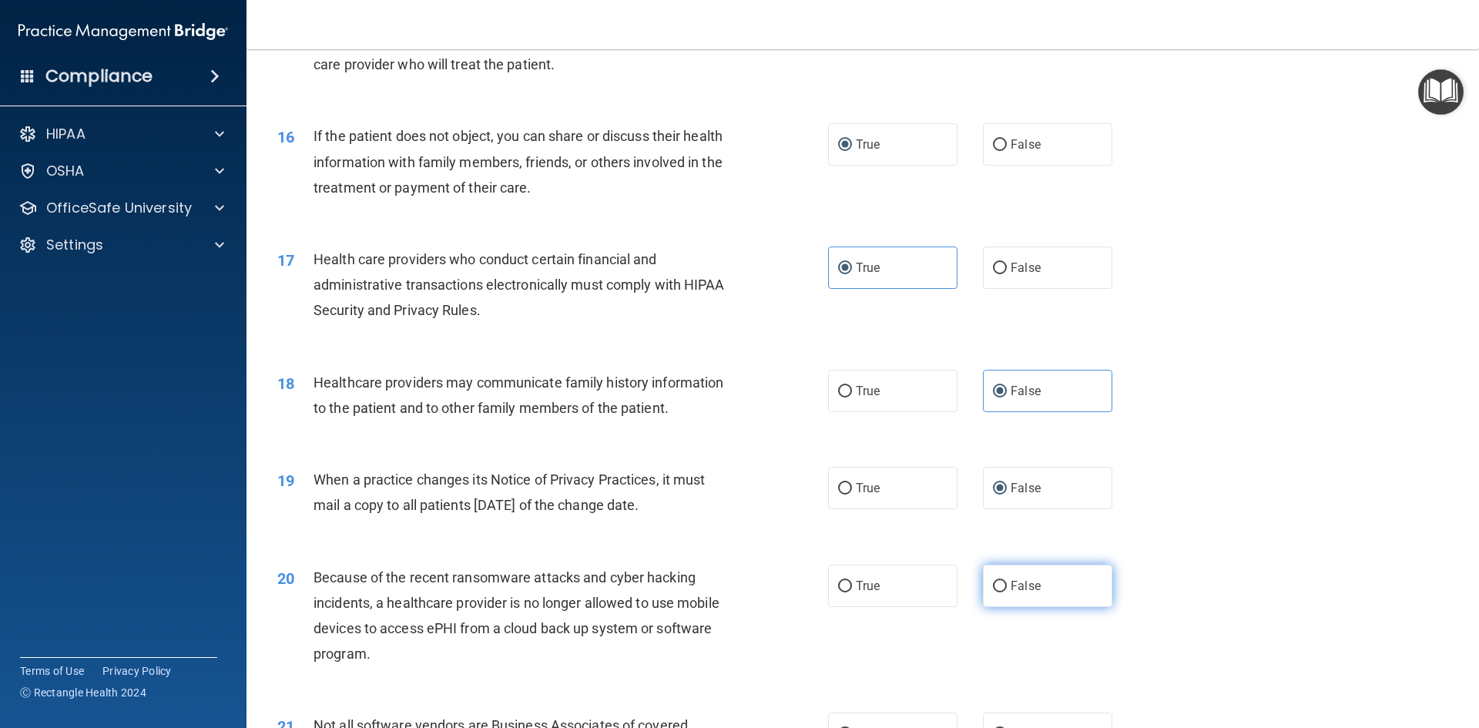
click at [993, 589] on input "False" at bounding box center [1000, 587] width 14 height 12
radio input "true"
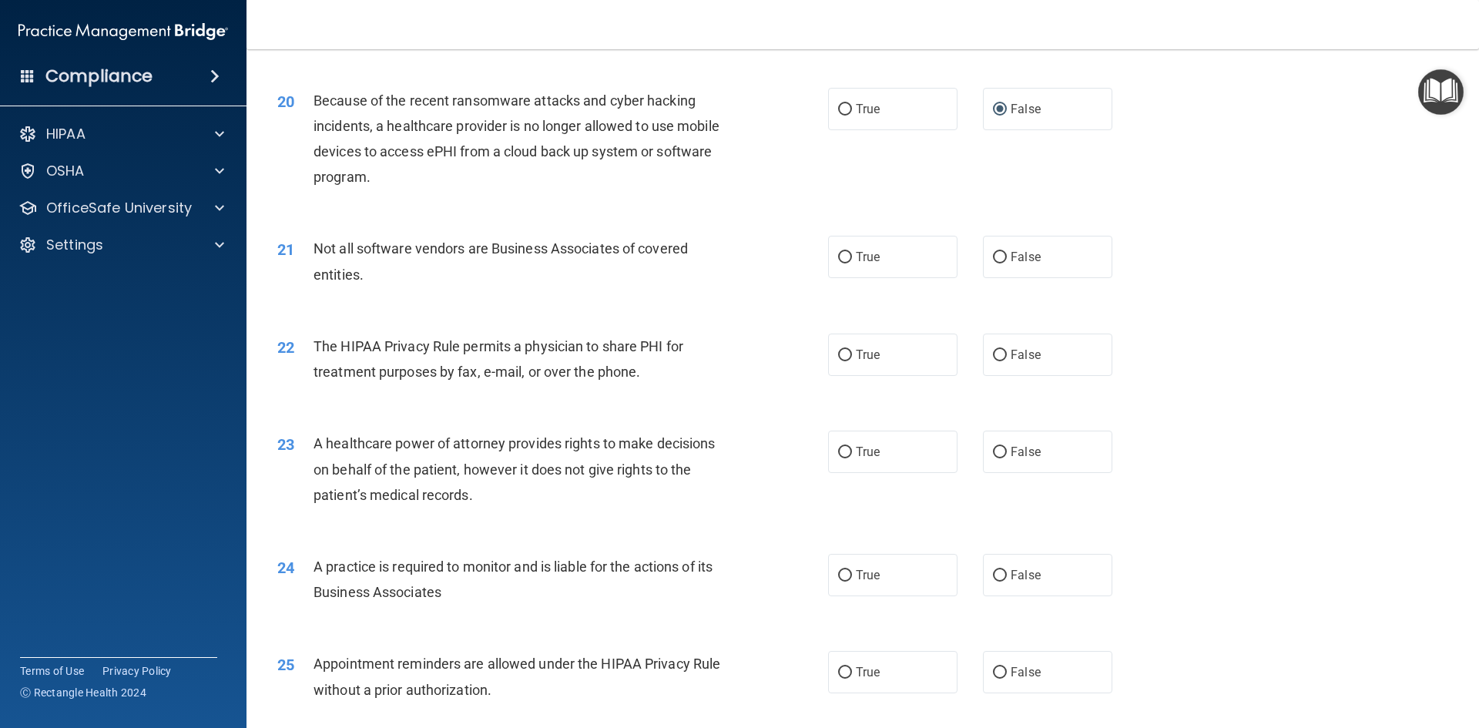
scroll to position [2267, 0]
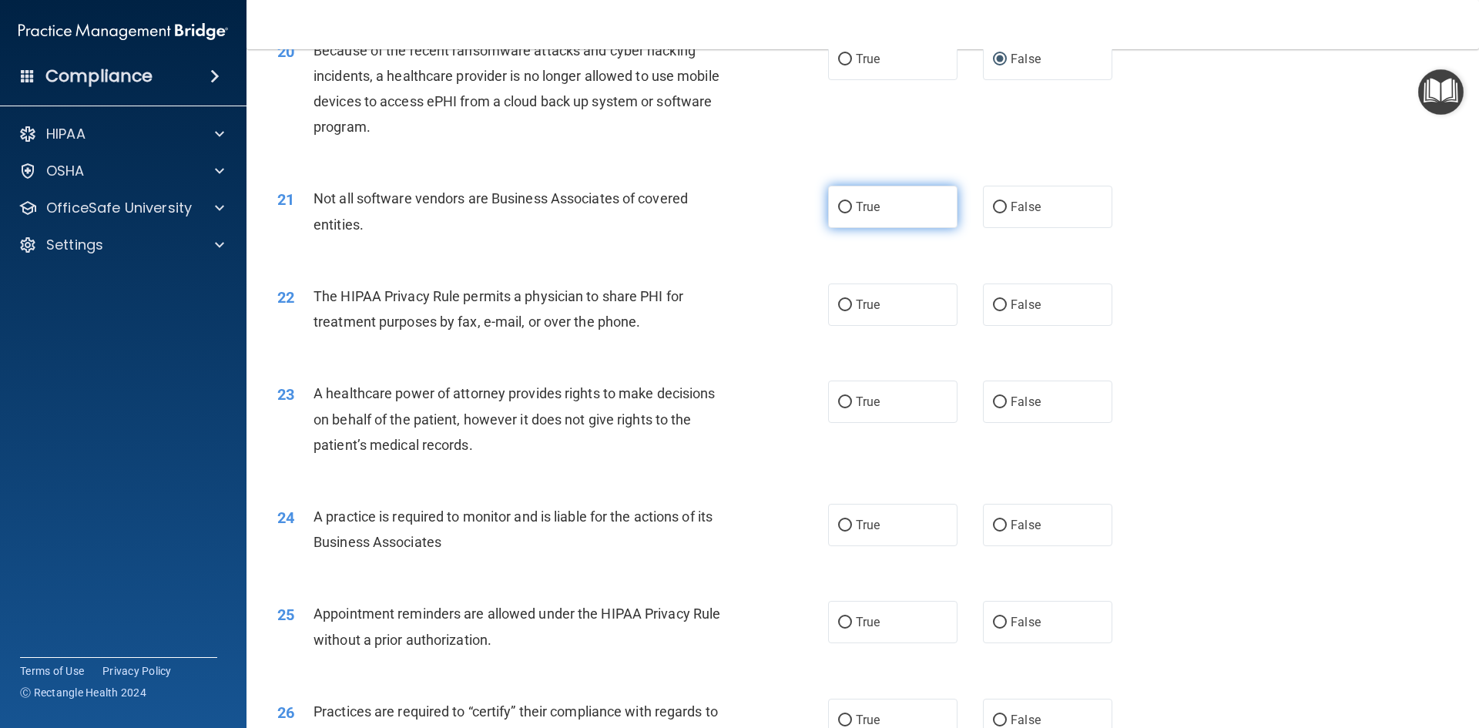
click at [841, 206] on input "True" at bounding box center [845, 208] width 14 height 12
radio input "true"
click at [839, 305] on input "True" at bounding box center [845, 306] width 14 height 12
radio input "true"
click at [996, 402] on input "False" at bounding box center [1000, 403] width 14 height 12
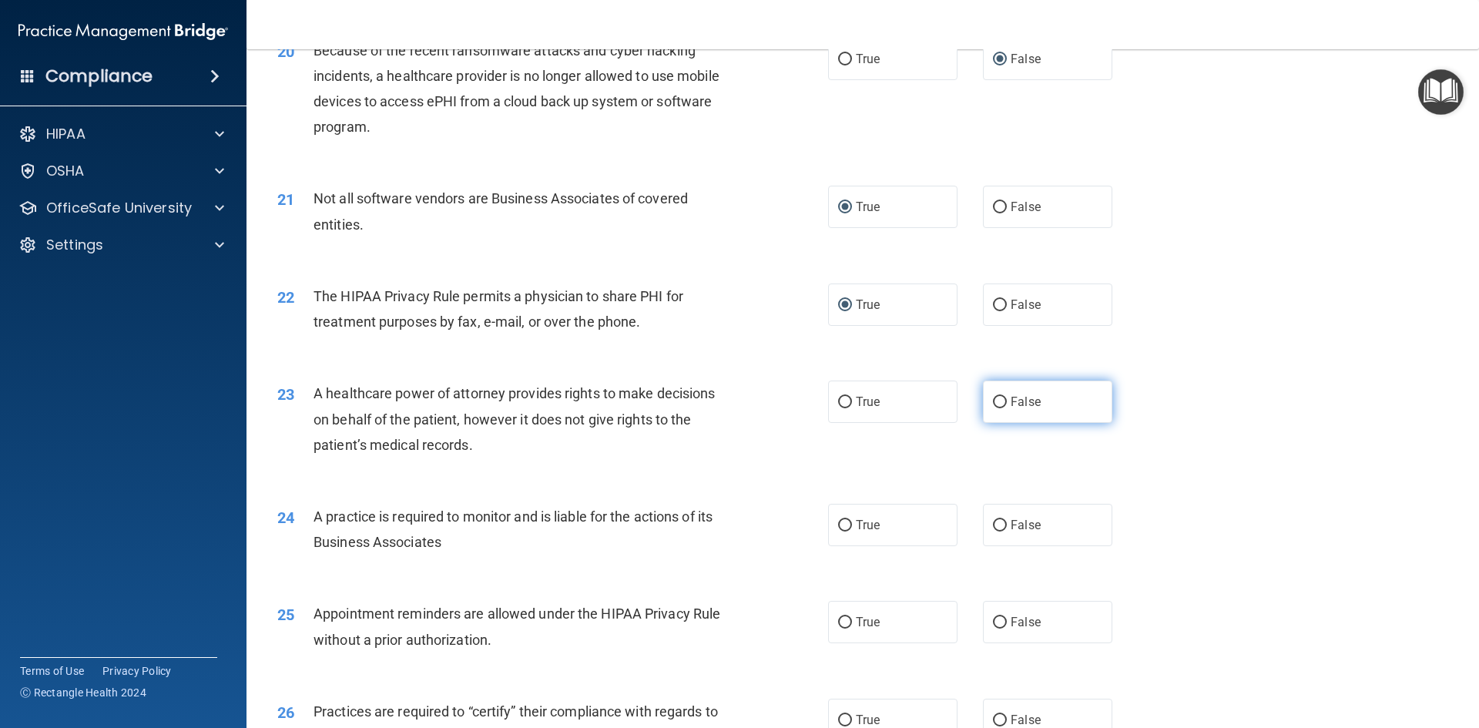
radio input "true"
click at [996, 528] on input "False" at bounding box center [1000, 526] width 14 height 12
radio input "true"
click at [849, 620] on label "True" at bounding box center [892, 622] width 129 height 42
click at [849, 620] on input "True" at bounding box center [845, 623] width 14 height 12
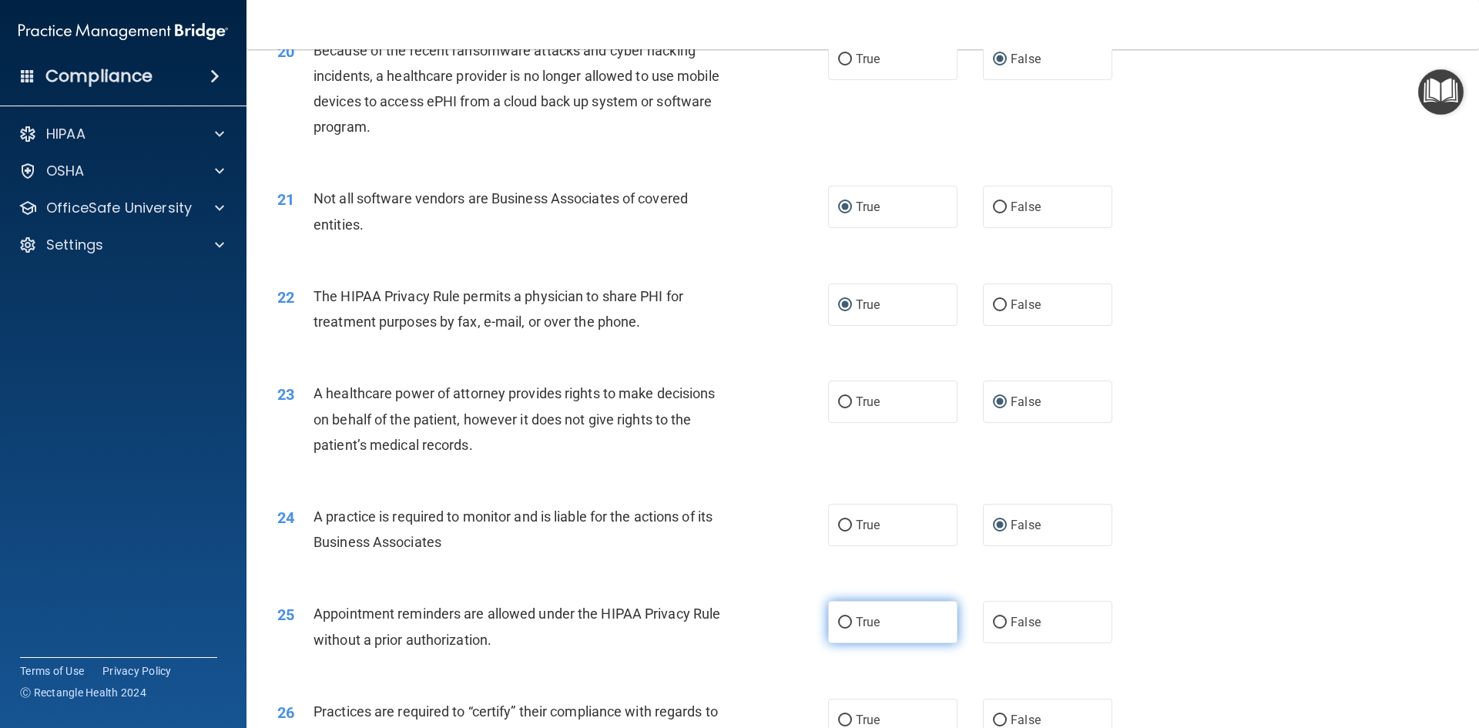
radio input "true"
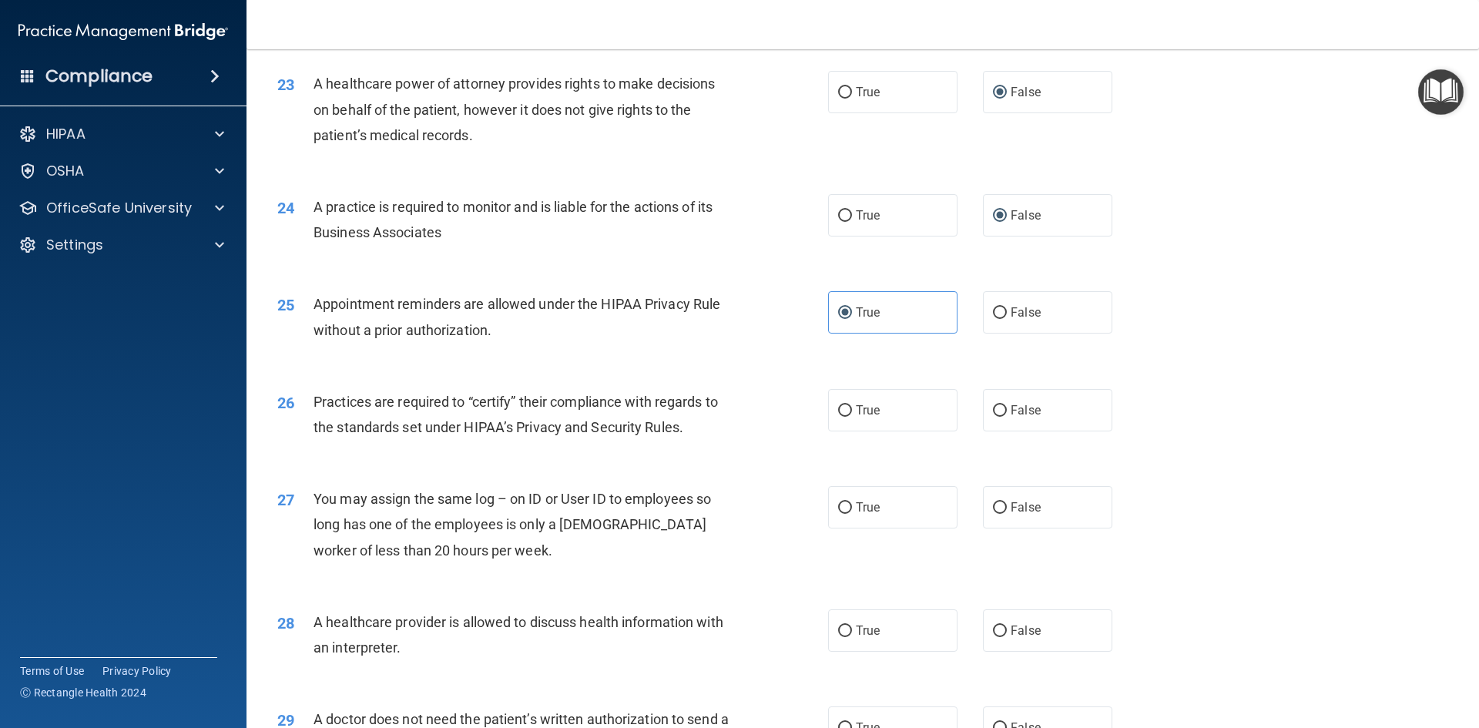
scroll to position [2699, 0]
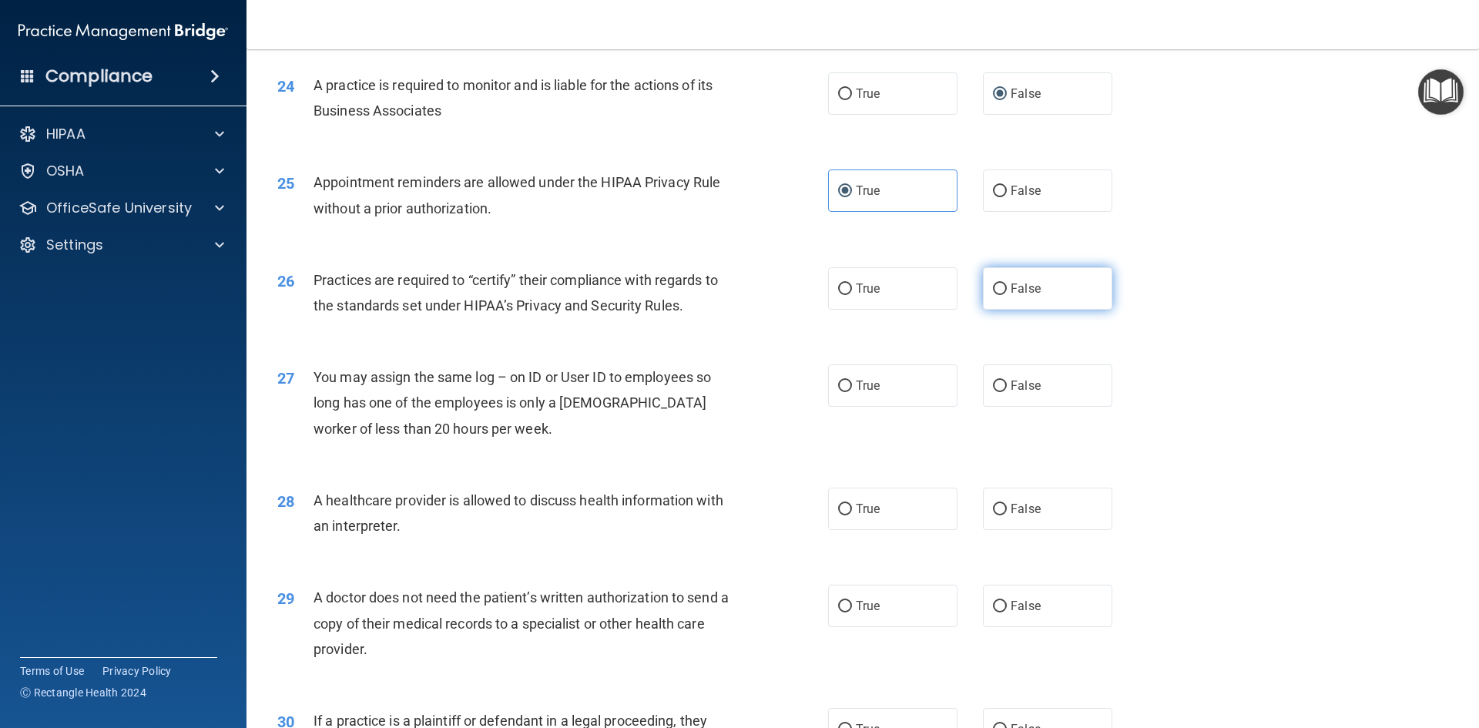
click at [997, 286] on input "False" at bounding box center [1000, 289] width 14 height 12
radio input "true"
click at [993, 387] on input "False" at bounding box center [1000, 386] width 14 height 12
radio input "true"
click at [838, 512] on input "True" at bounding box center [845, 510] width 14 height 12
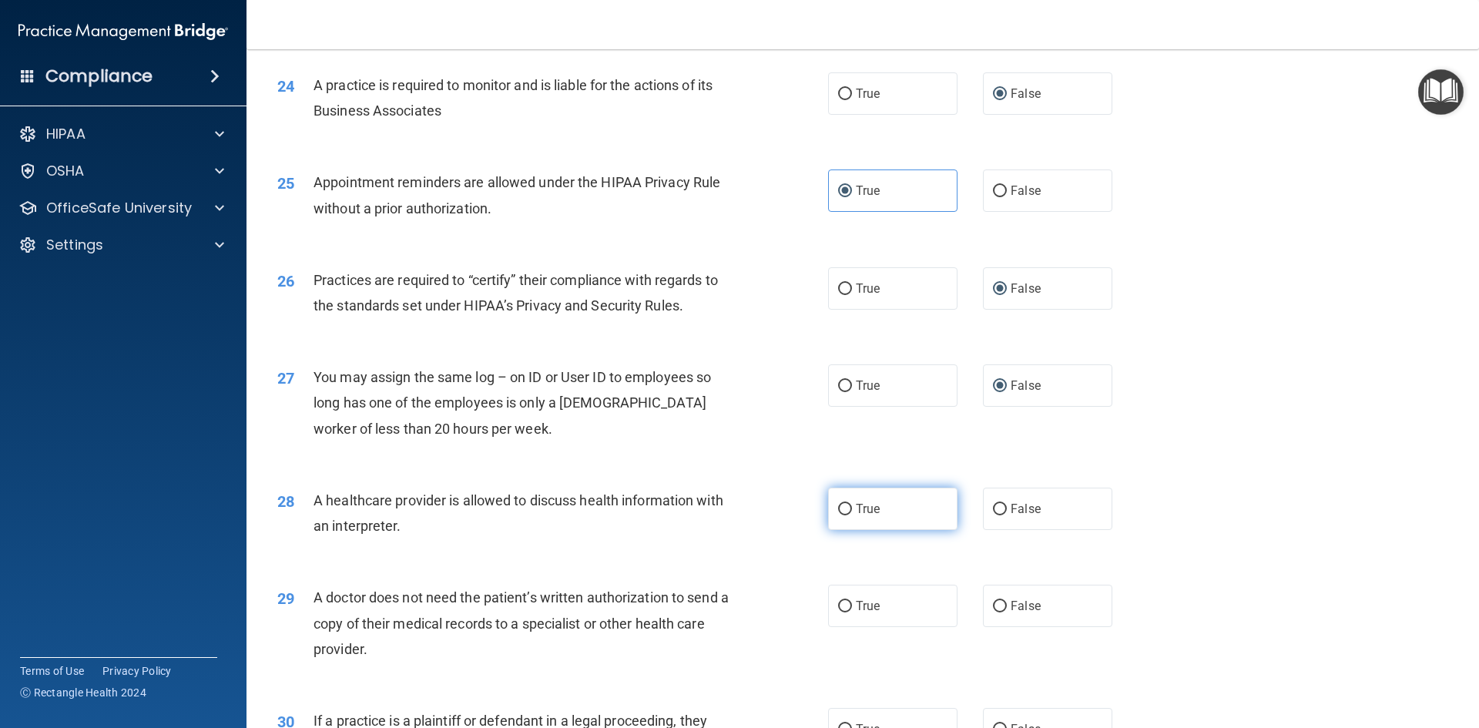
radio input "true"
click at [838, 605] on input "True" at bounding box center [845, 607] width 14 height 12
radio input "true"
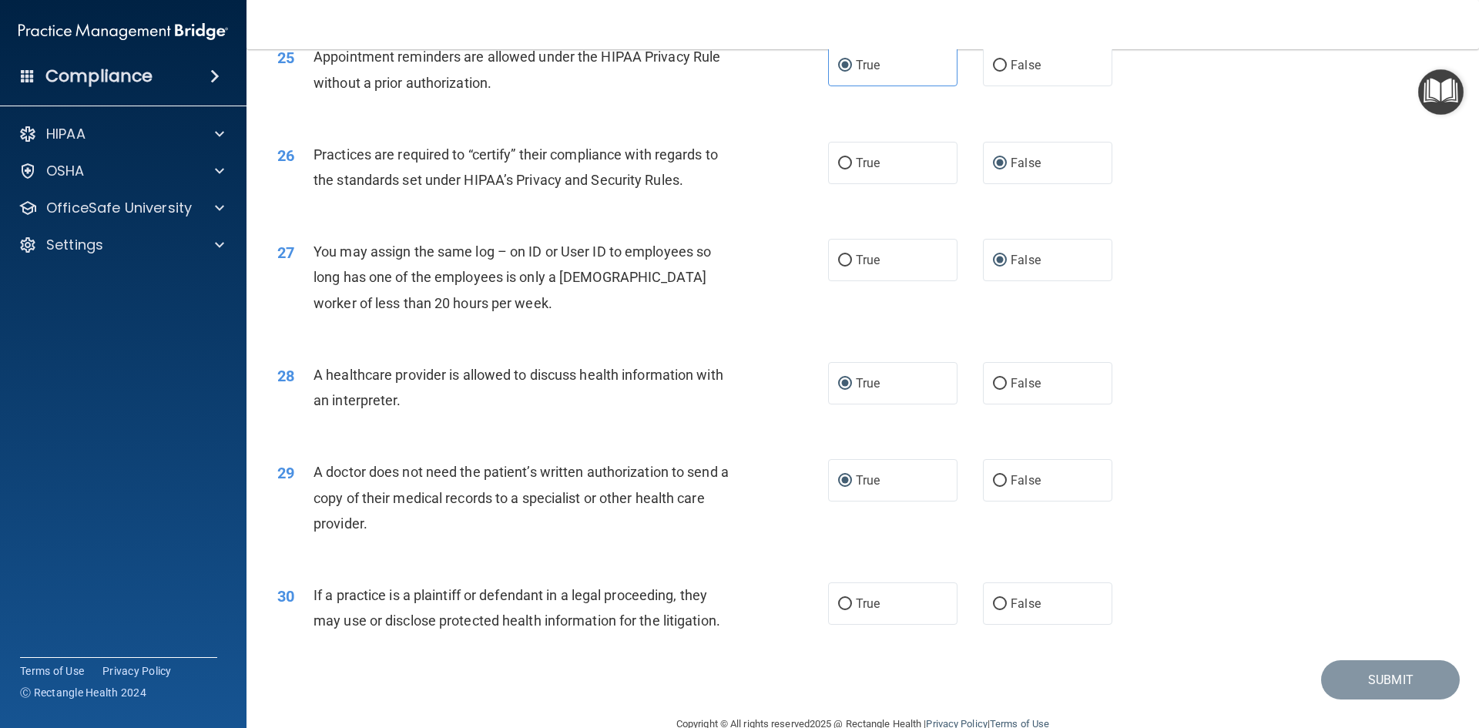
scroll to position [2857, 0]
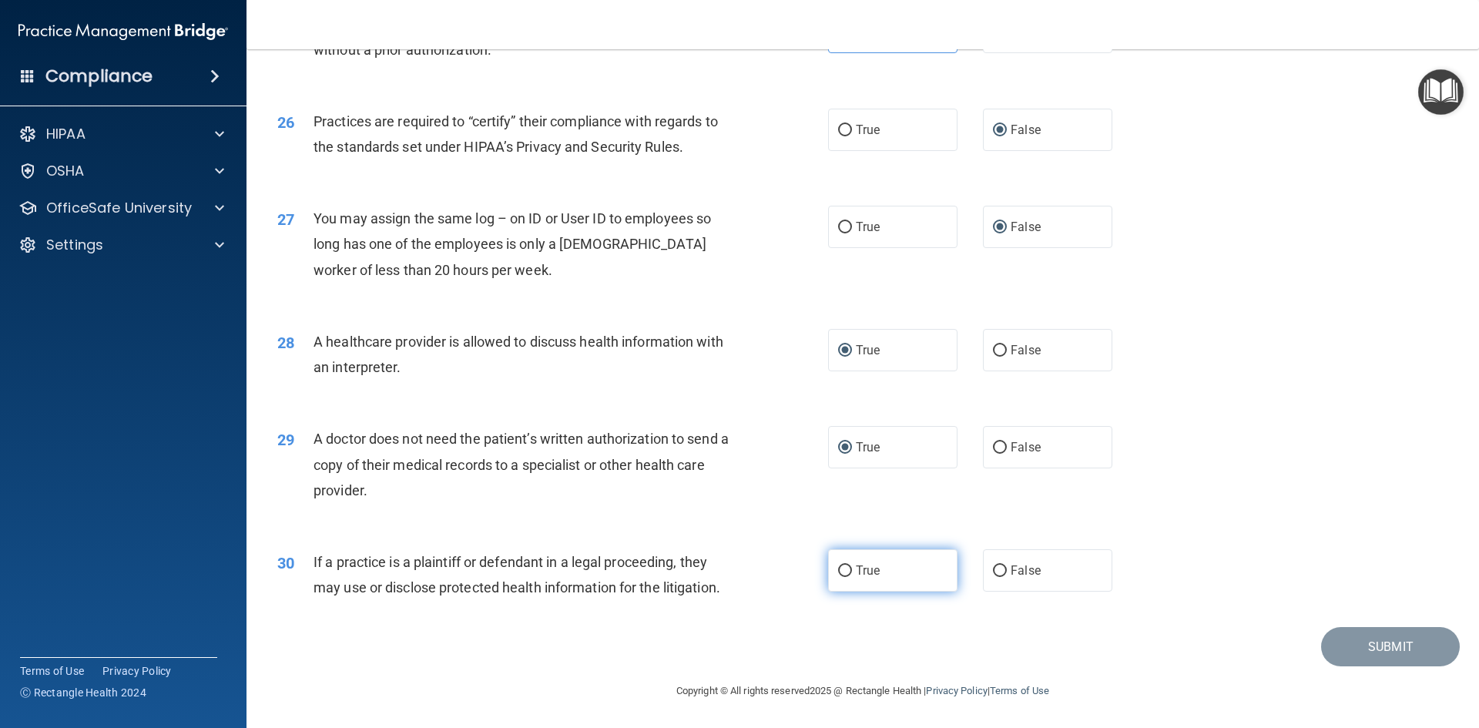
click at [847, 568] on label "True" at bounding box center [892, 570] width 129 height 42
click at [847, 568] on input "True" at bounding box center [845, 571] width 14 height 12
radio input "true"
click at [1372, 638] on button "Submit" at bounding box center [1390, 646] width 139 height 39
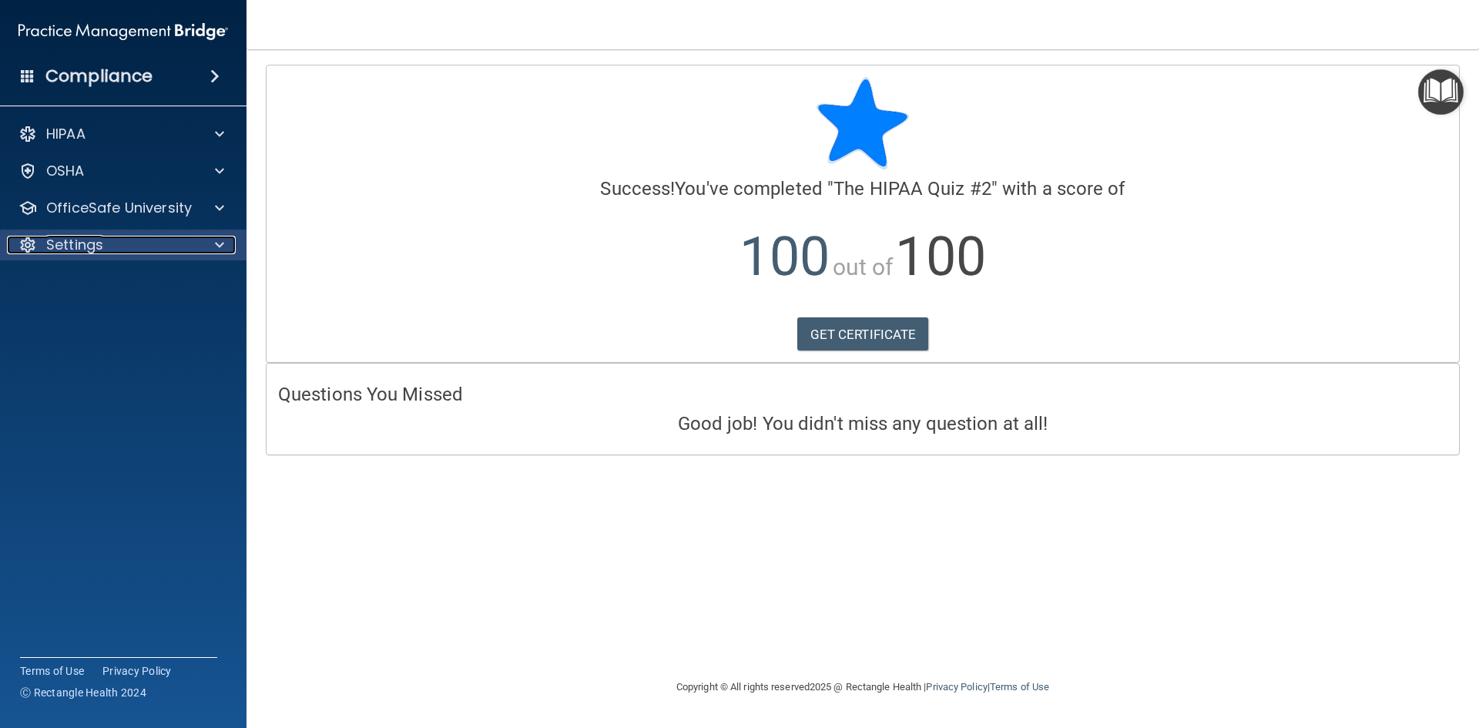
click at [219, 244] on span at bounding box center [219, 245] width 9 height 18
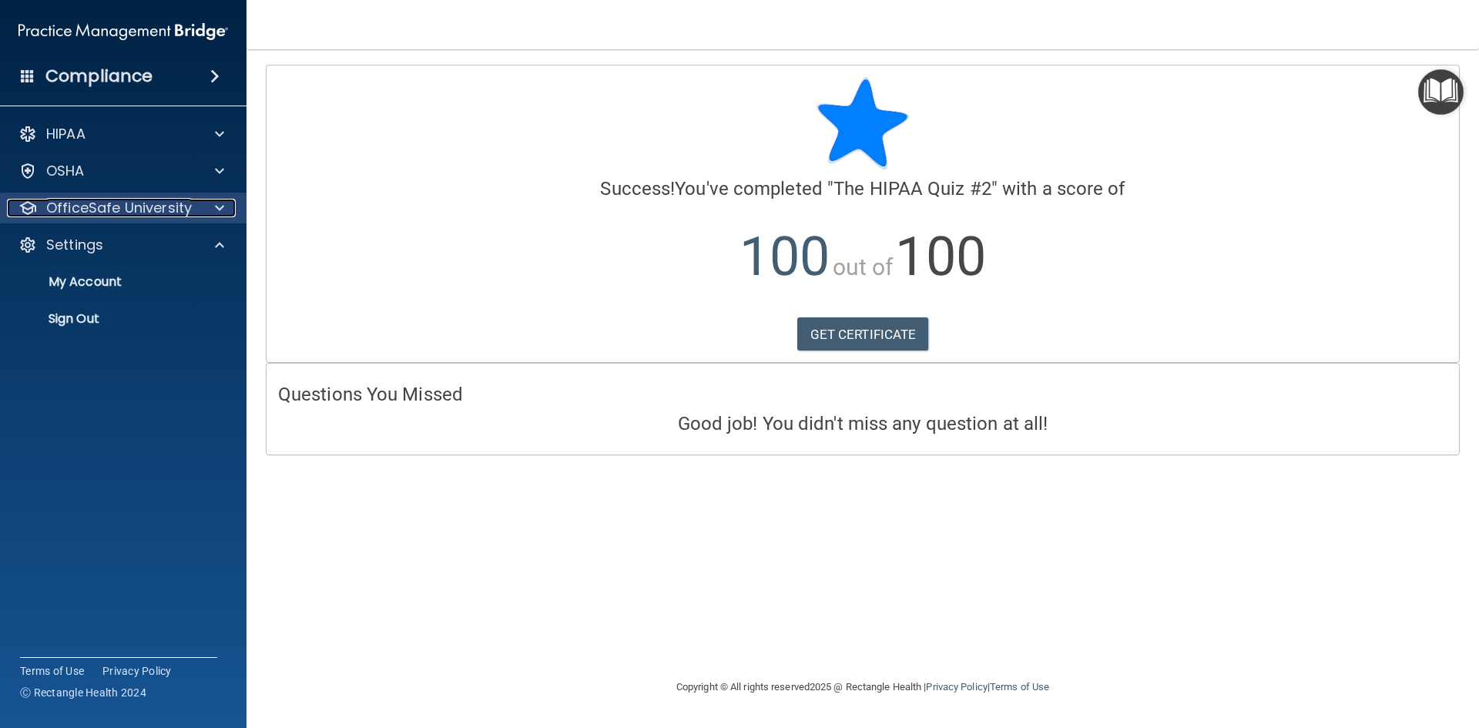
click at [221, 209] on span at bounding box center [219, 208] width 9 height 18
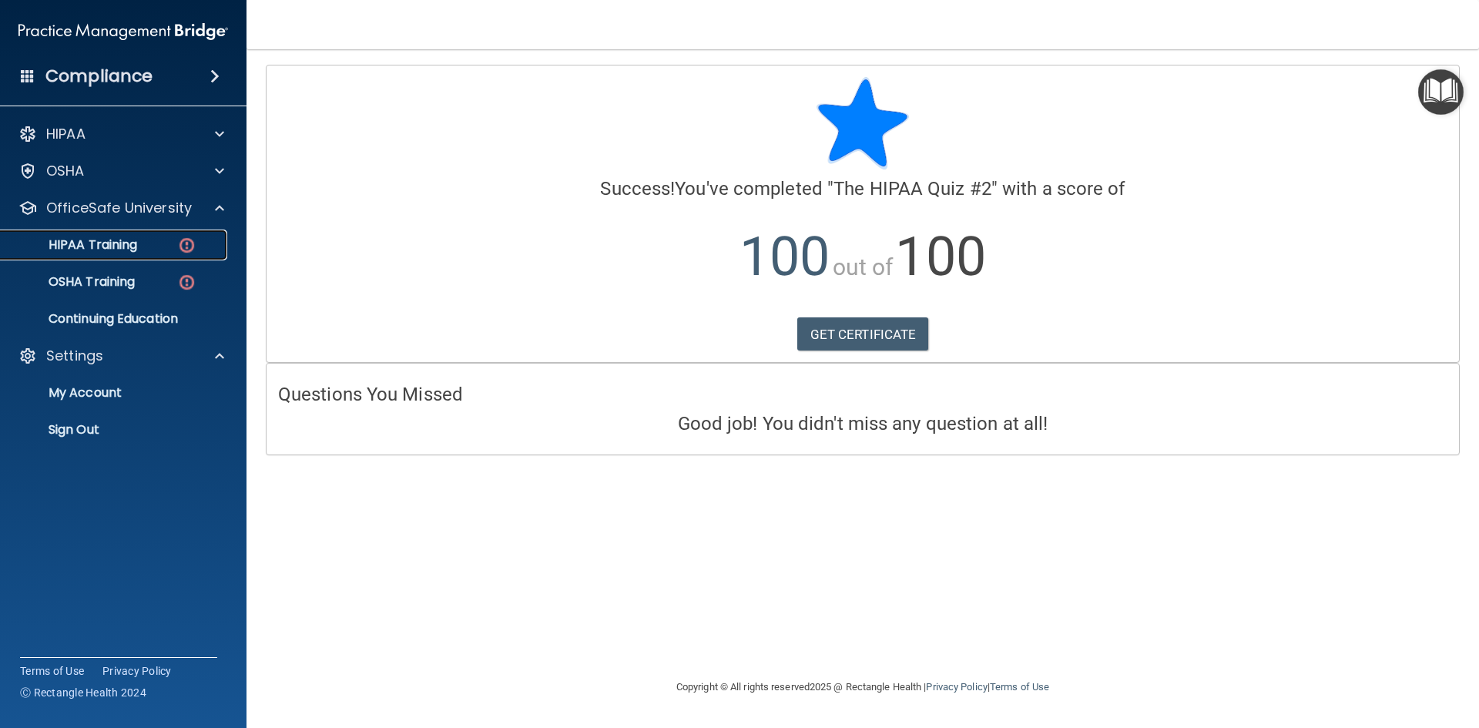
click at [147, 246] on div "HIPAA Training" at bounding box center [115, 244] width 210 height 15
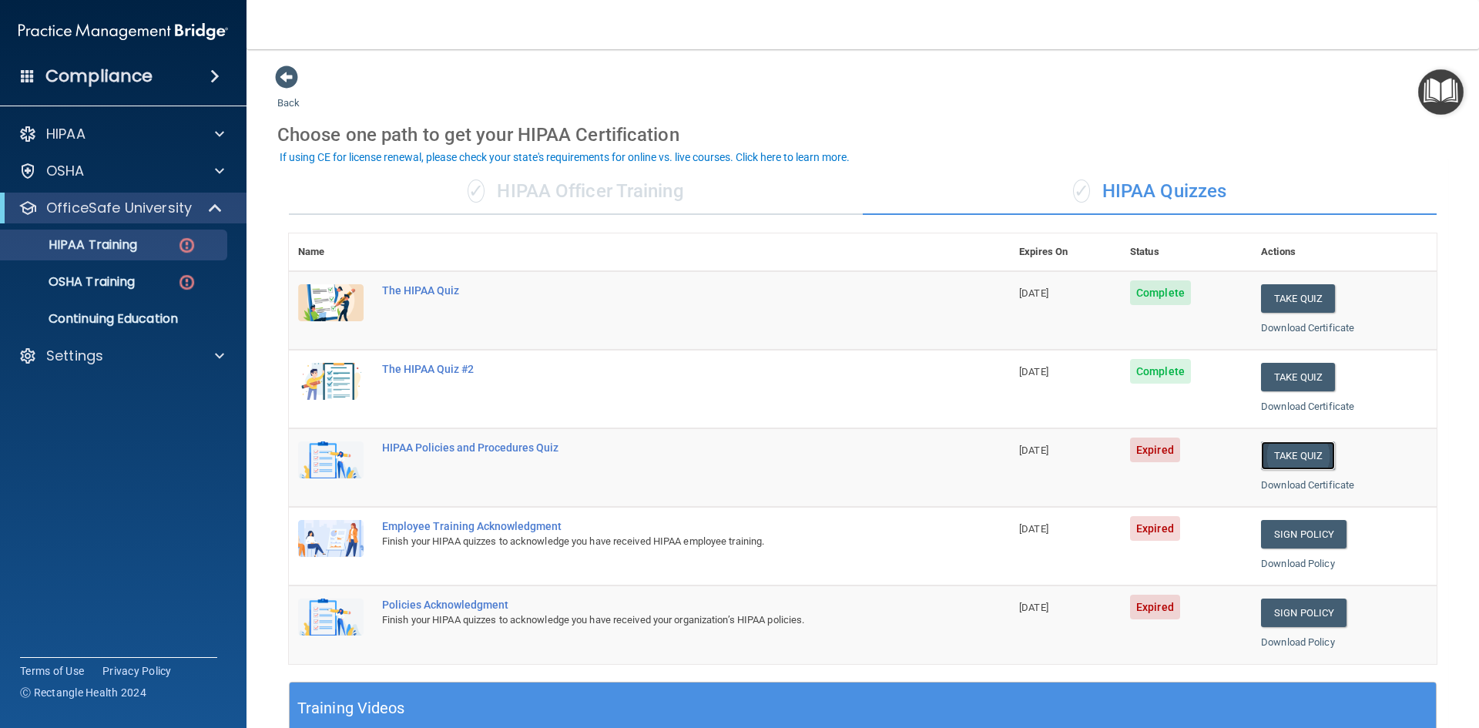
click at [1286, 457] on button "Take Quiz" at bounding box center [1298, 455] width 74 height 28
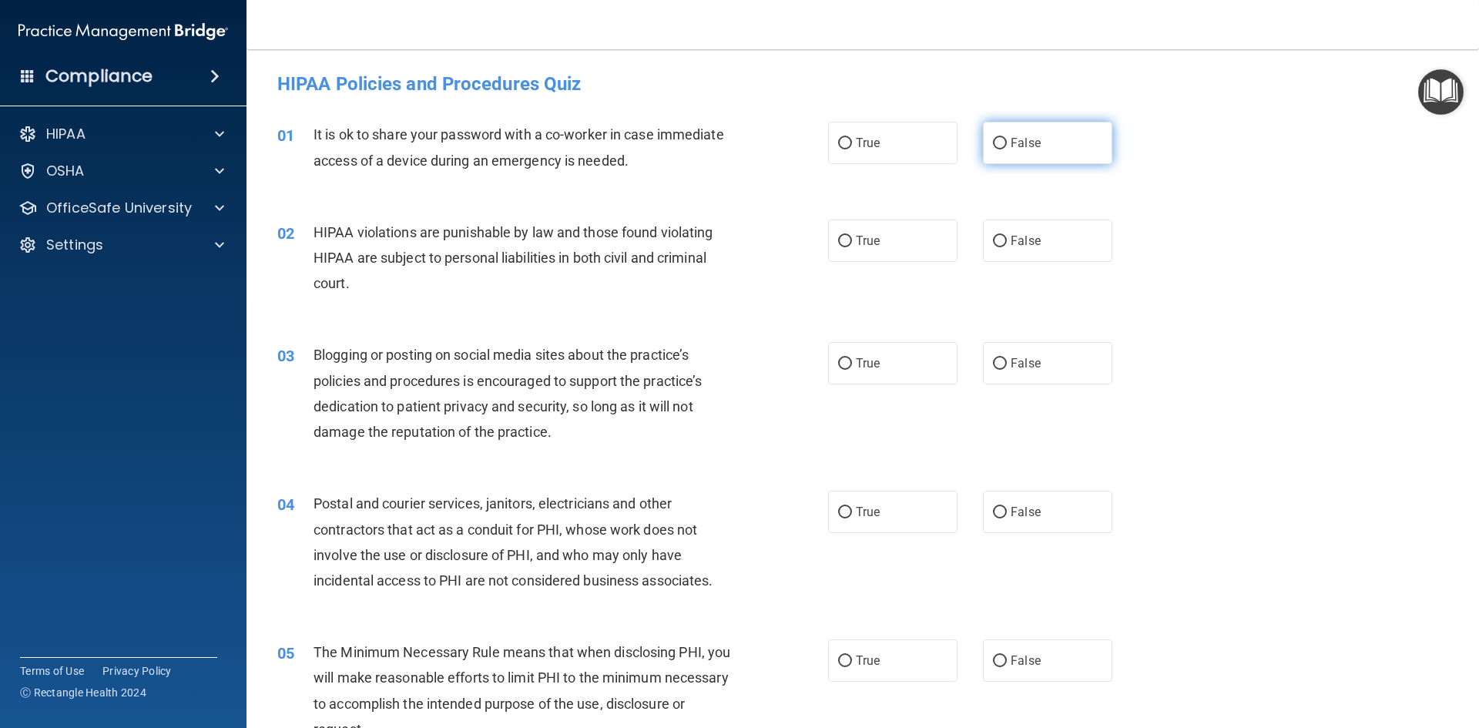
click at [997, 144] on input "False" at bounding box center [1000, 144] width 14 height 12
radio input "true"
click at [841, 242] on input "True" at bounding box center [845, 242] width 14 height 12
radio input "true"
click at [997, 359] on input "False" at bounding box center [1000, 364] width 14 height 12
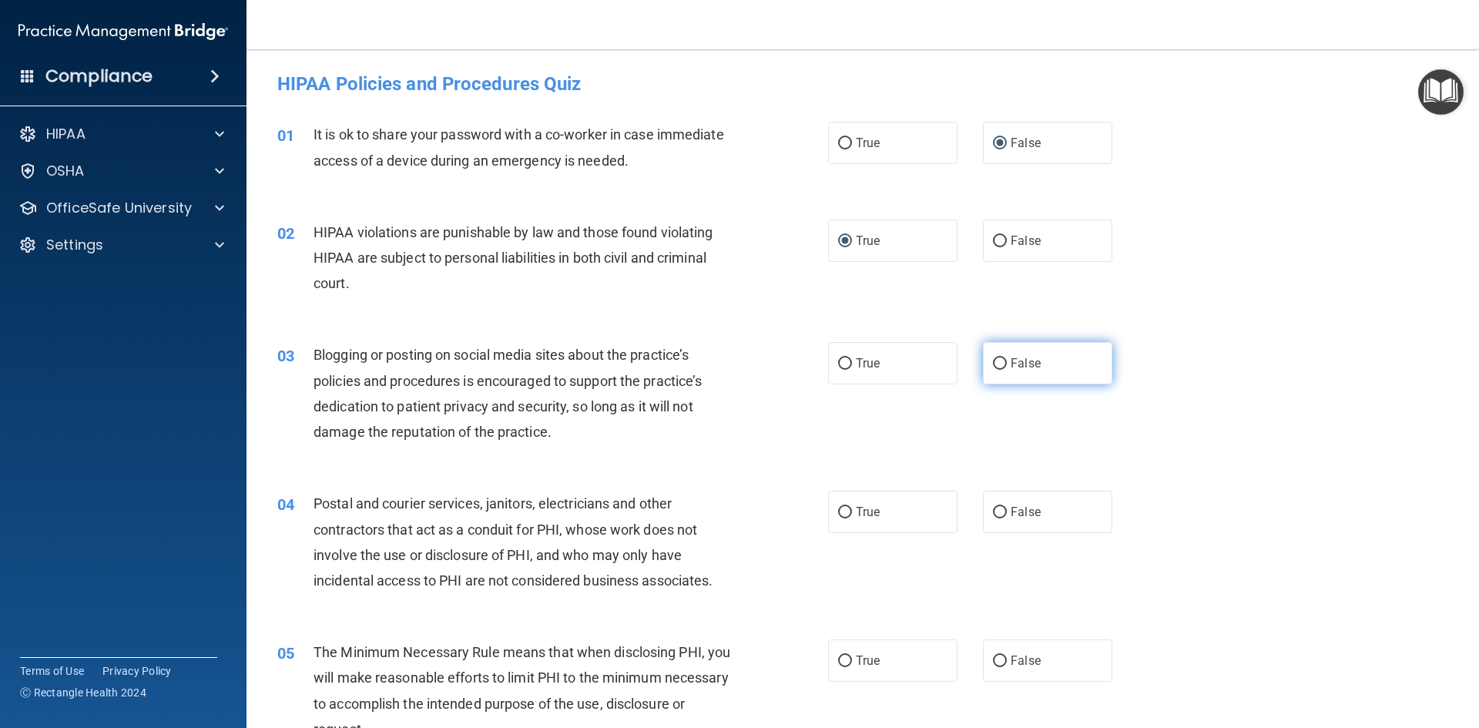
radio input "true"
click at [838, 511] on input "True" at bounding box center [845, 513] width 14 height 12
radio input "true"
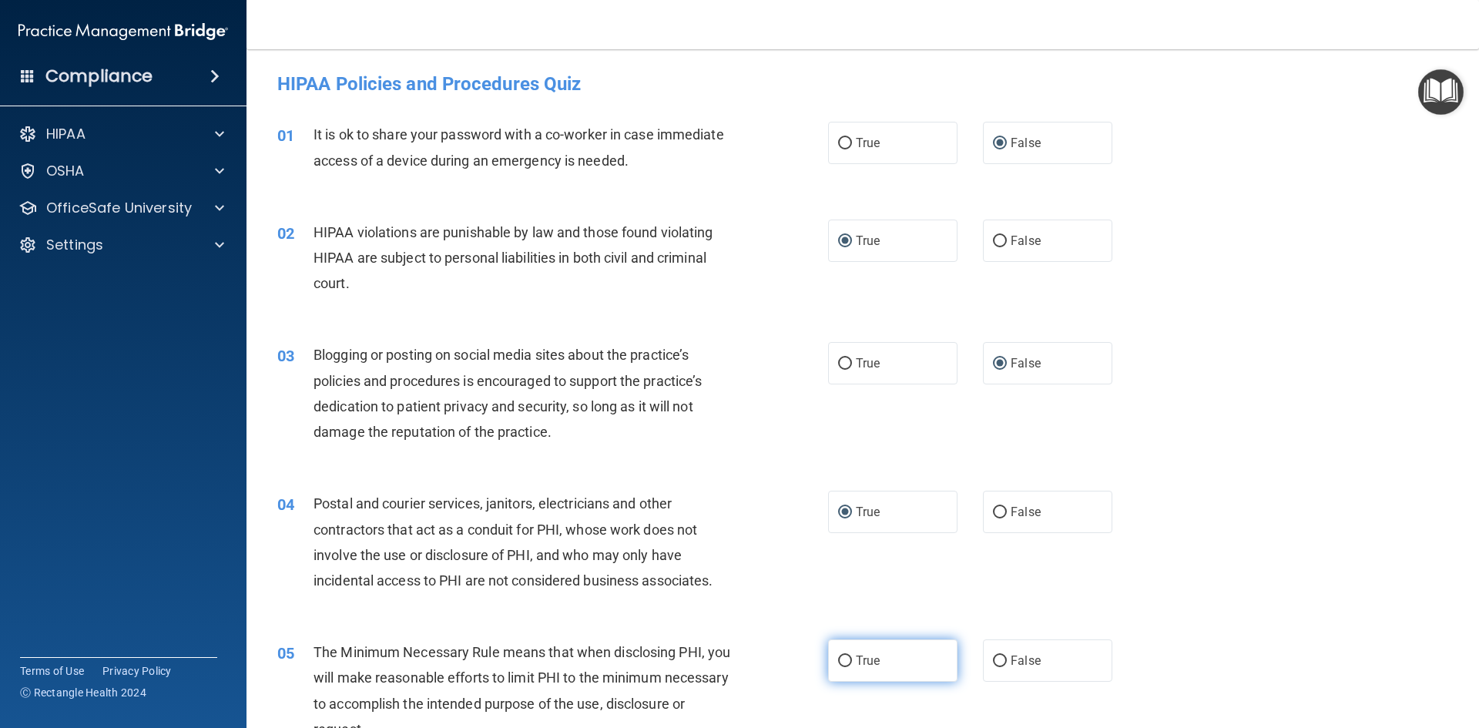
click at [840, 655] on input "True" at bounding box center [845, 661] width 14 height 12
radio input "true"
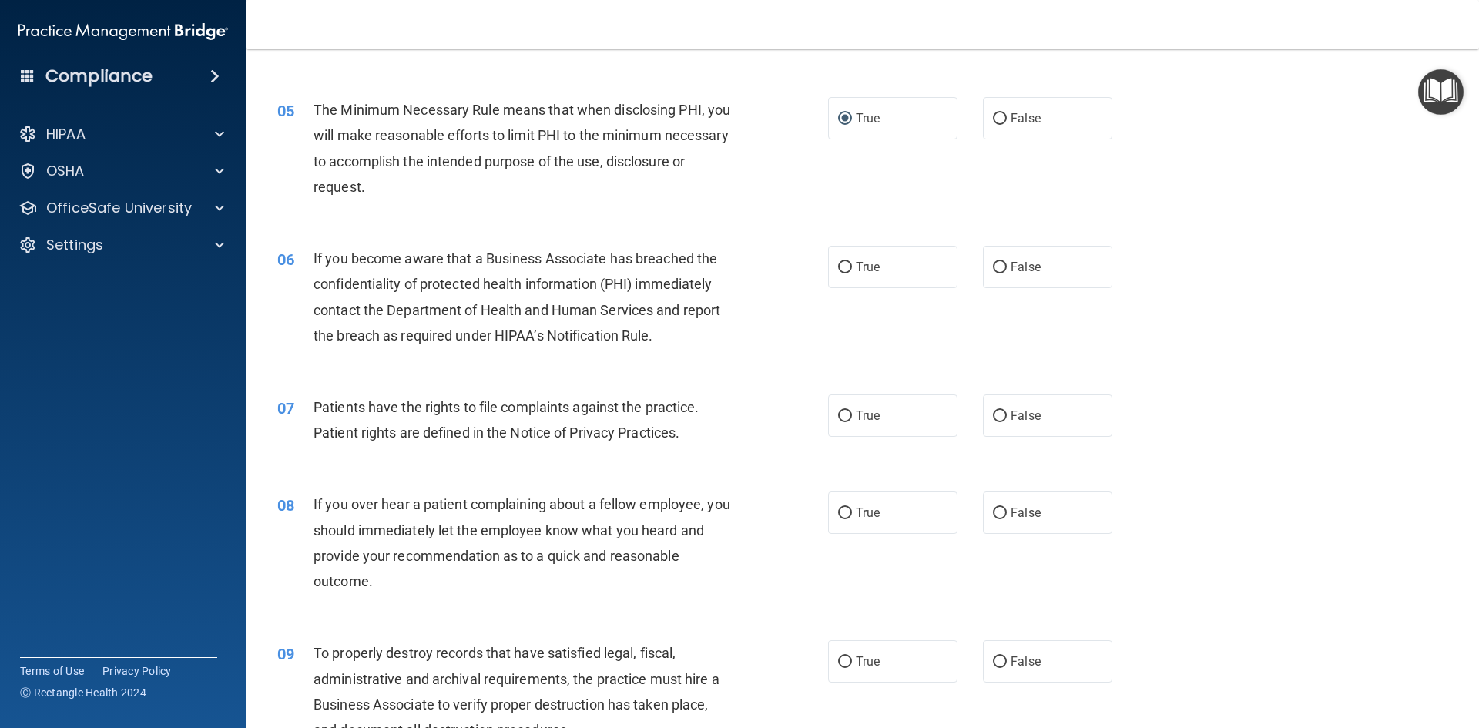
scroll to position [645, 0]
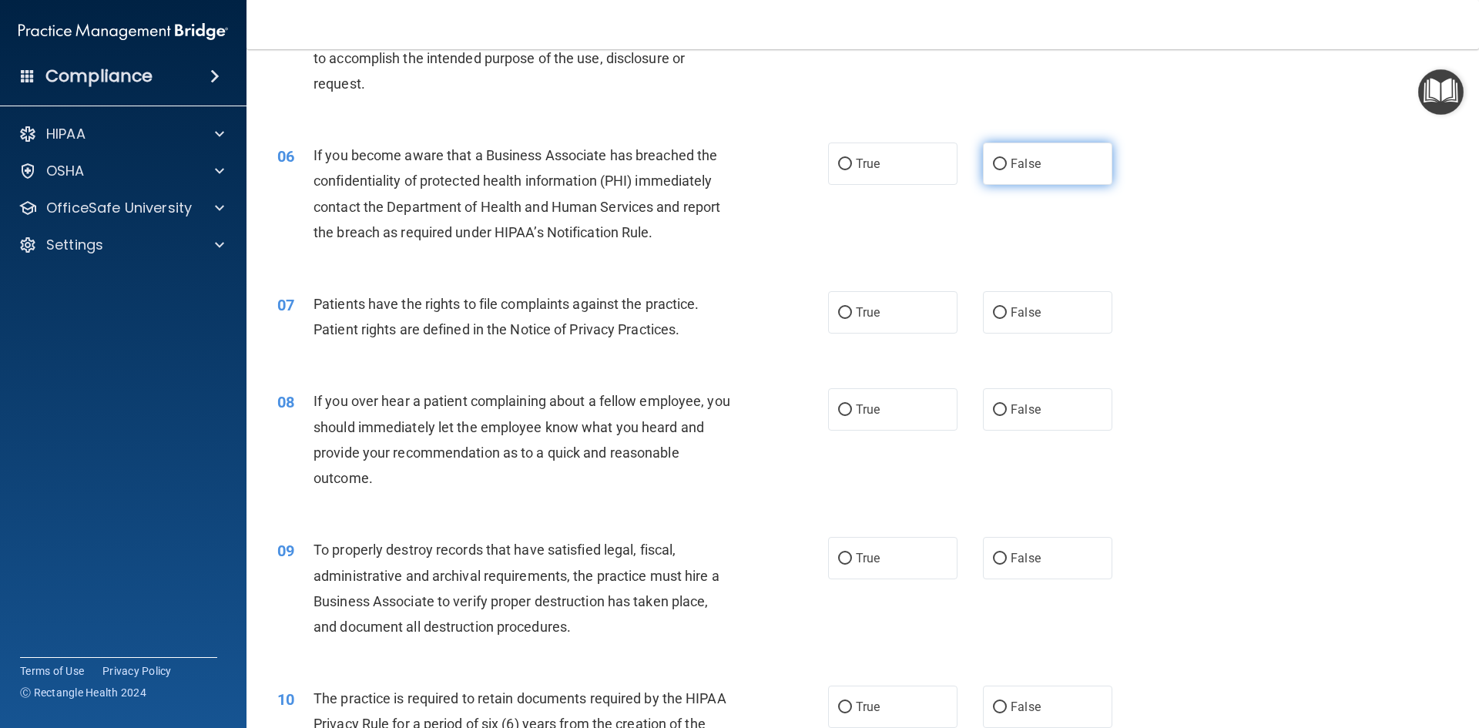
click at [997, 164] on input "False" at bounding box center [1000, 165] width 14 height 12
radio input "true"
click at [838, 314] on input "True" at bounding box center [845, 313] width 14 height 12
radio input "true"
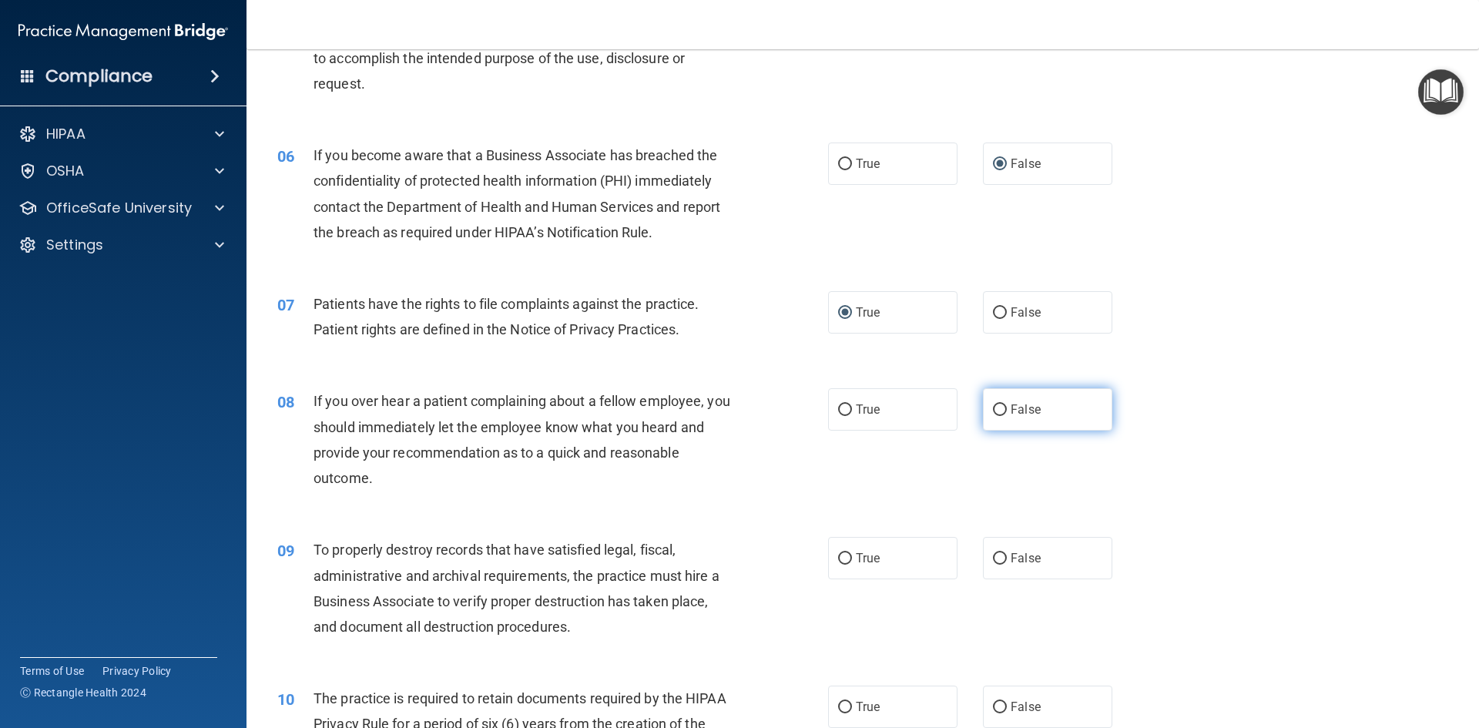
click at [993, 405] on input "False" at bounding box center [1000, 410] width 14 height 12
radio input "true"
click at [993, 560] on input "False" at bounding box center [1000, 559] width 14 height 12
radio input "true"
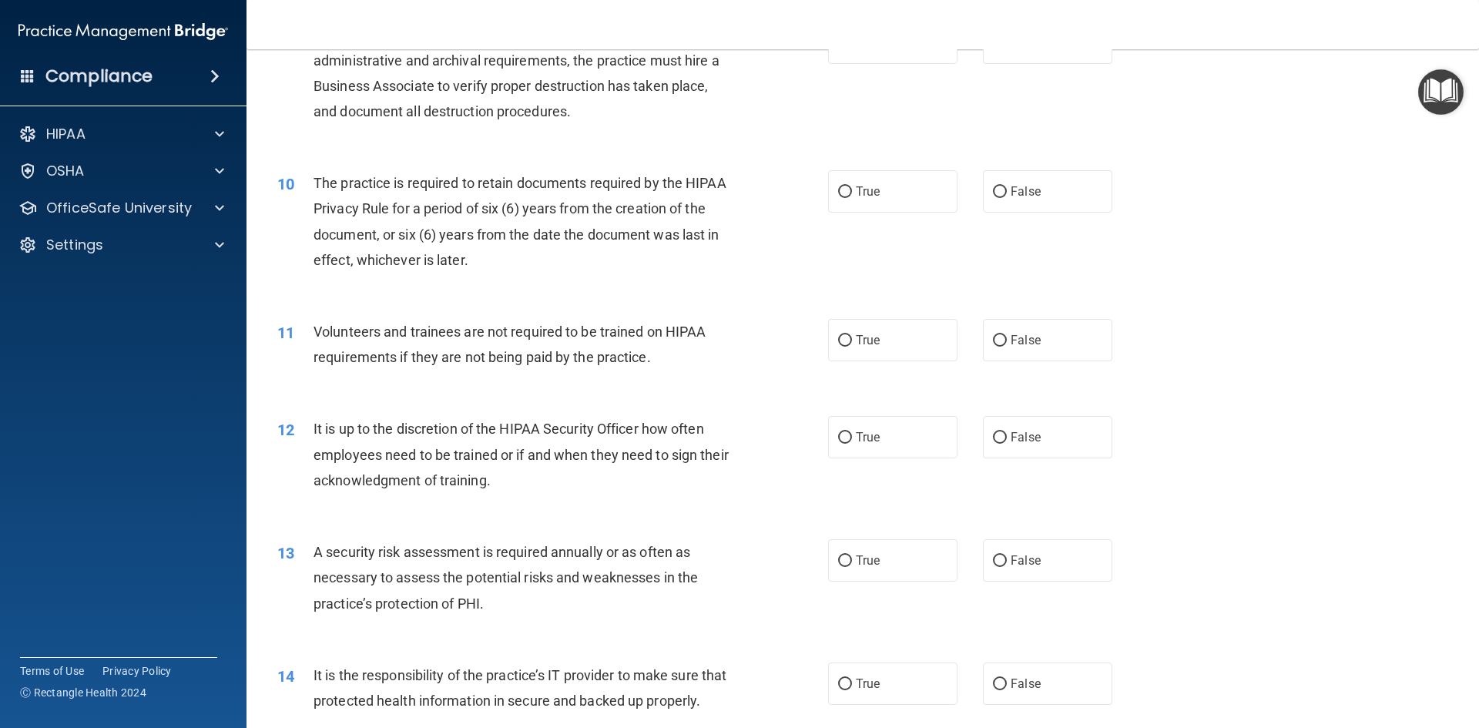
scroll to position [1120, 0]
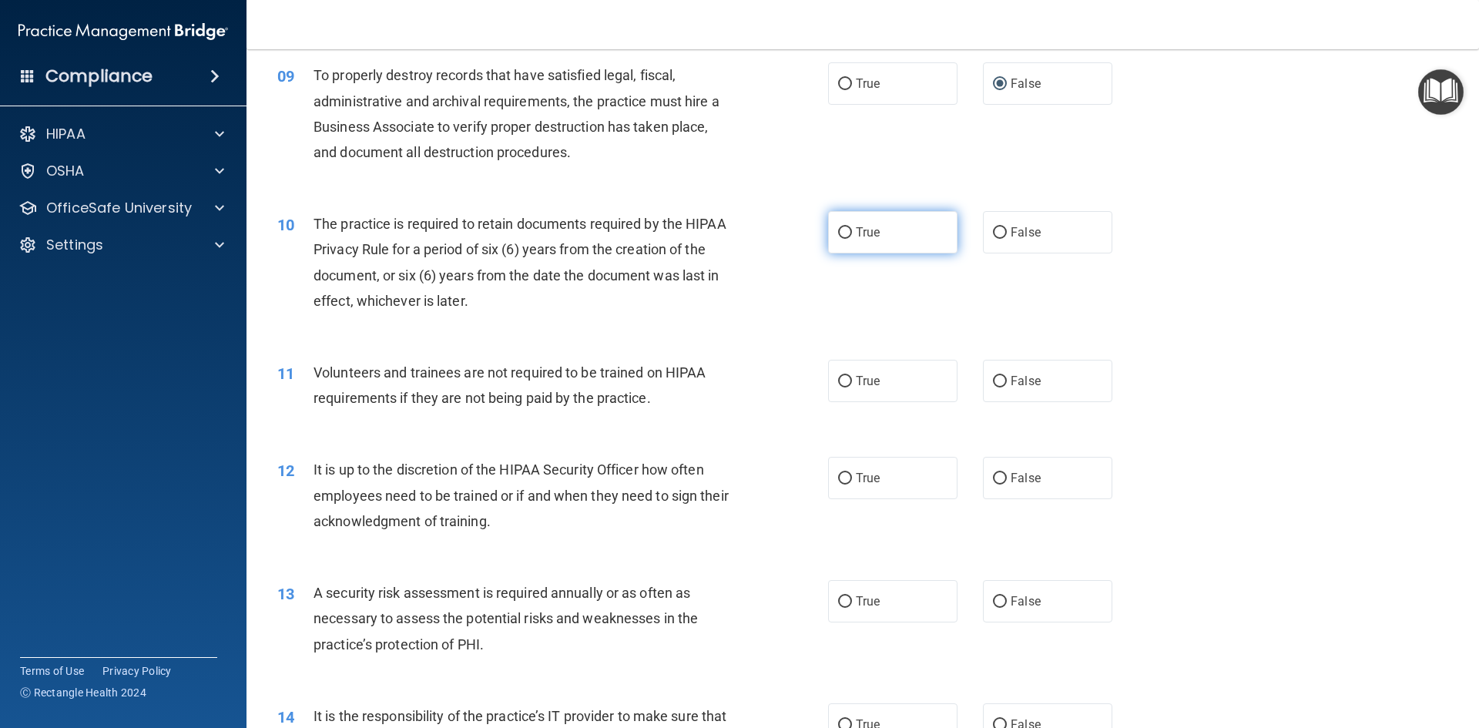
click at [838, 233] on input "True" at bounding box center [845, 233] width 14 height 12
radio input "true"
click at [993, 377] on input "False" at bounding box center [1000, 382] width 14 height 12
radio input "true"
click at [993, 479] on input "False" at bounding box center [1000, 479] width 14 height 12
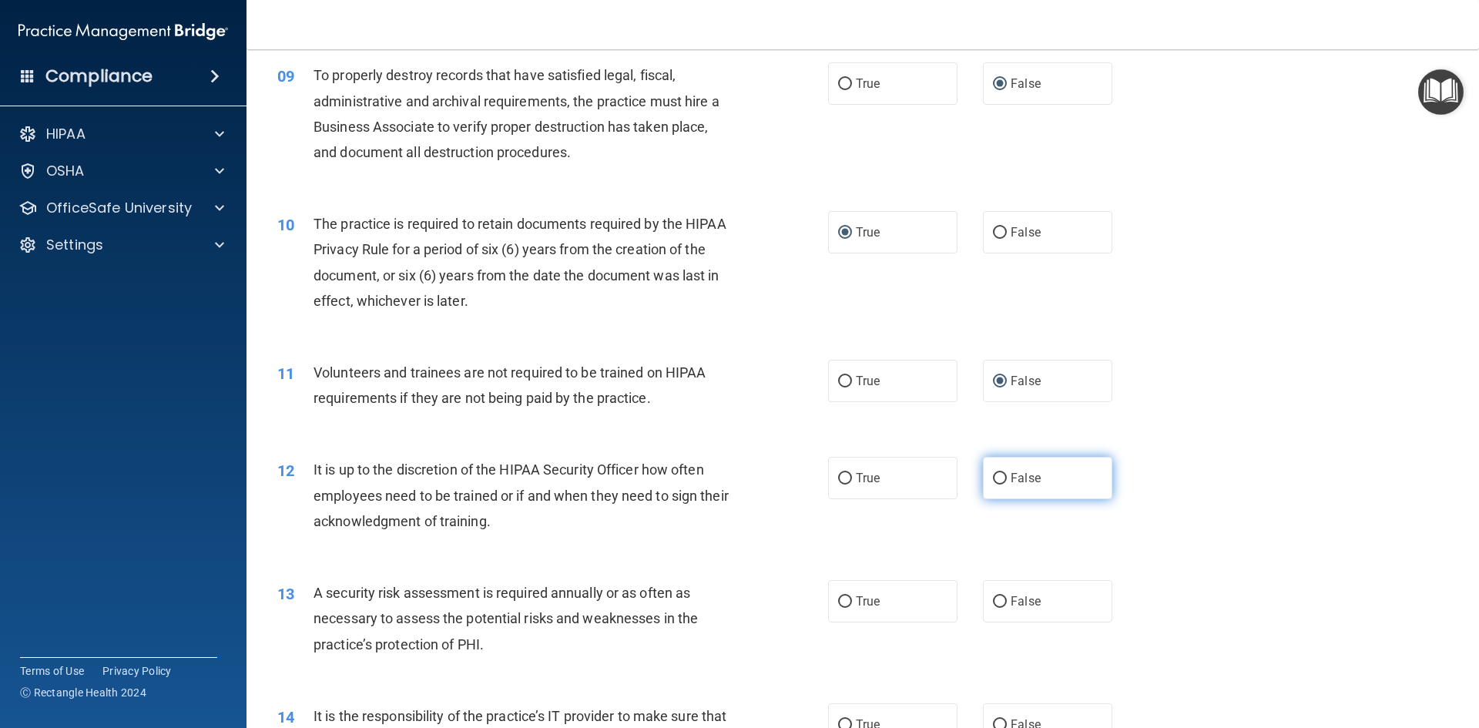
radio input "true"
click at [843, 598] on input "True" at bounding box center [845, 602] width 14 height 12
radio input "true"
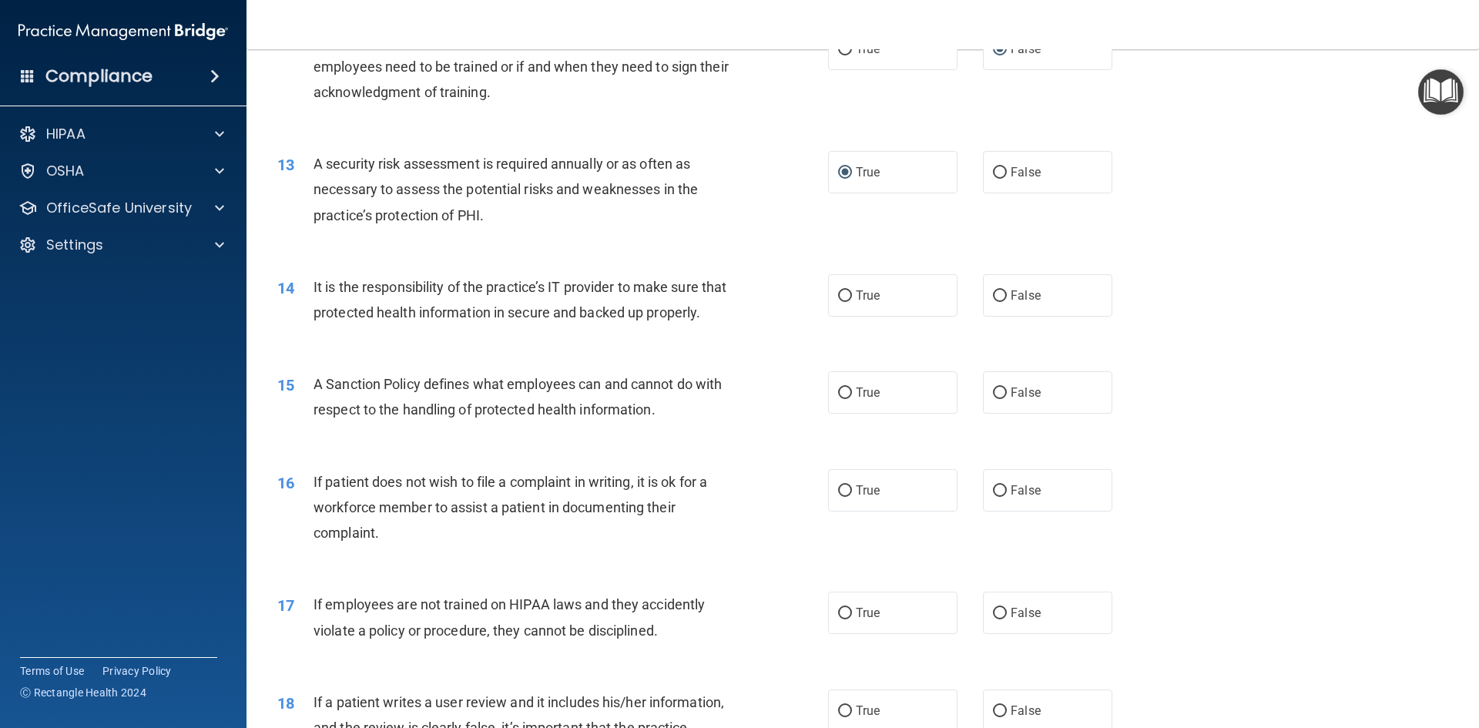
scroll to position [1599, 0]
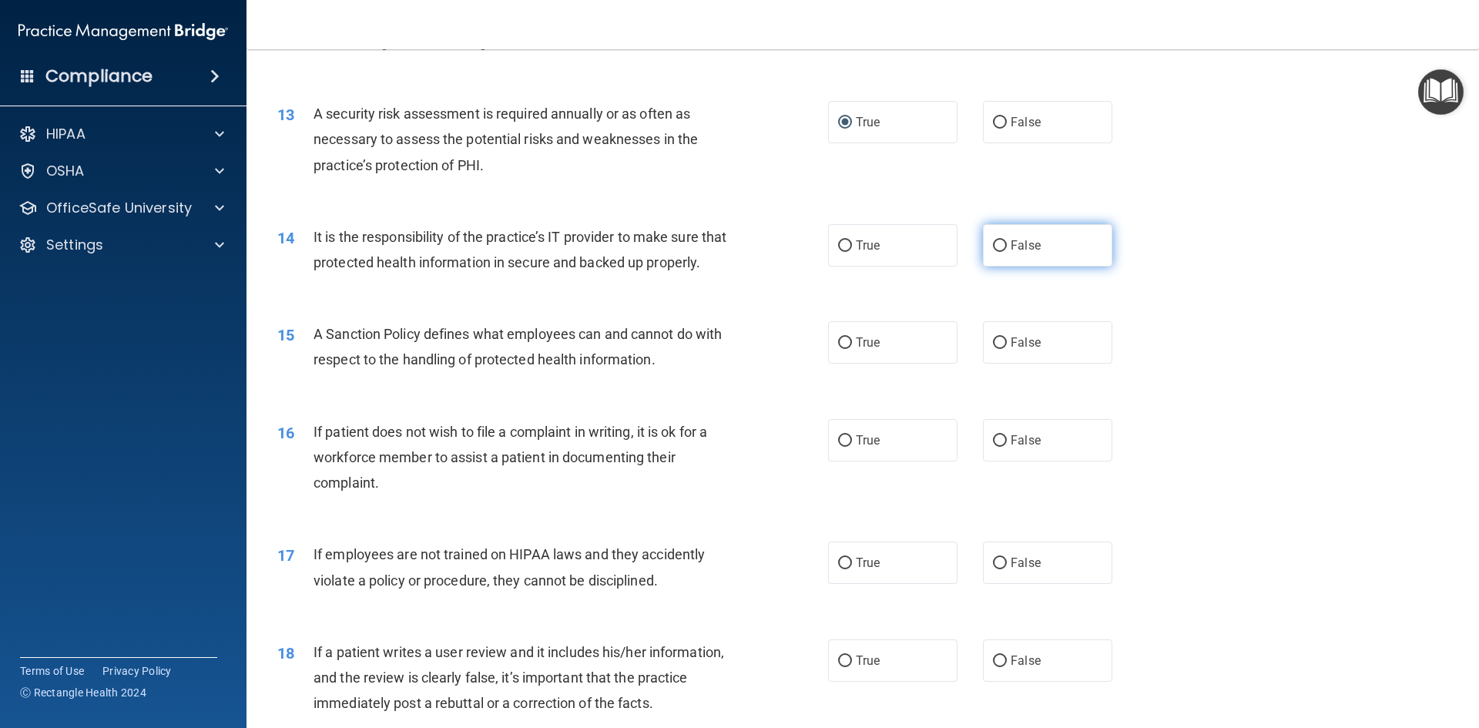
click at [1000, 245] on label "False" at bounding box center [1047, 245] width 129 height 42
click at [1000, 245] on input "False" at bounding box center [1000, 246] width 14 height 12
radio input "true"
click at [993, 349] on input "False" at bounding box center [1000, 343] width 14 height 12
radio input "true"
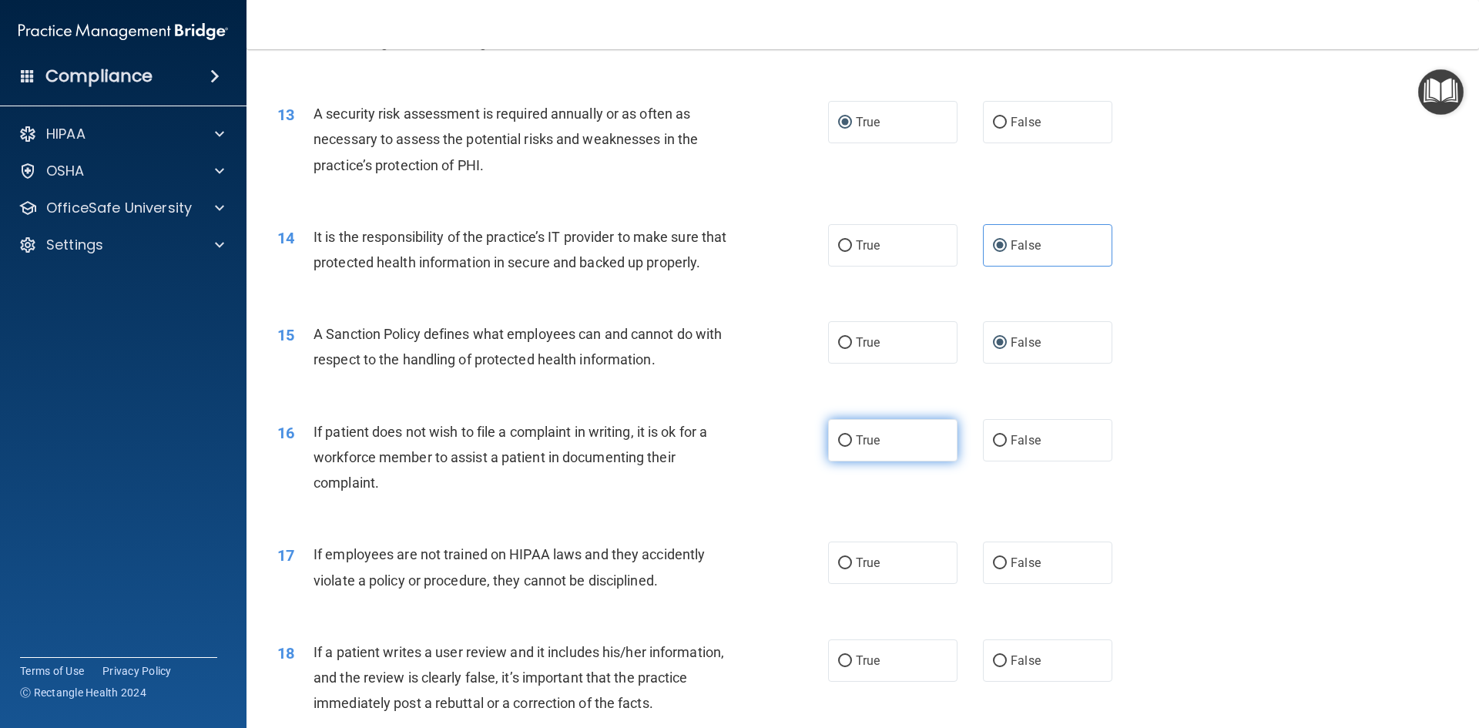
click at [841, 447] on input "True" at bounding box center [845, 441] width 14 height 12
radio input "true"
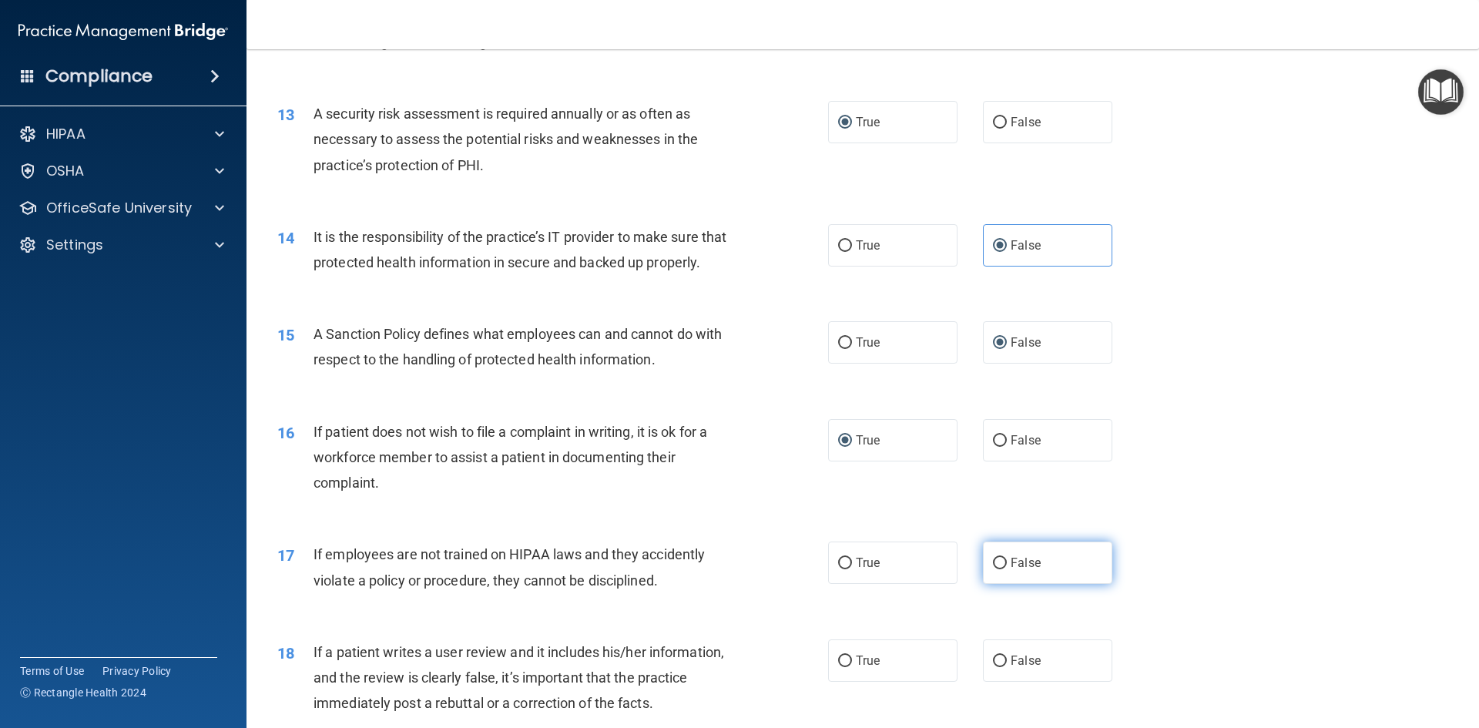
click at [996, 569] on input "False" at bounding box center [1000, 564] width 14 height 12
radio input "true"
click at [993, 667] on input "False" at bounding box center [1000, 661] width 14 height 12
radio input "true"
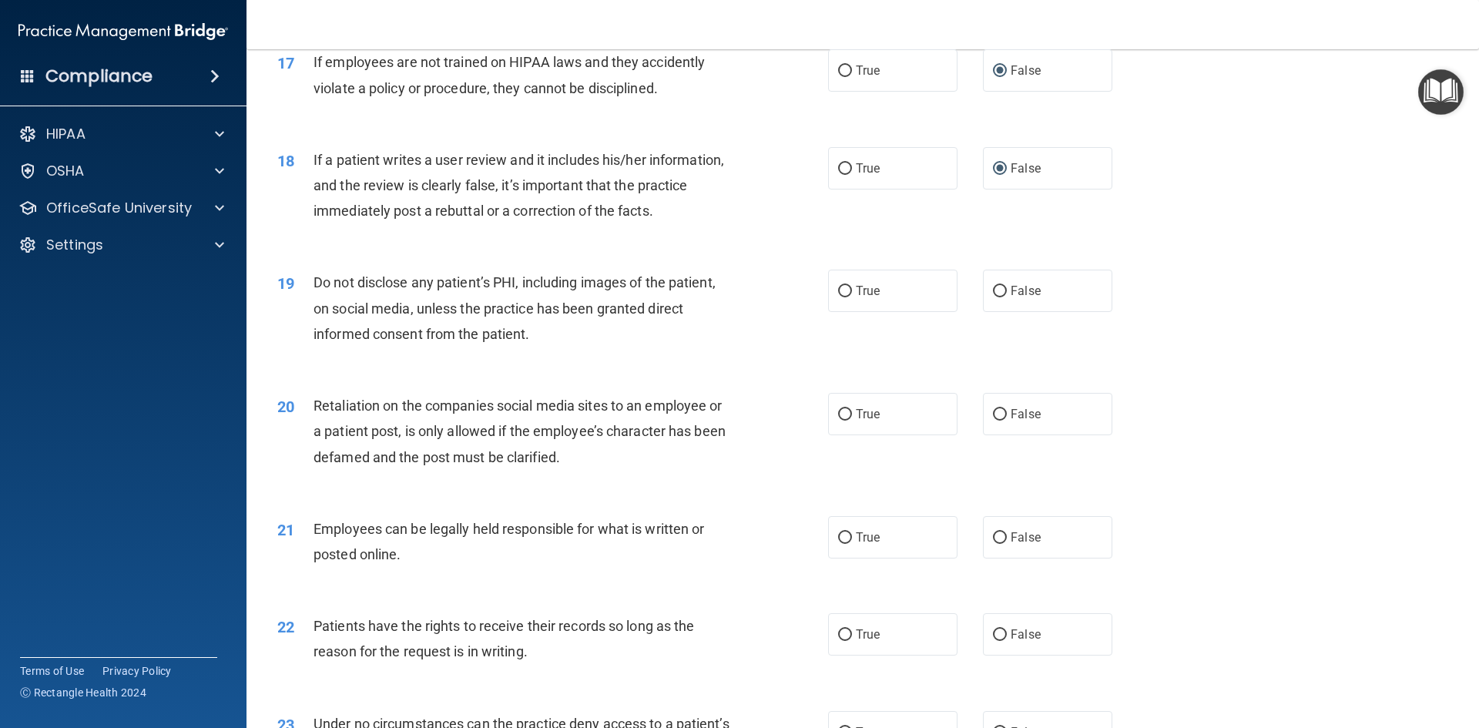
scroll to position [2109, 0]
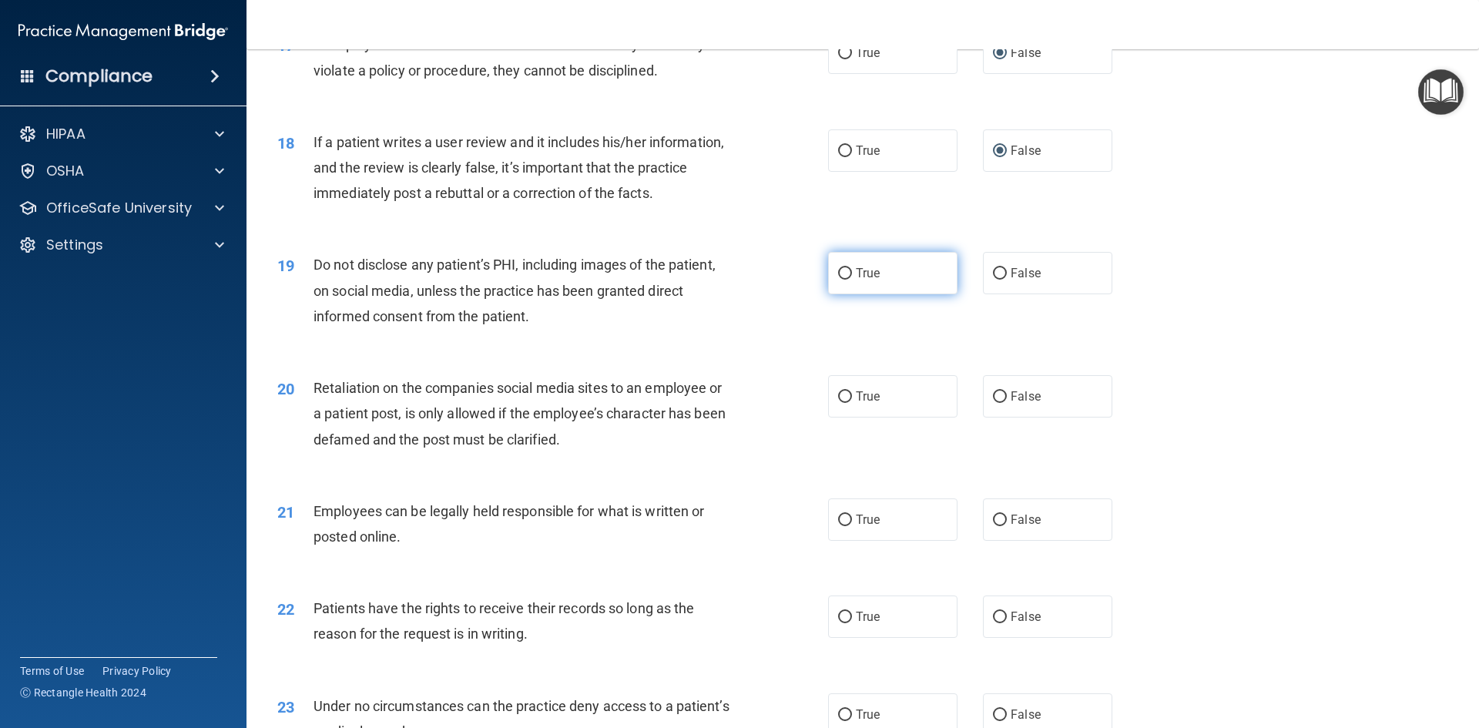
click at [838, 280] on input "True" at bounding box center [845, 274] width 14 height 12
radio input "true"
click at [997, 403] on input "False" at bounding box center [1000, 397] width 14 height 12
radio input "true"
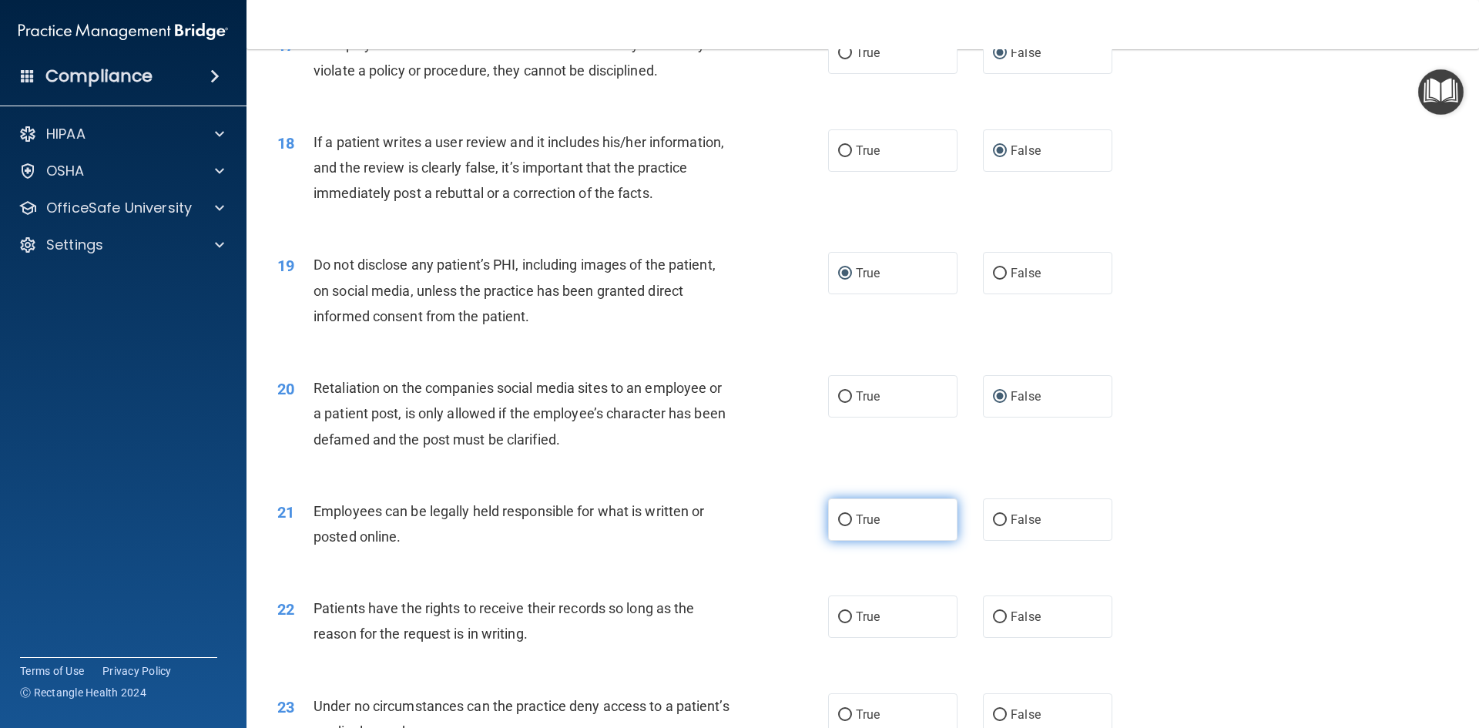
click at [834, 538] on label "True" at bounding box center [892, 519] width 129 height 42
click at [838, 526] on input "True" at bounding box center [845, 520] width 14 height 12
radio input "true"
click at [993, 623] on input "False" at bounding box center [1000, 617] width 14 height 12
radio input "true"
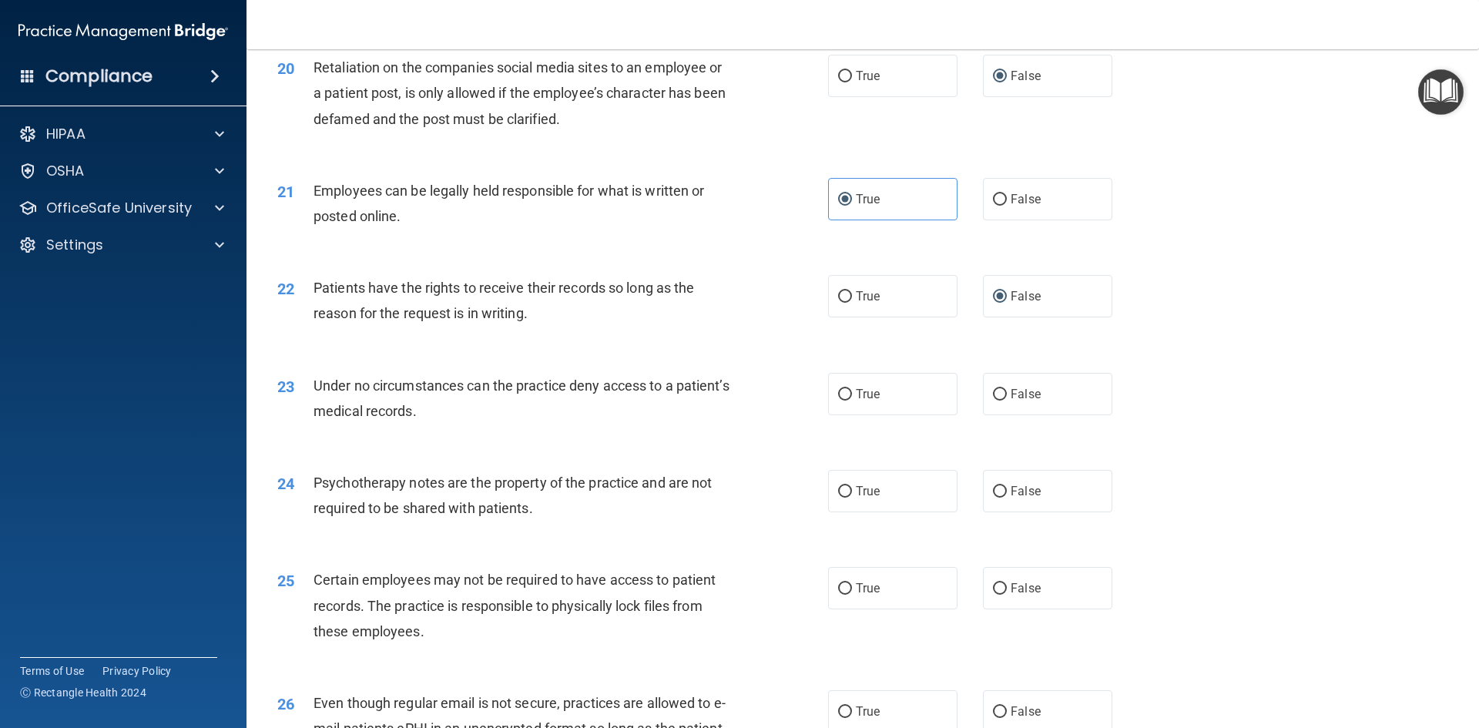
scroll to position [2542, 0]
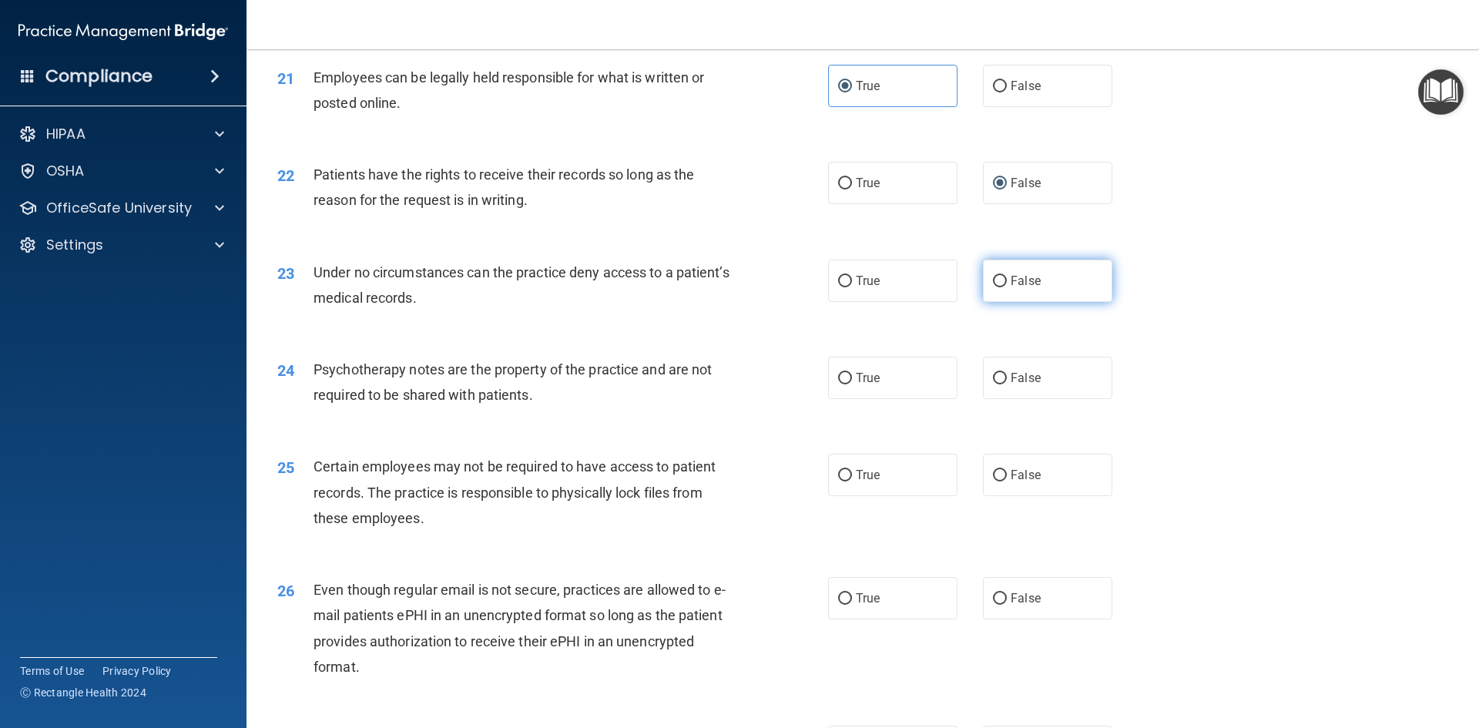
click at [999, 287] on input "False" at bounding box center [1000, 282] width 14 height 12
radio input "true"
click at [838, 384] on input "True" at bounding box center [845, 379] width 14 height 12
radio input "true"
click at [838, 481] on input "True" at bounding box center [845, 476] width 14 height 12
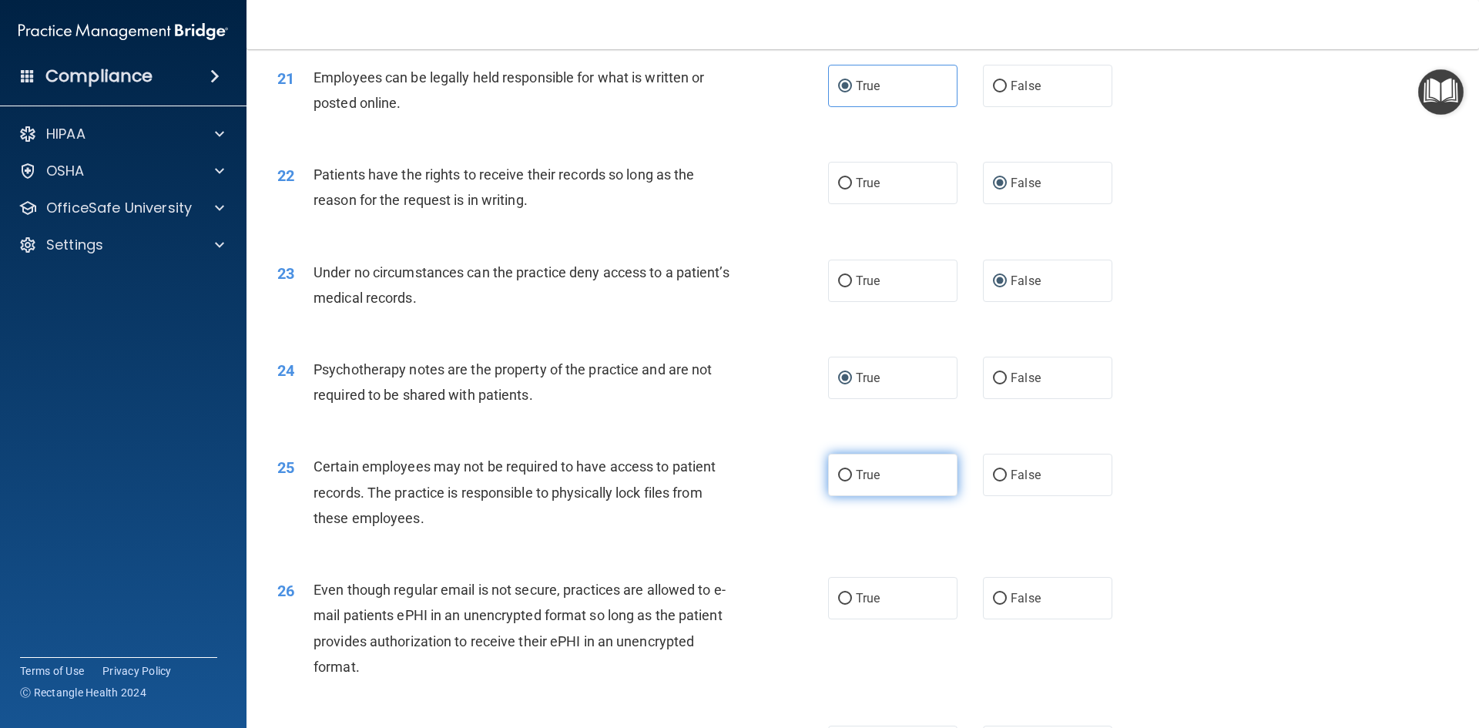
radio input "true"
click at [841, 605] on input "True" at bounding box center [845, 599] width 14 height 12
radio input "true"
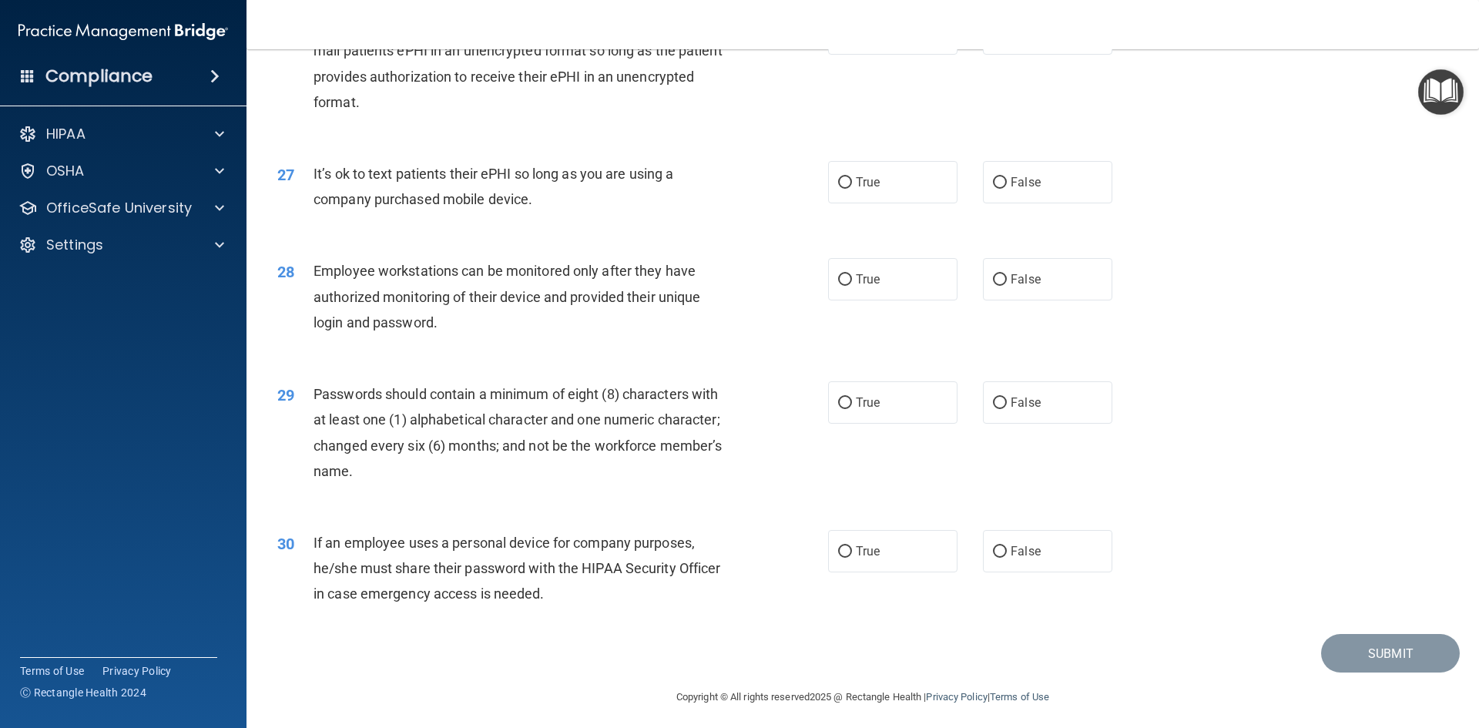
scroll to position [3138, 0]
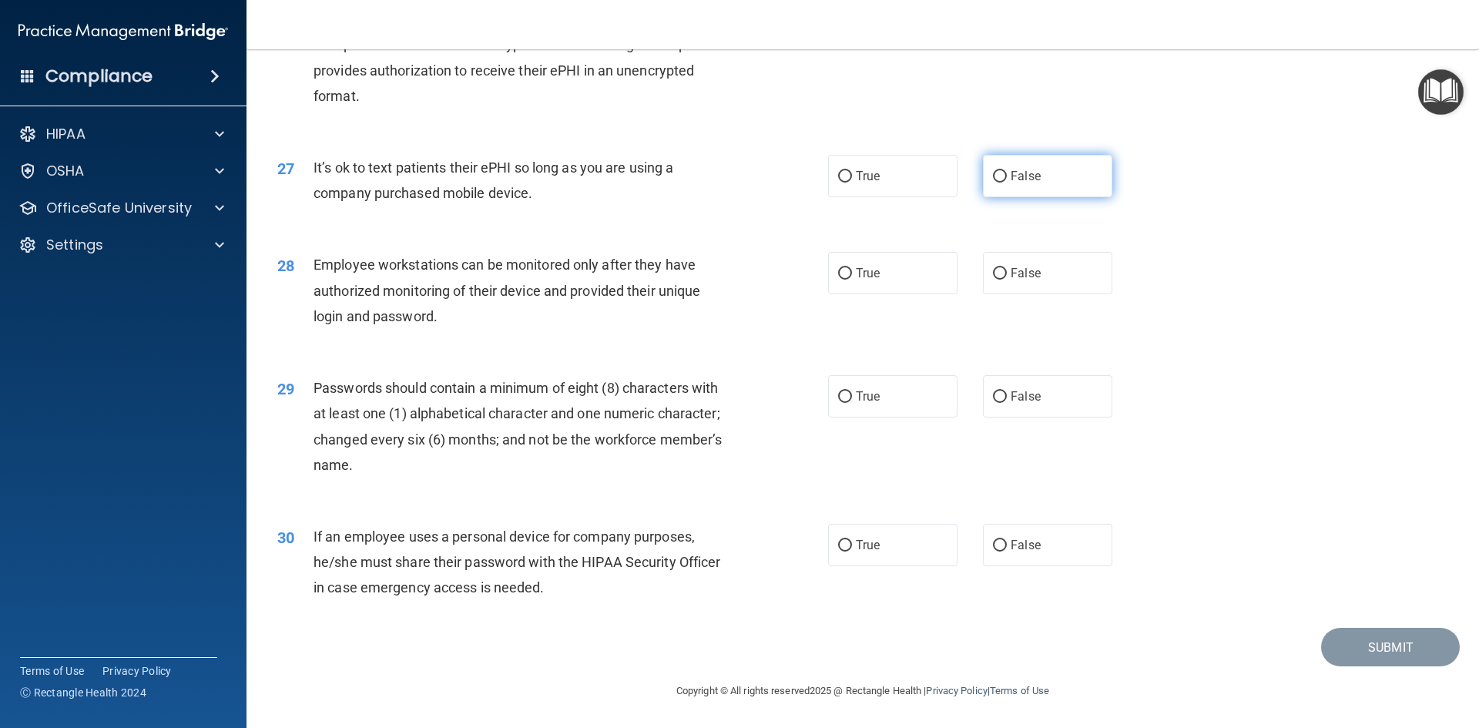
click at [993, 171] on input "False" at bounding box center [1000, 177] width 14 height 12
radio input "true"
click at [993, 270] on input "False" at bounding box center [1000, 274] width 14 height 12
radio input "true"
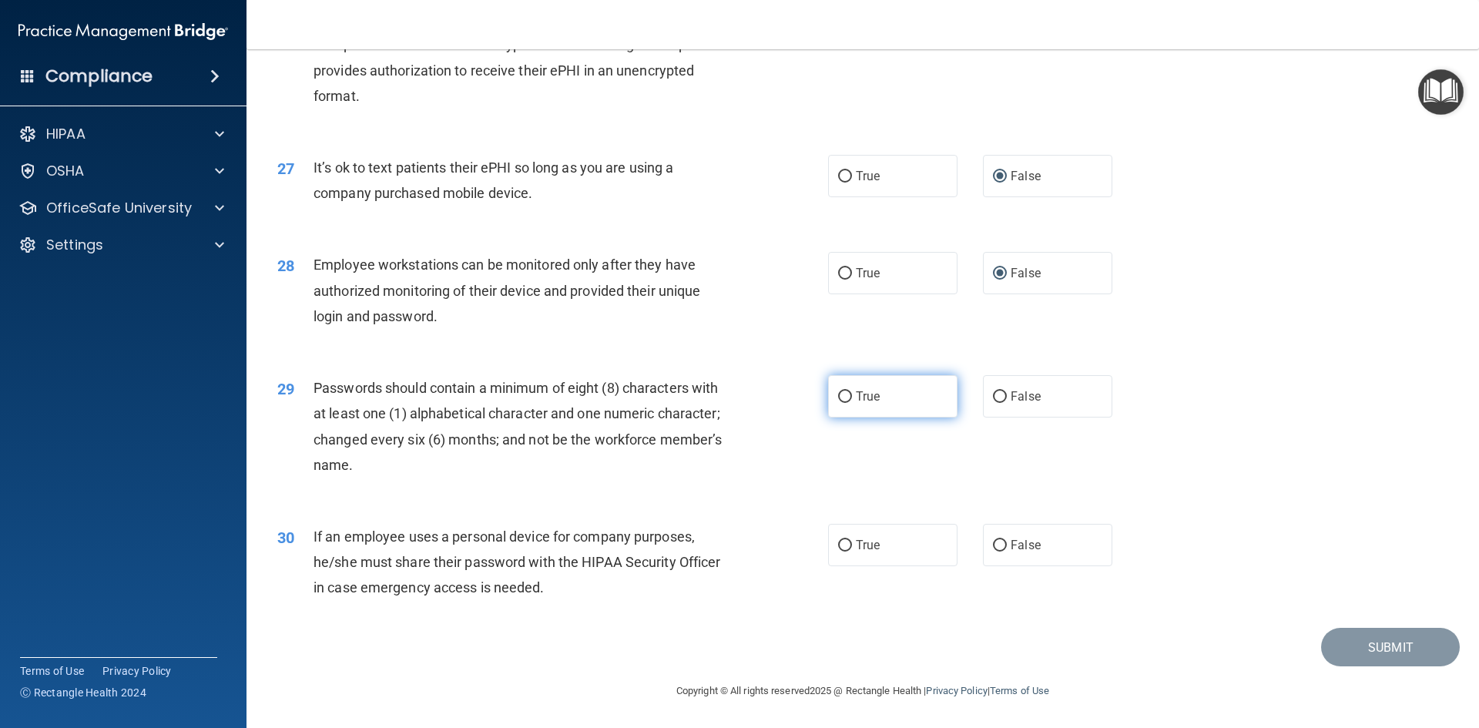
click at [842, 391] on input "True" at bounding box center [845, 397] width 14 height 12
radio input "true"
click at [999, 545] on input "False" at bounding box center [1000, 546] width 14 height 12
radio input "true"
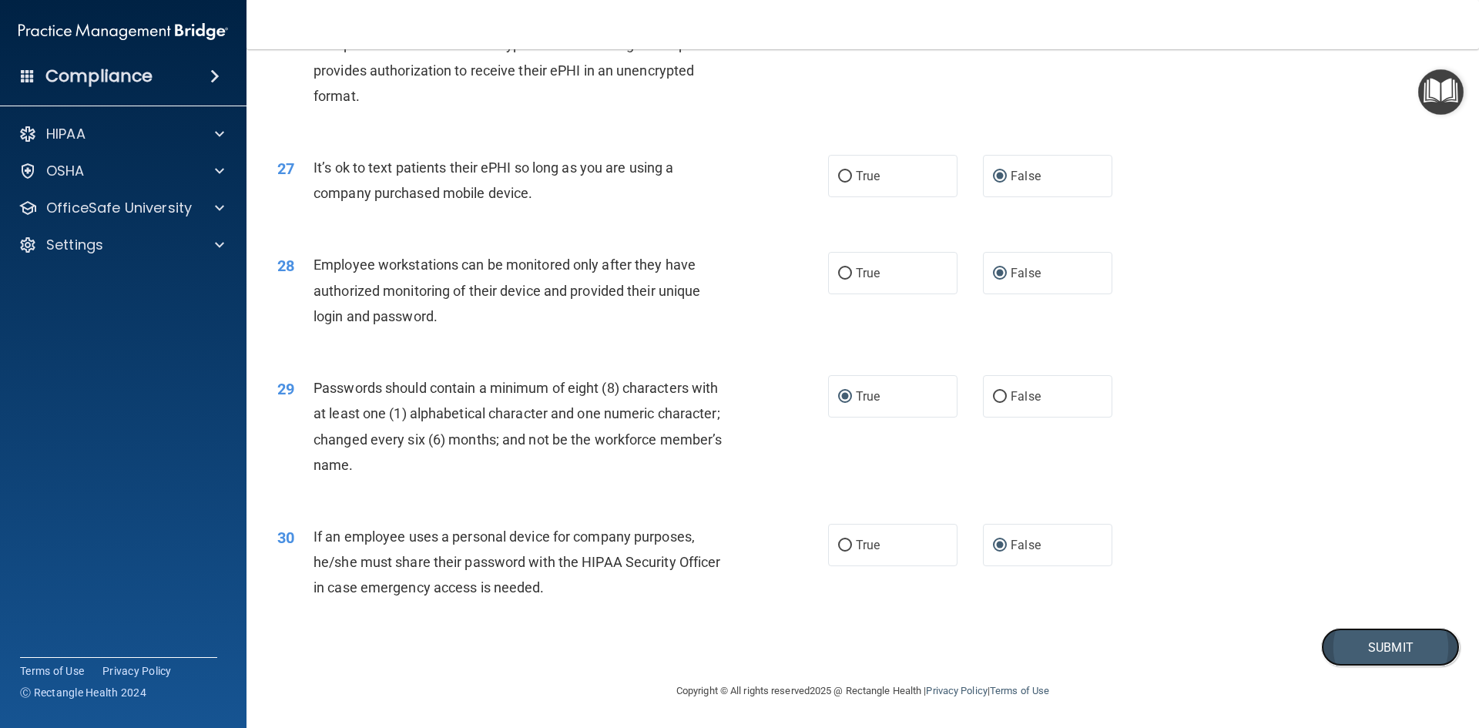
click at [1353, 646] on button "Submit" at bounding box center [1390, 647] width 139 height 39
